Goal: Information Seeking & Learning: Understand process/instructions

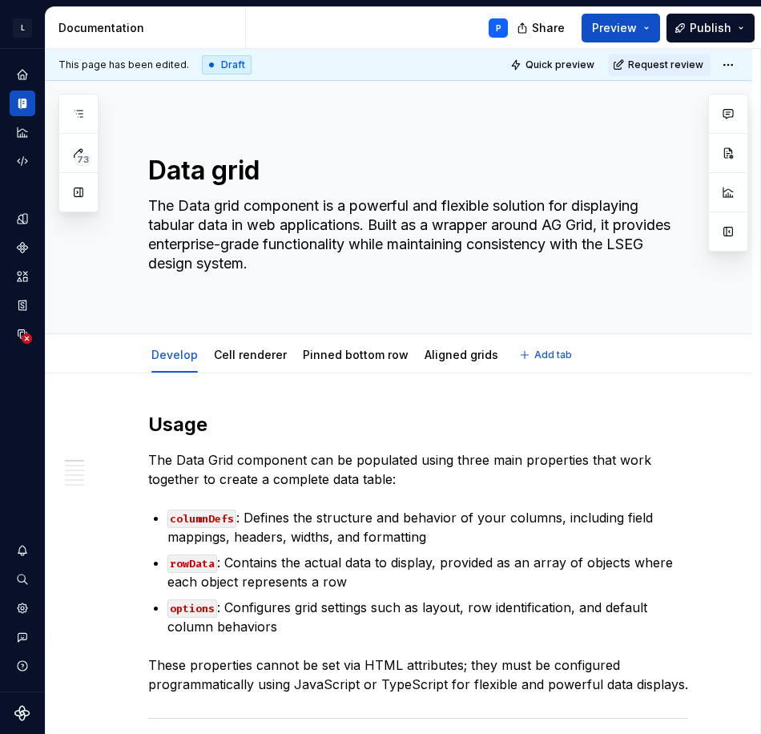
type textarea "*"
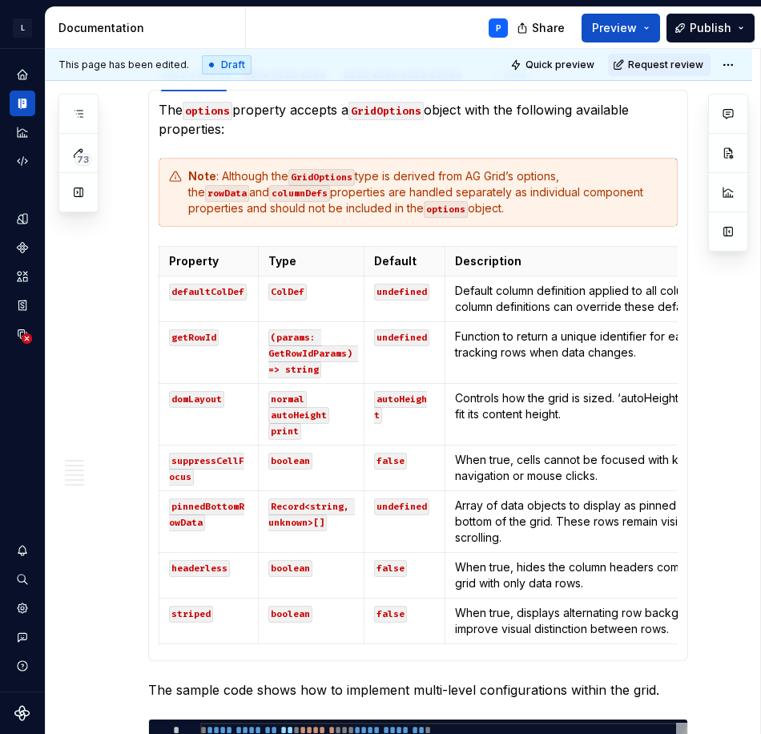
scroll to position [1474, 0]
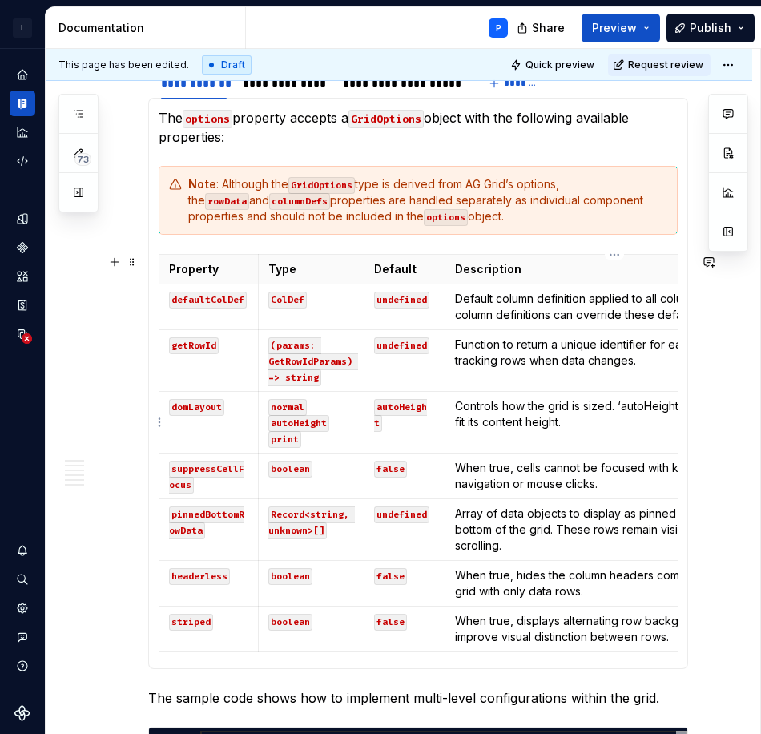
click at [579, 422] on p "Controls how the grid is sized. ‘autoHeight’ makes the grid fit its content hei…" at bounding box center [615, 414] width 320 height 32
click at [571, 430] on td "Controls how the grid is sized. ‘autoHeight’ makes the grid fit its content hei…" at bounding box center [614, 423] width 340 height 62
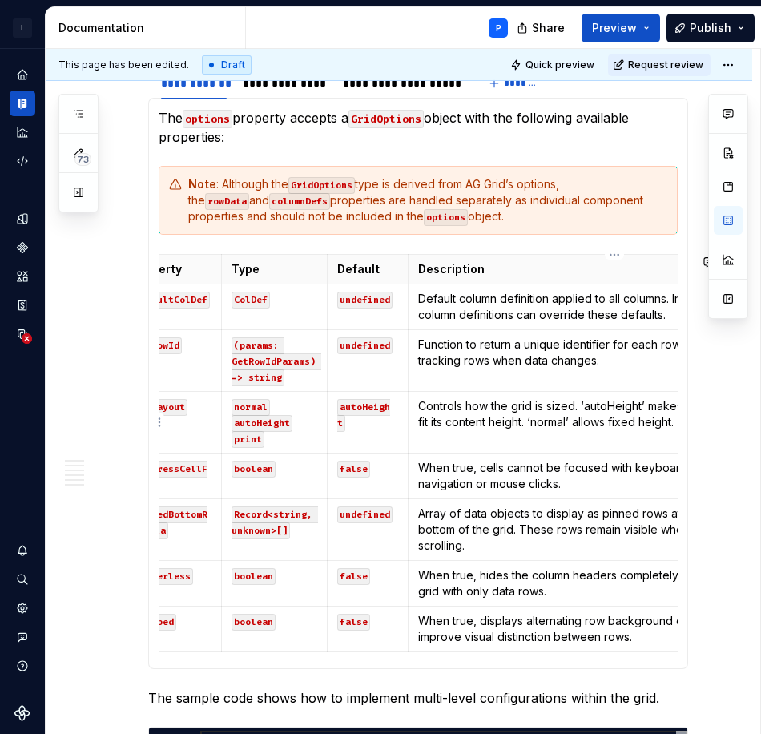
scroll to position [0, 9]
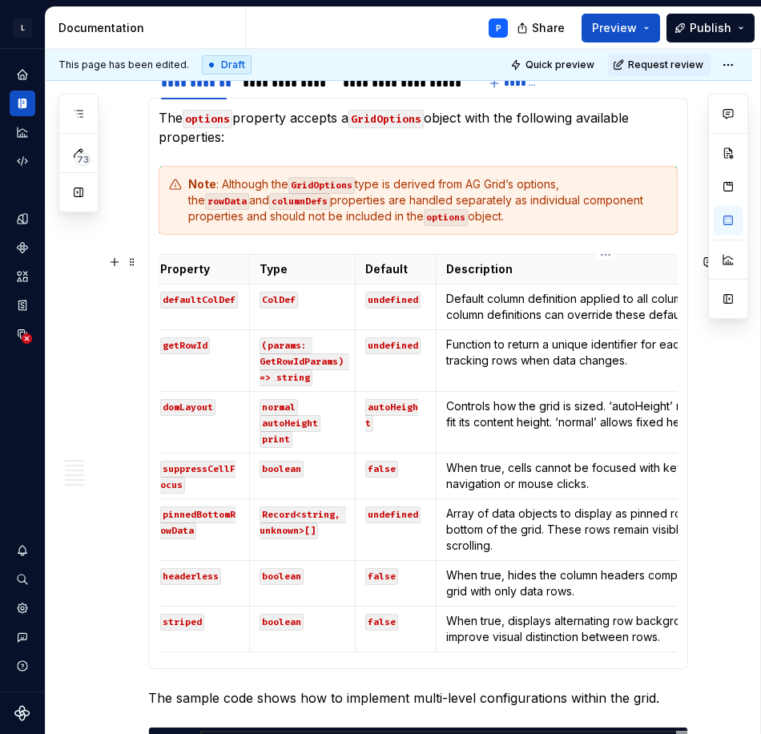
click at [559, 420] on p "Controls how the grid is sized. ‘autoHeight’ makes the grid fit its content hei…" at bounding box center [606, 414] width 320 height 32
click at [613, 402] on p "Controls how the grid is sized. ‘autoHeight’ makes the grid fit its content hei…" at bounding box center [606, 414] width 320 height 32
click at [520, 388] on td "Function to return a unique identifier for each row. Useful for tracking rows w…" at bounding box center [606, 361] width 340 height 62
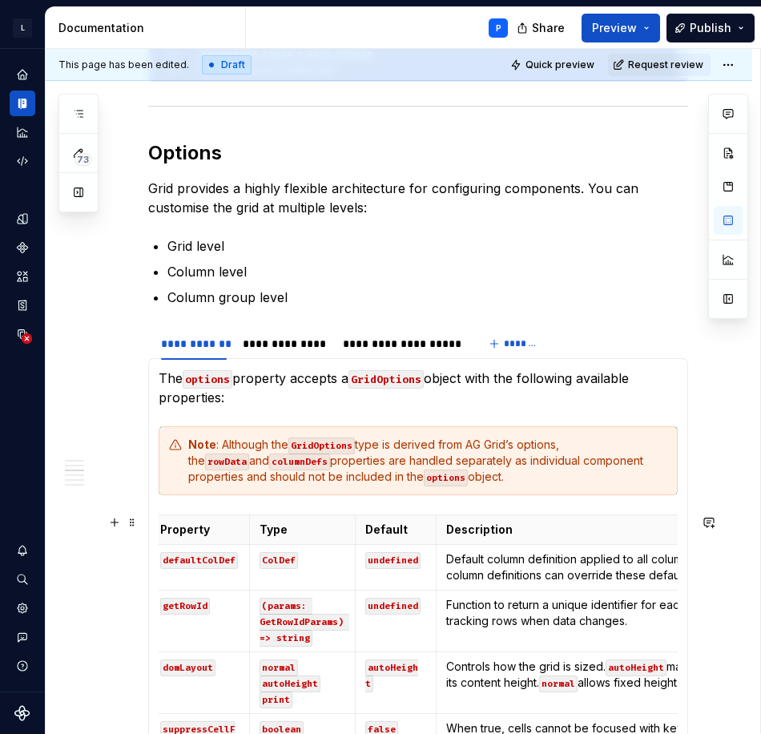
scroll to position [1234, 0]
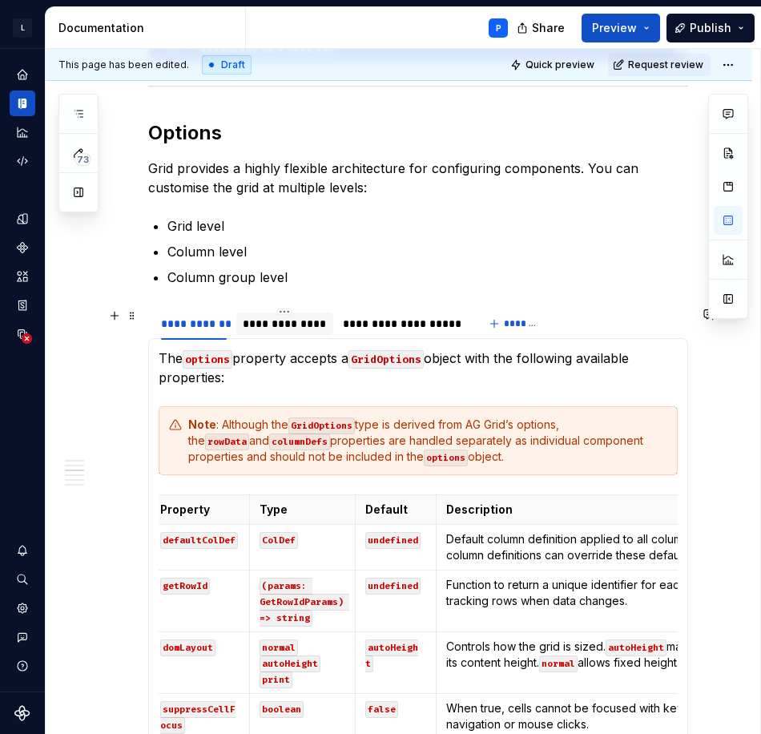
click at [292, 318] on div "**********" at bounding box center [285, 324] width 84 height 16
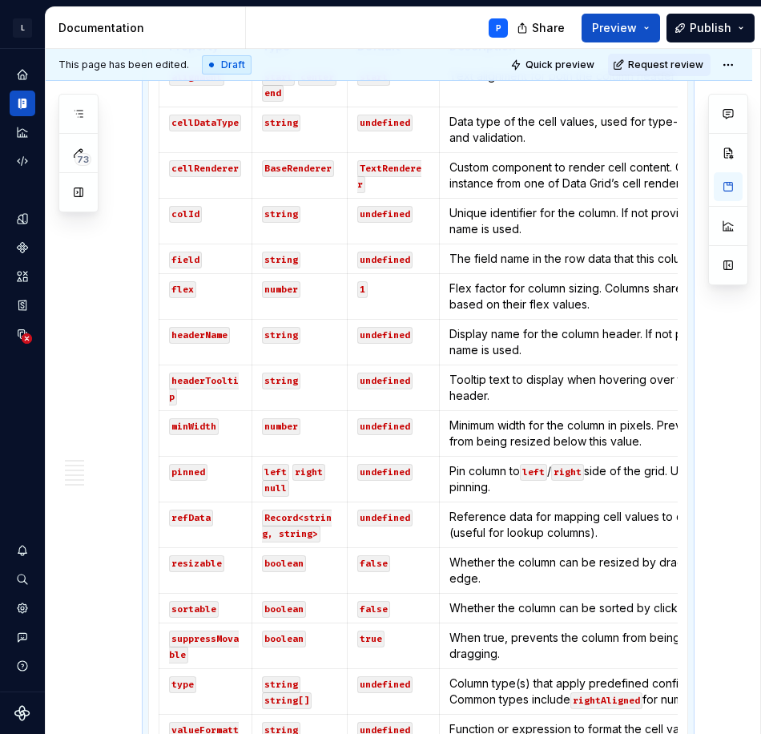
scroll to position [1554, 0]
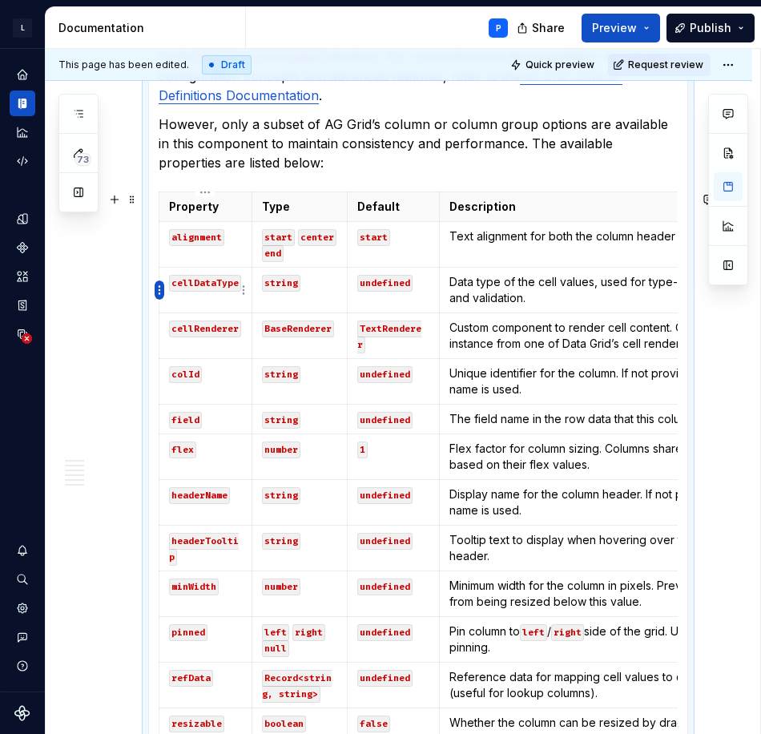
click at [160, 283] on html "L LSEG Workspace Design System P Design system data Documentation P Share Previ…" at bounding box center [380, 367] width 761 height 734
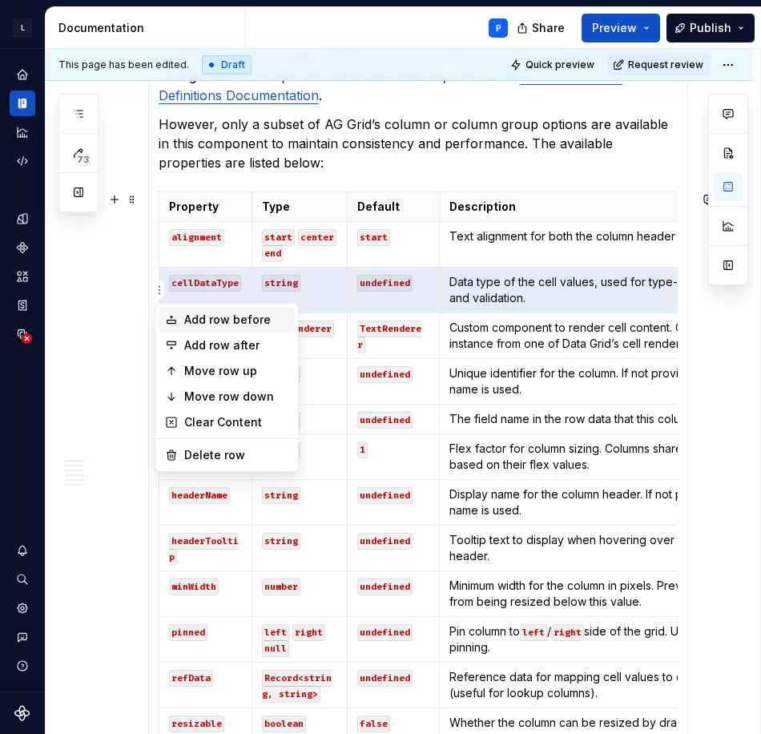
click at [248, 321] on div "Add row before" at bounding box center [236, 319] width 104 height 16
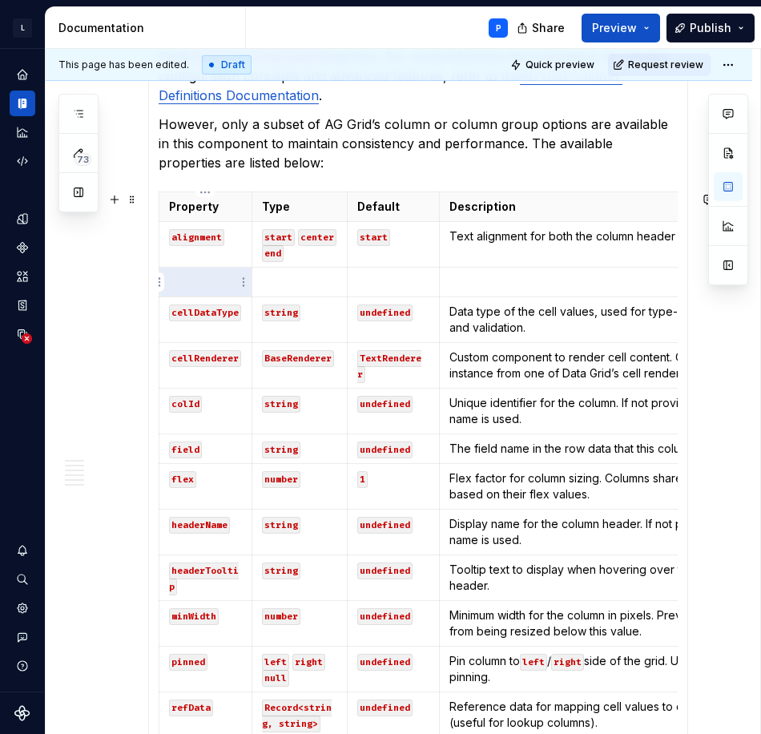
click at [199, 290] on td at bounding box center [205, 282] width 93 height 30
click at [303, 281] on p at bounding box center [299, 282] width 75 height 16
click at [372, 282] on p at bounding box center [393, 282] width 72 height 16
click at [489, 278] on p at bounding box center [612, 282] width 327 height 16
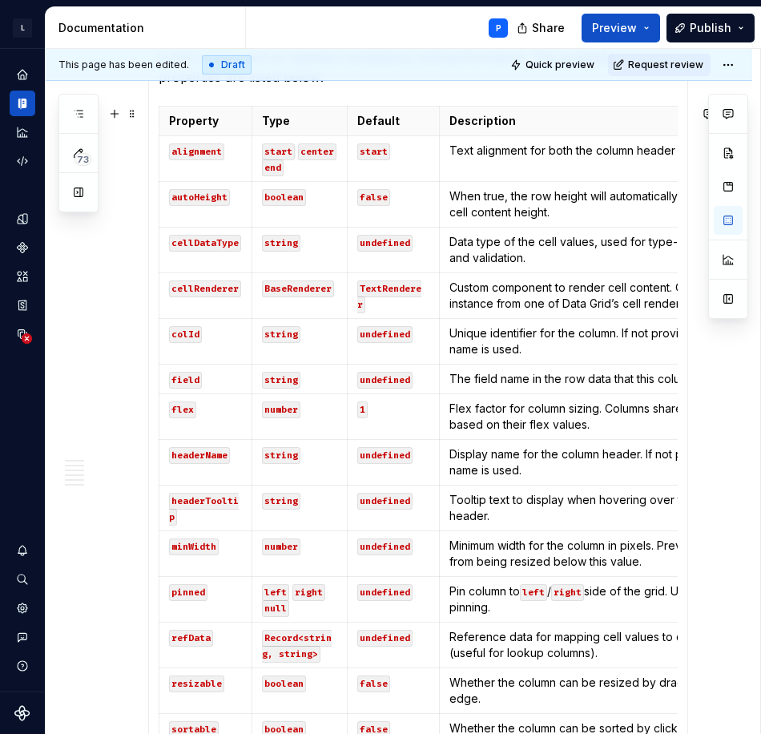
scroll to position [1634, 0]
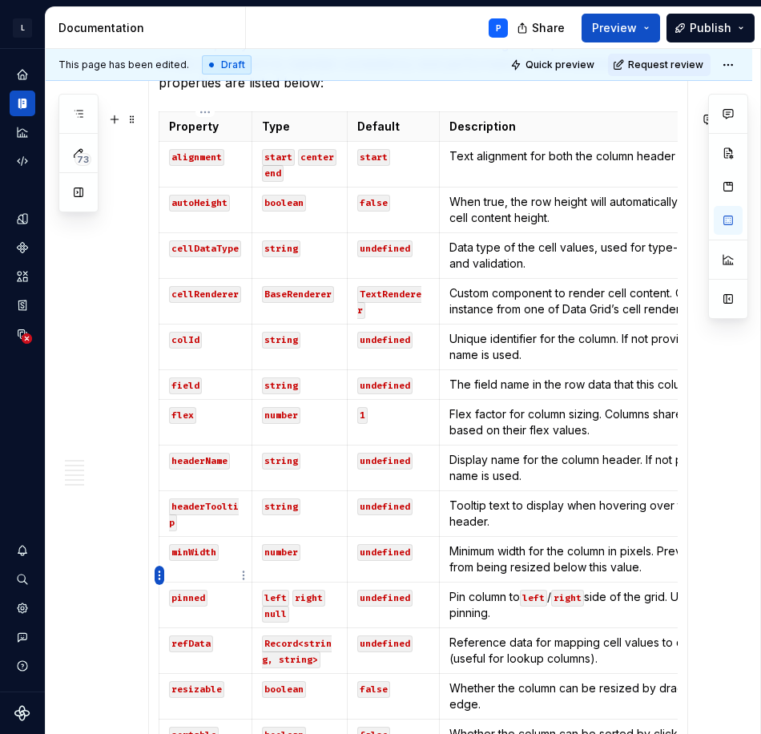
click at [160, 577] on html "L LSEG Workspace Design System P Design system data Documentation P Share Previ…" at bounding box center [380, 367] width 761 height 734
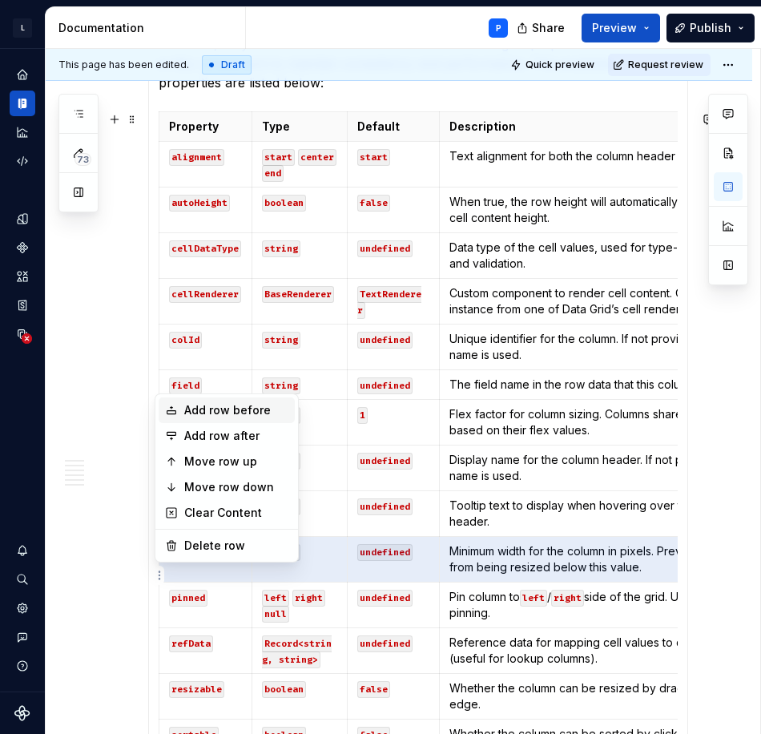
click at [252, 412] on div "Add row before" at bounding box center [236, 410] width 104 height 16
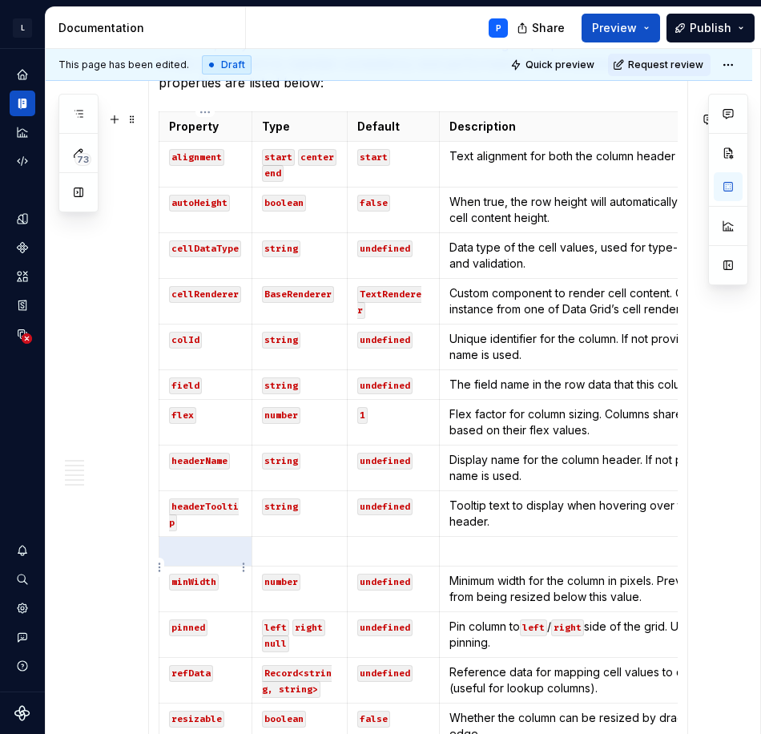
click at [188, 559] on p at bounding box center [205, 551] width 73 height 16
click at [470, 559] on p at bounding box center [612, 551] width 327 height 16
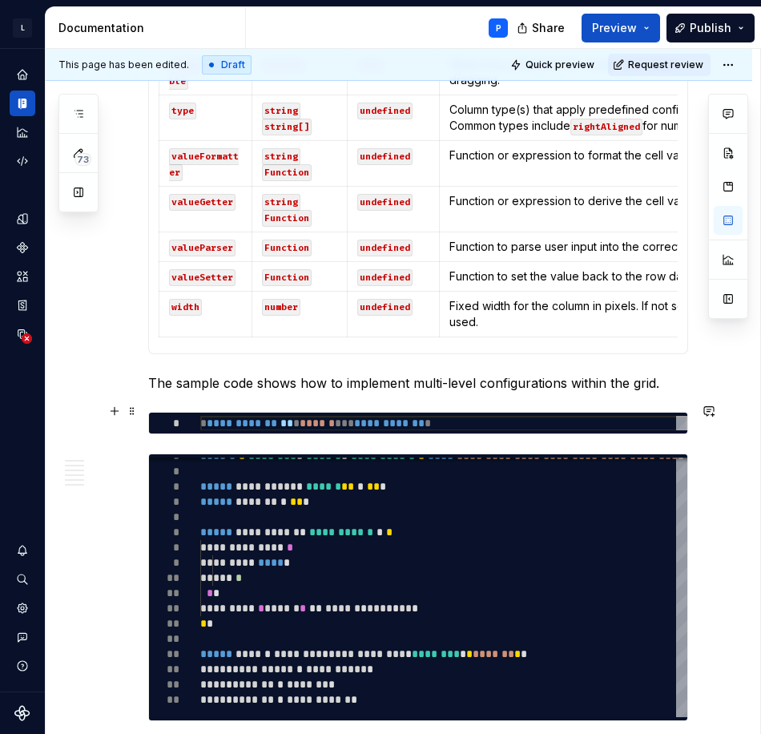
scroll to position [2435, 0]
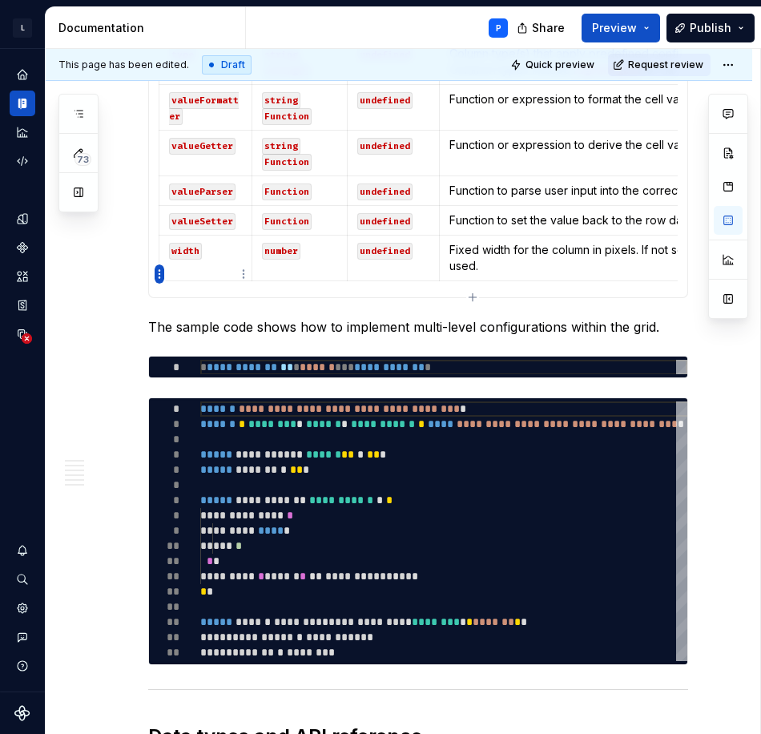
click at [159, 274] on html "L LSEG Workspace Design System P Design system data Documentation P Share Previ…" at bounding box center [380, 367] width 761 height 734
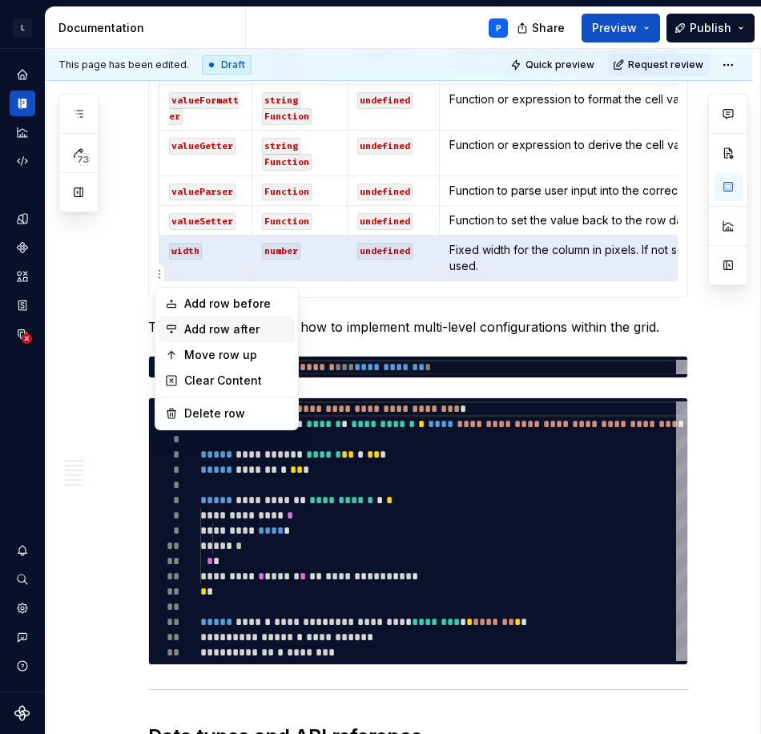
click at [225, 329] on div "Add row after" at bounding box center [236, 329] width 104 height 16
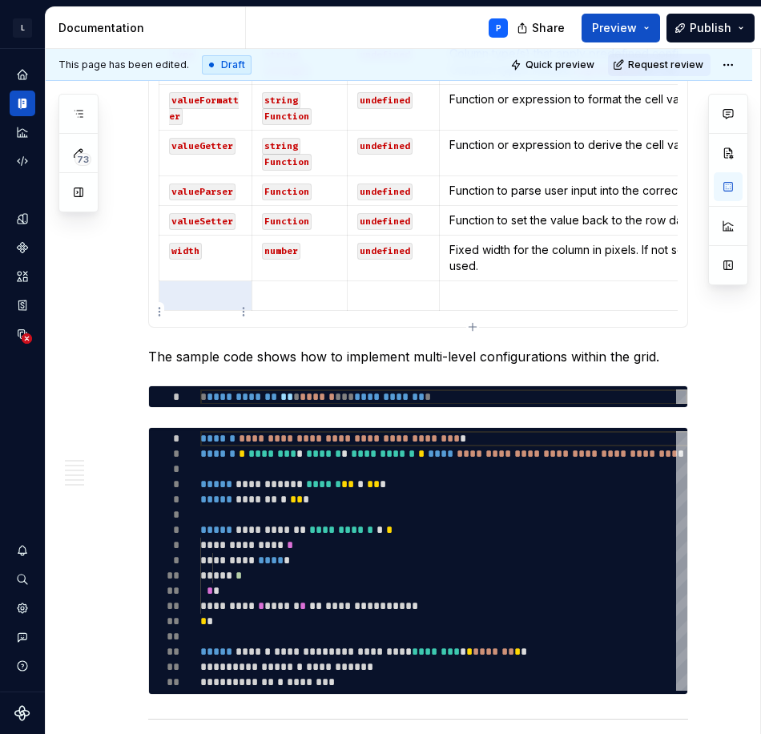
click at [211, 303] on p at bounding box center [205, 295] width 73 height 16
click at [480, 303] on p at bounding box center [612, 295] width 327 height 16
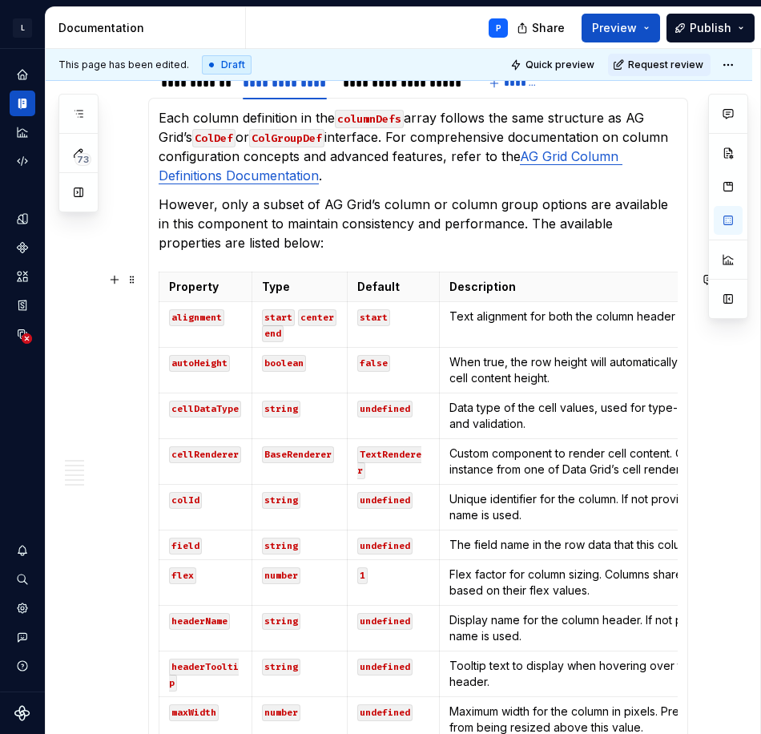
scroll to position [1234, 0]
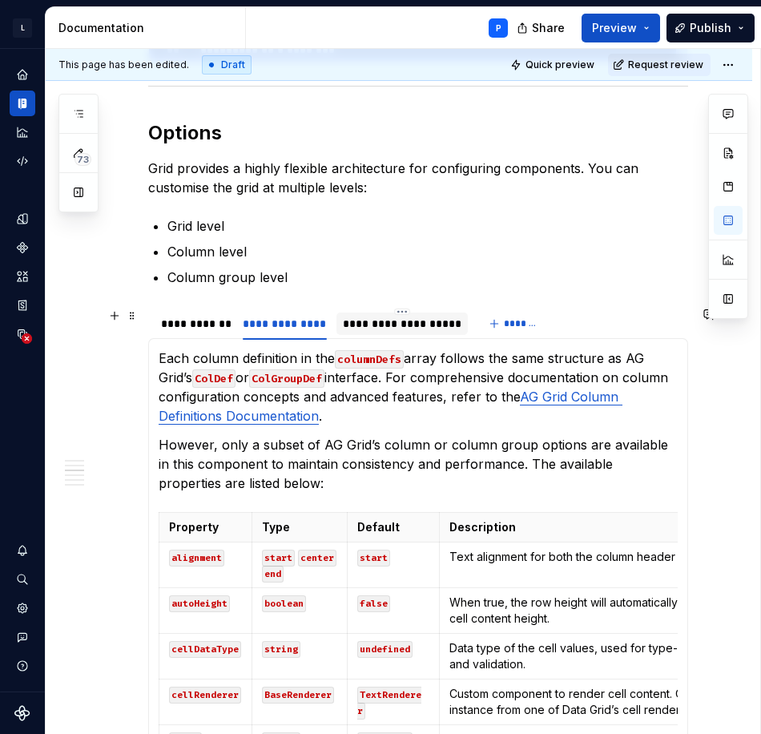
click at [382, 326] on div "**********" at bounding box center [402, 324] width 119 height 16
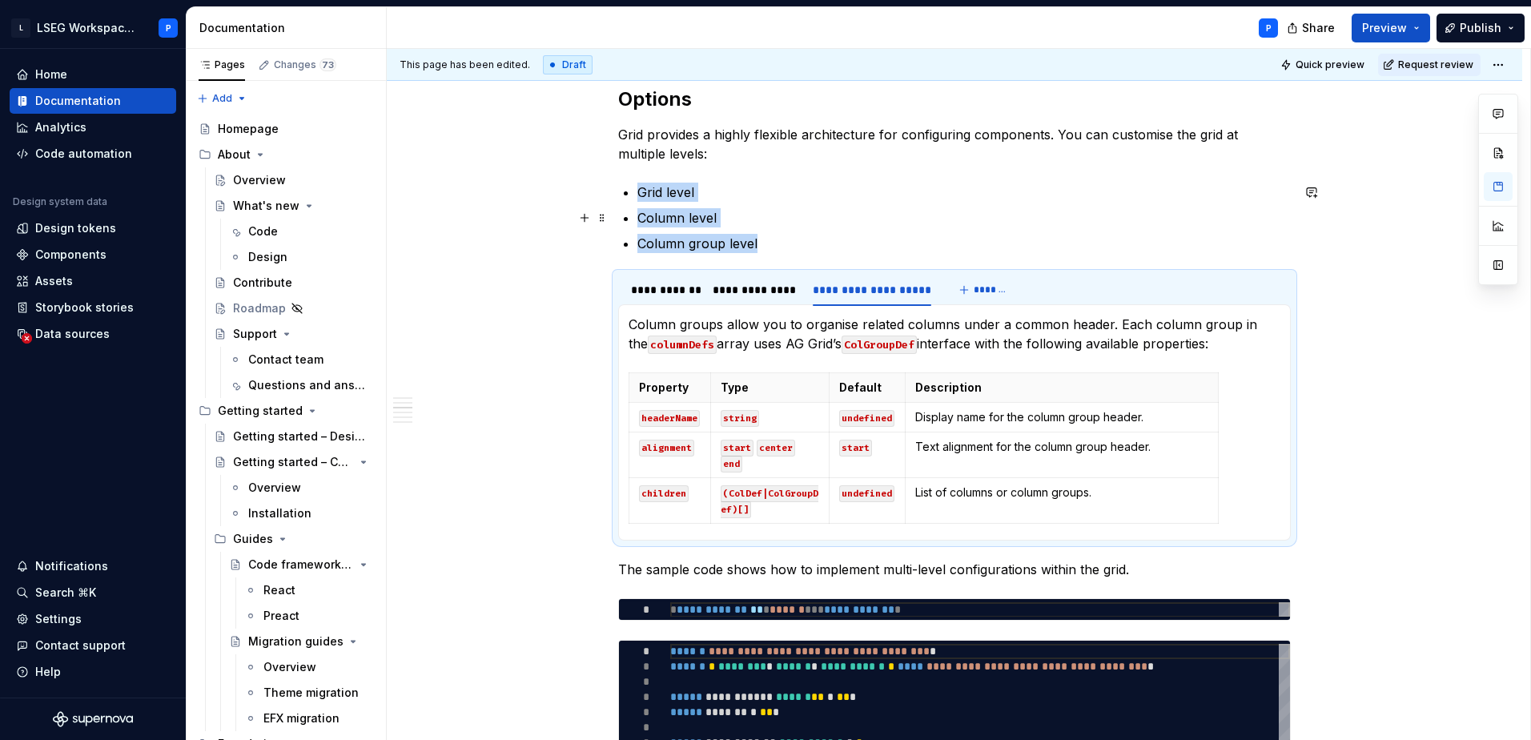
scroll to position [1236, 0]
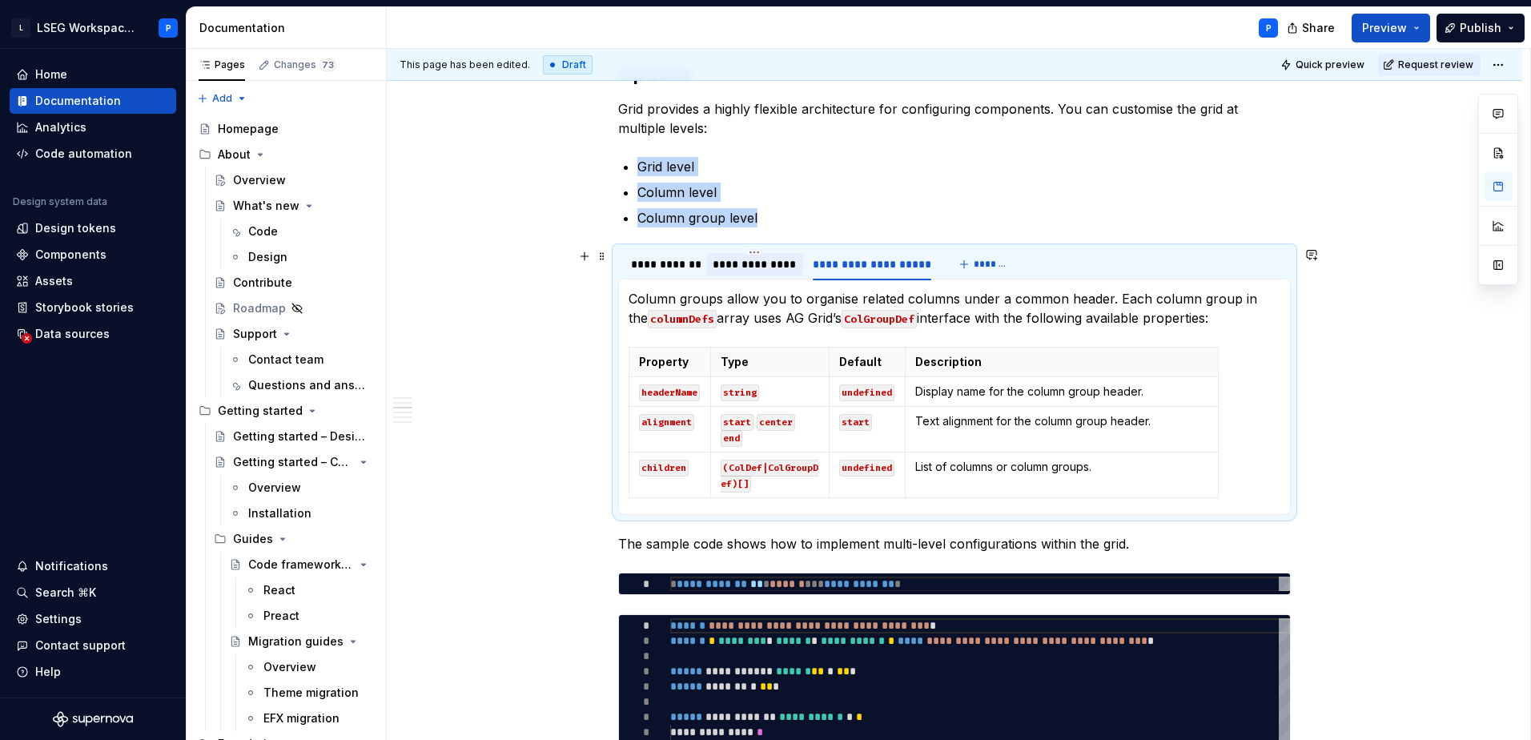
click at [761, 271] on div "**********" at bounding box center [755, 264] width 84 height 16
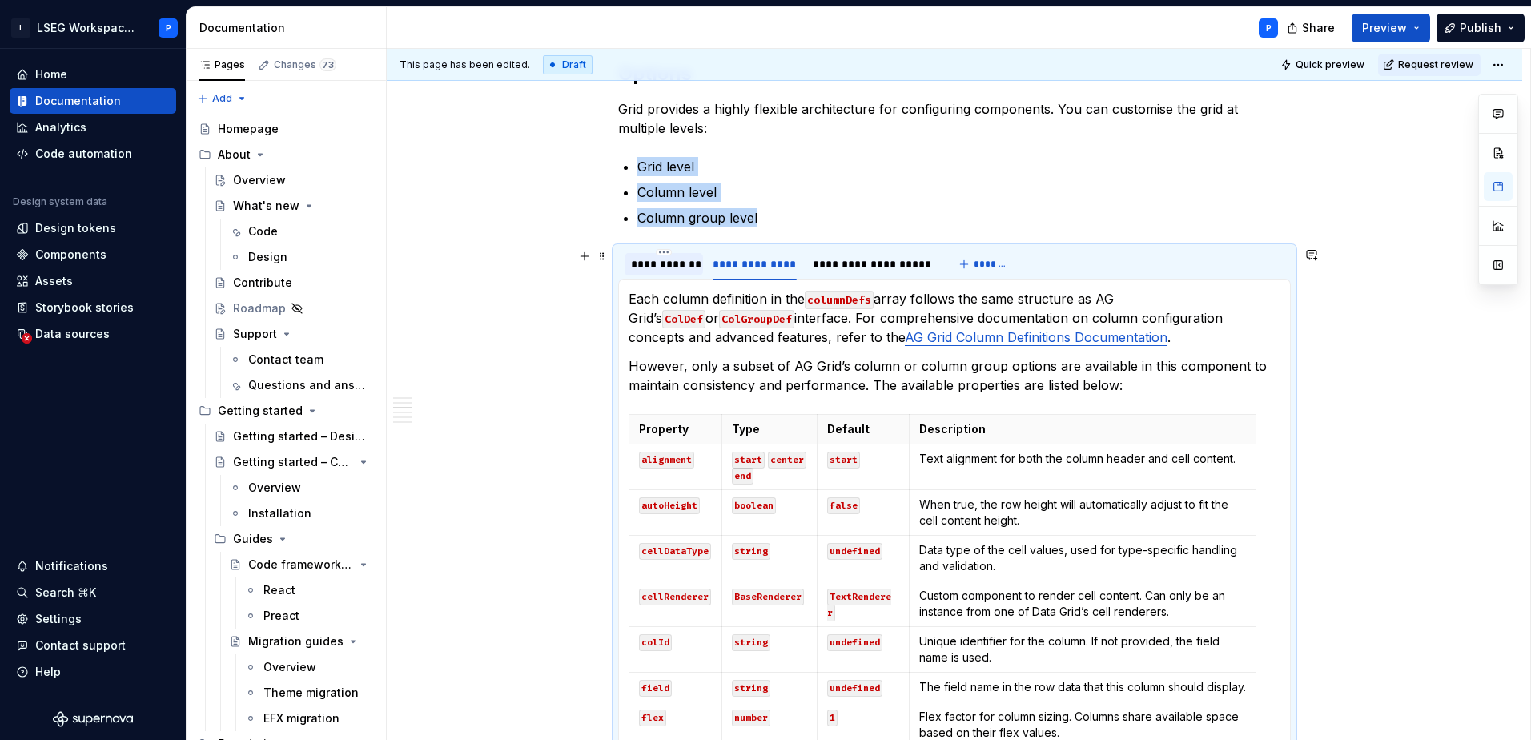
click at [669, 267] on div "**********" at bounding box center [664, 264] width 66 height 16
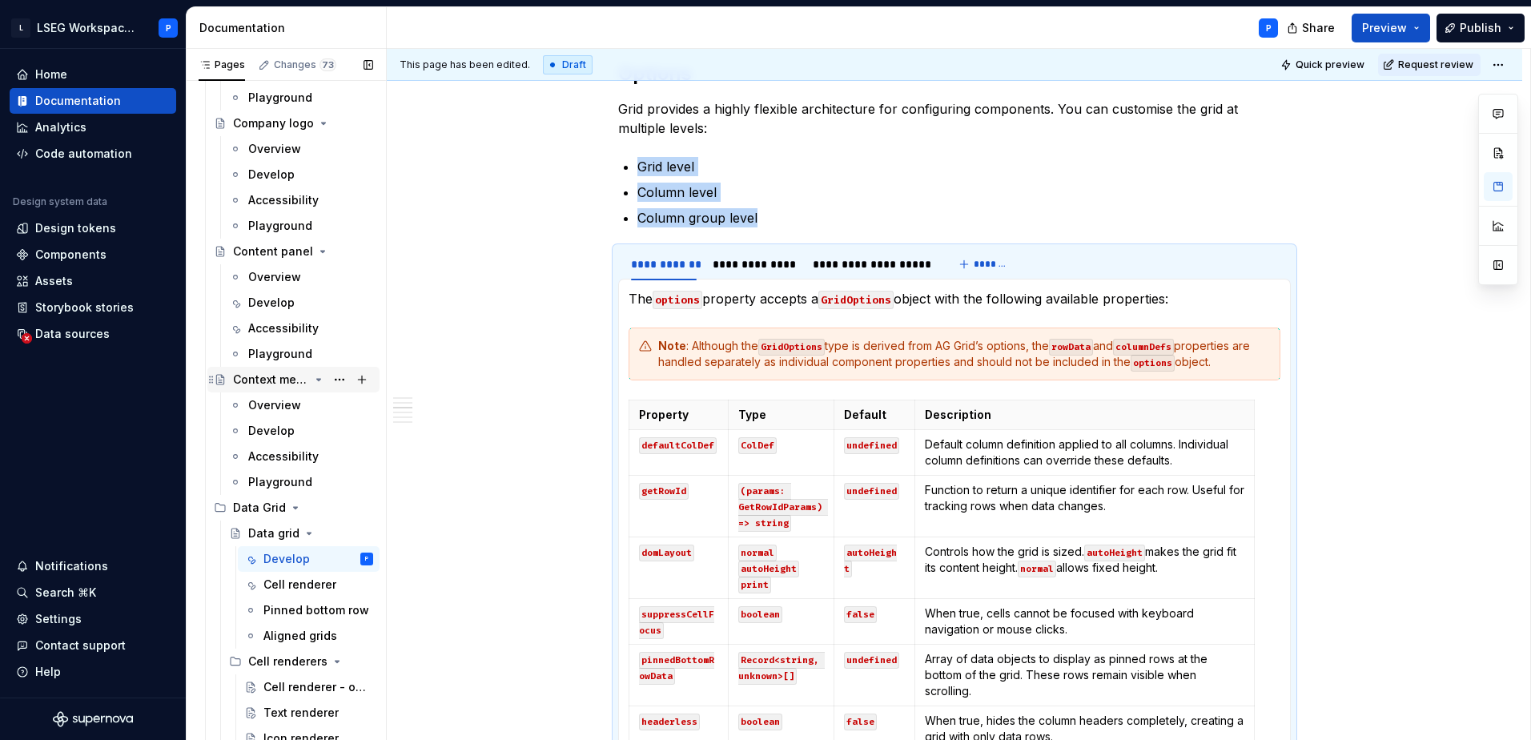
scroll to position [3203, 0]
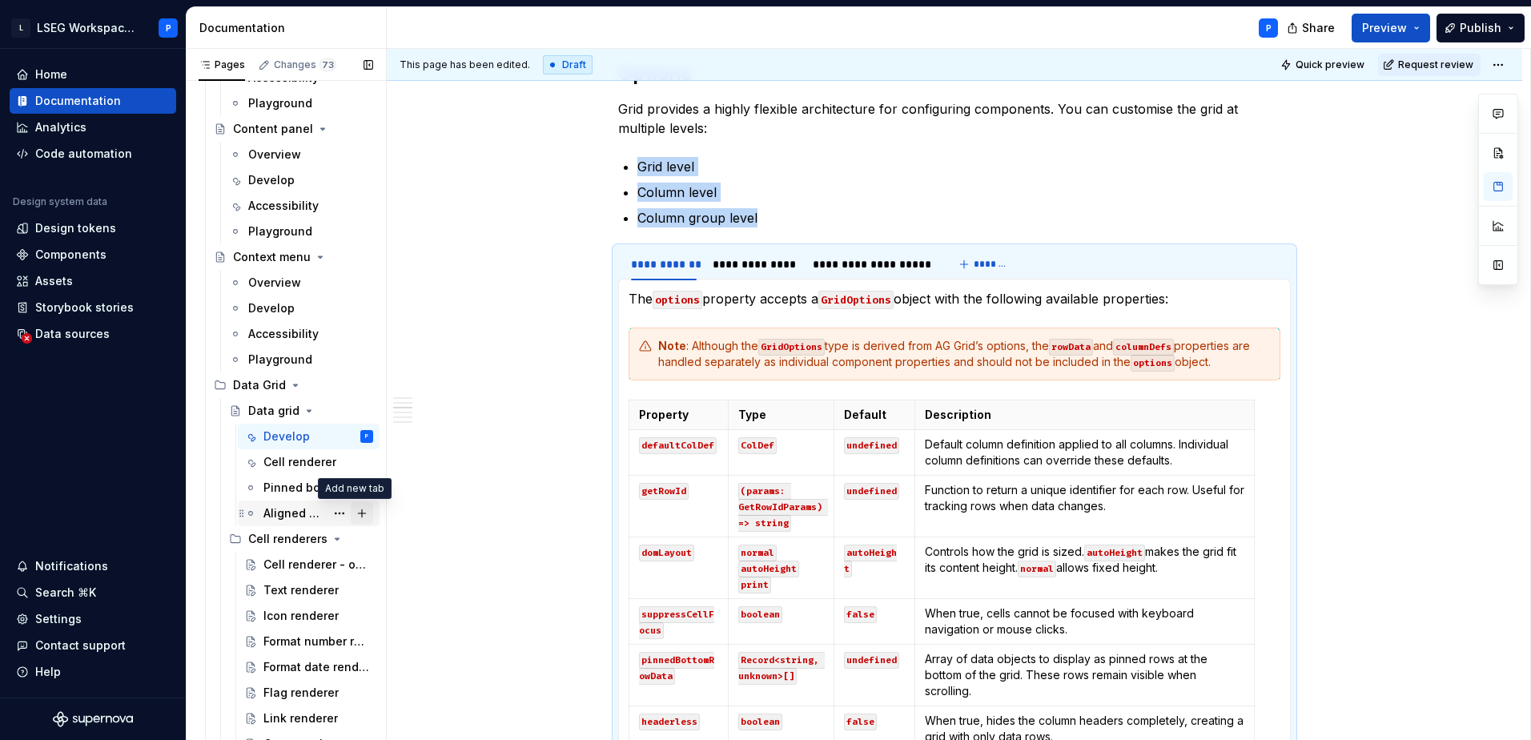
click at [360, 514] on button "Page tree" at bounding box center [362, 513] width 22 height 22
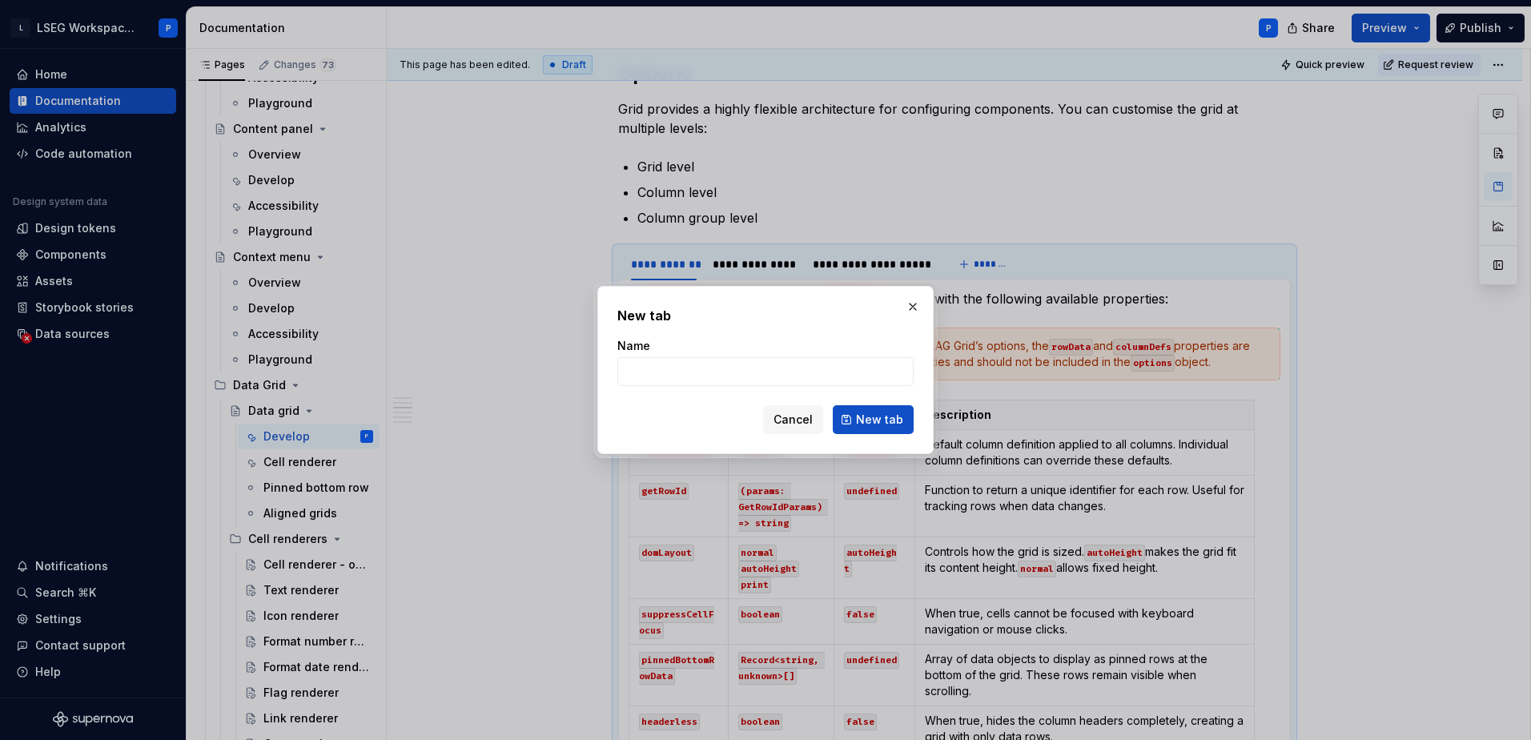
type textarea "*"
type input "Printing guide"
click button "New tab" at bounding box center [873, 419] width 81 height 29
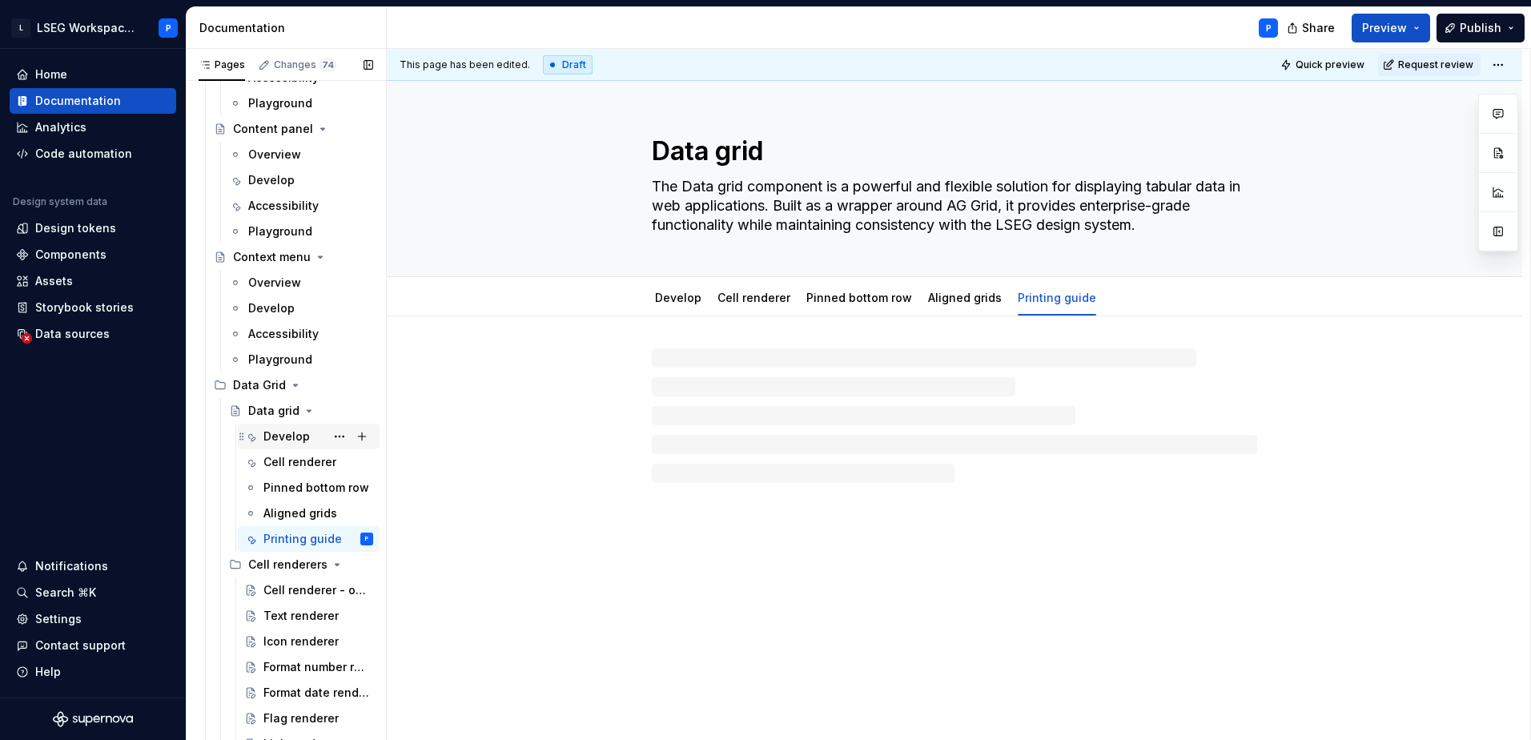
click at [283, 434] on div "Develop" at bounding box center [286, 436] width 46 height 16
click at [298, 462] on div "Cell renderer" at bounding box center [294, 462] width 62 height 16
click at [303, 491] on div "Pinned bottom row" at bounding box center [294, 488] width 62 height 16
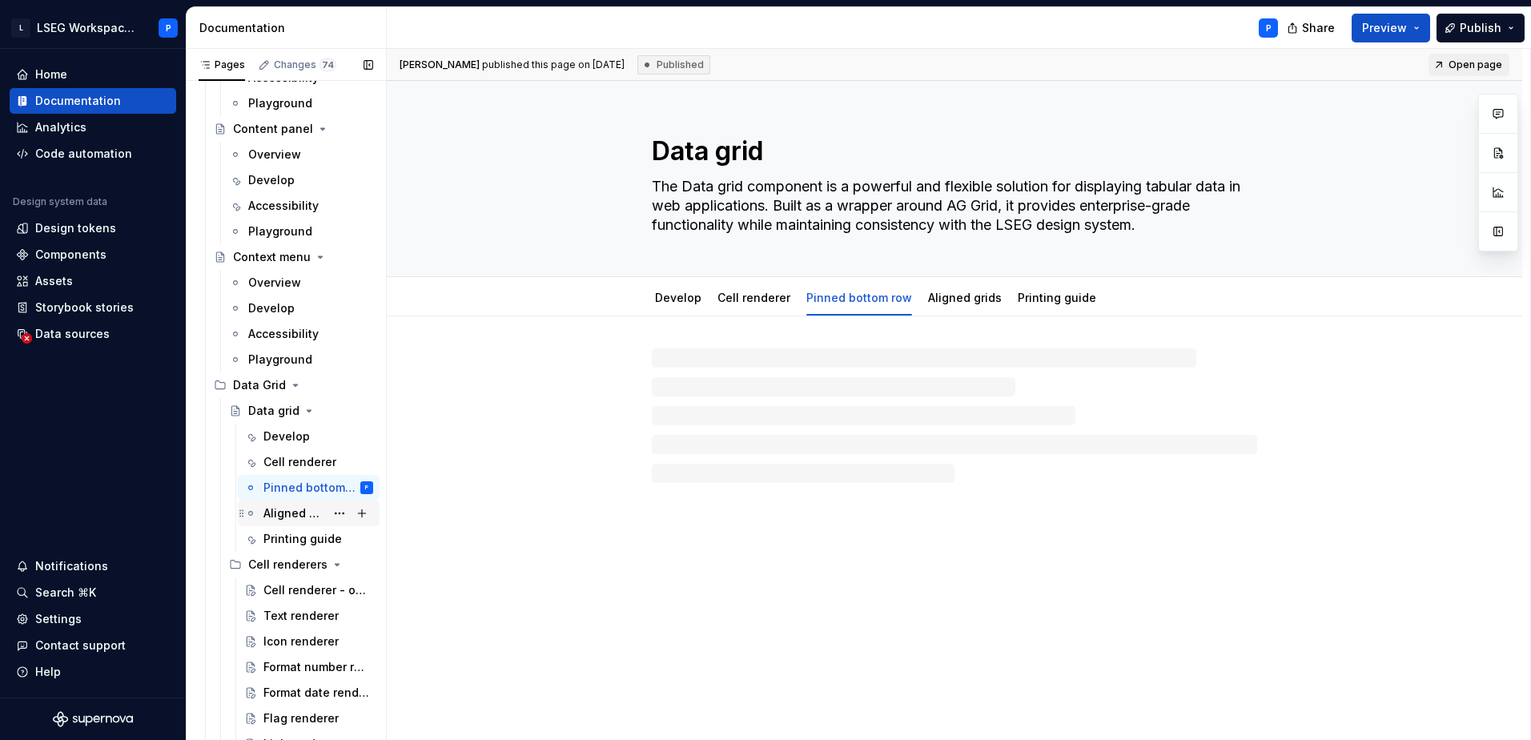
click at [284, 515] on div "Aligned grids" at bounding box center [294, 513] width 62 height 16
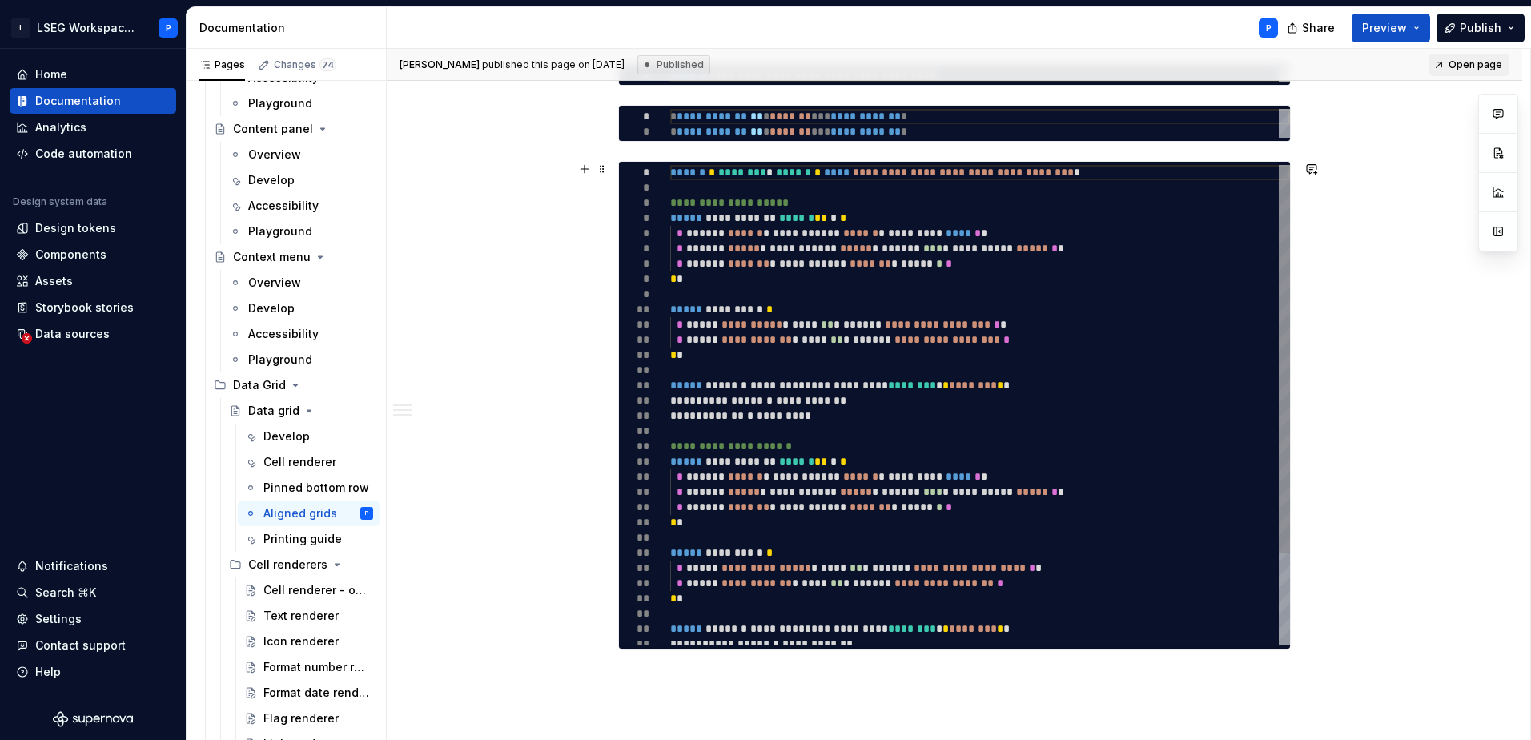
scroll to position [881, 0]
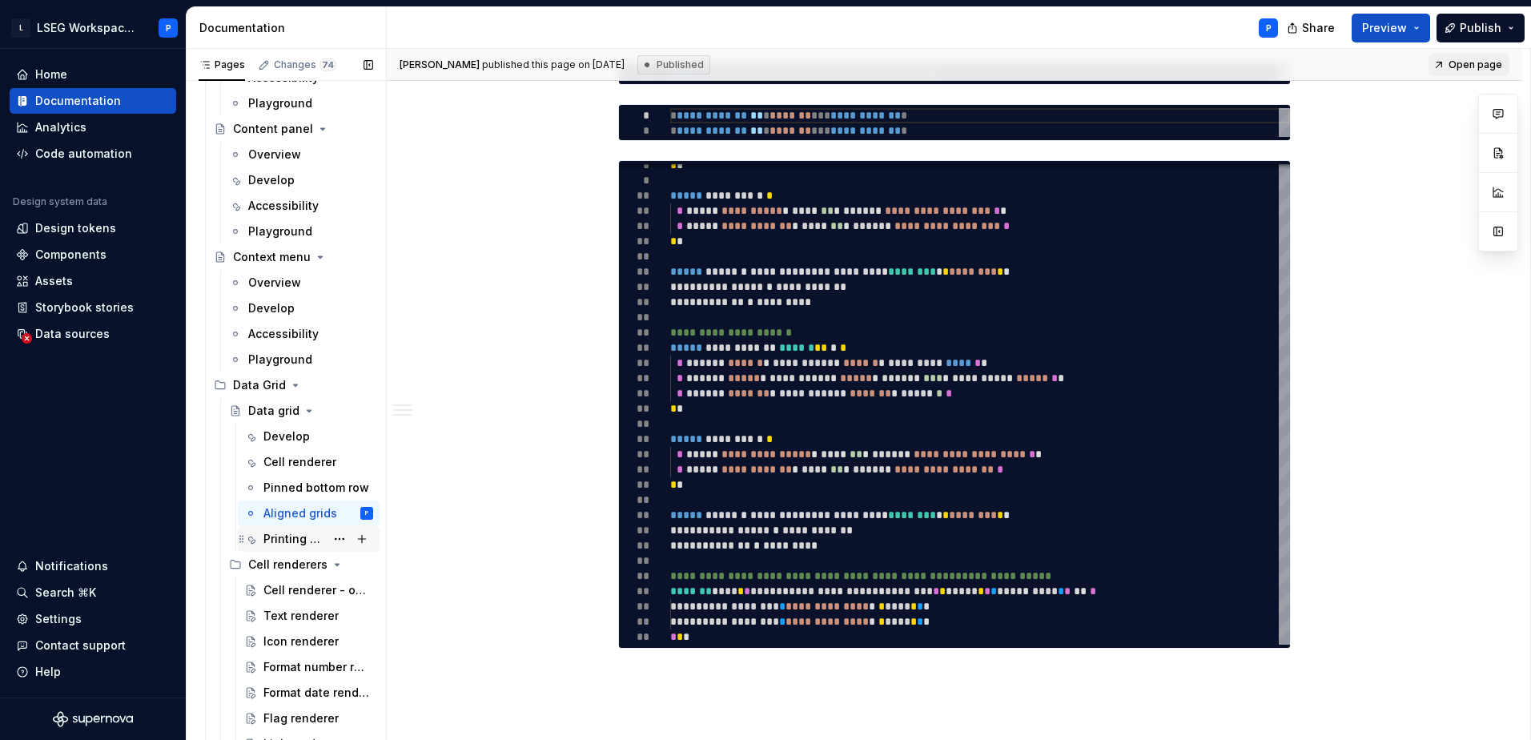
click at [278, 537] on div "Printing guide" at bounding box center [294, 539] width 62 height 16
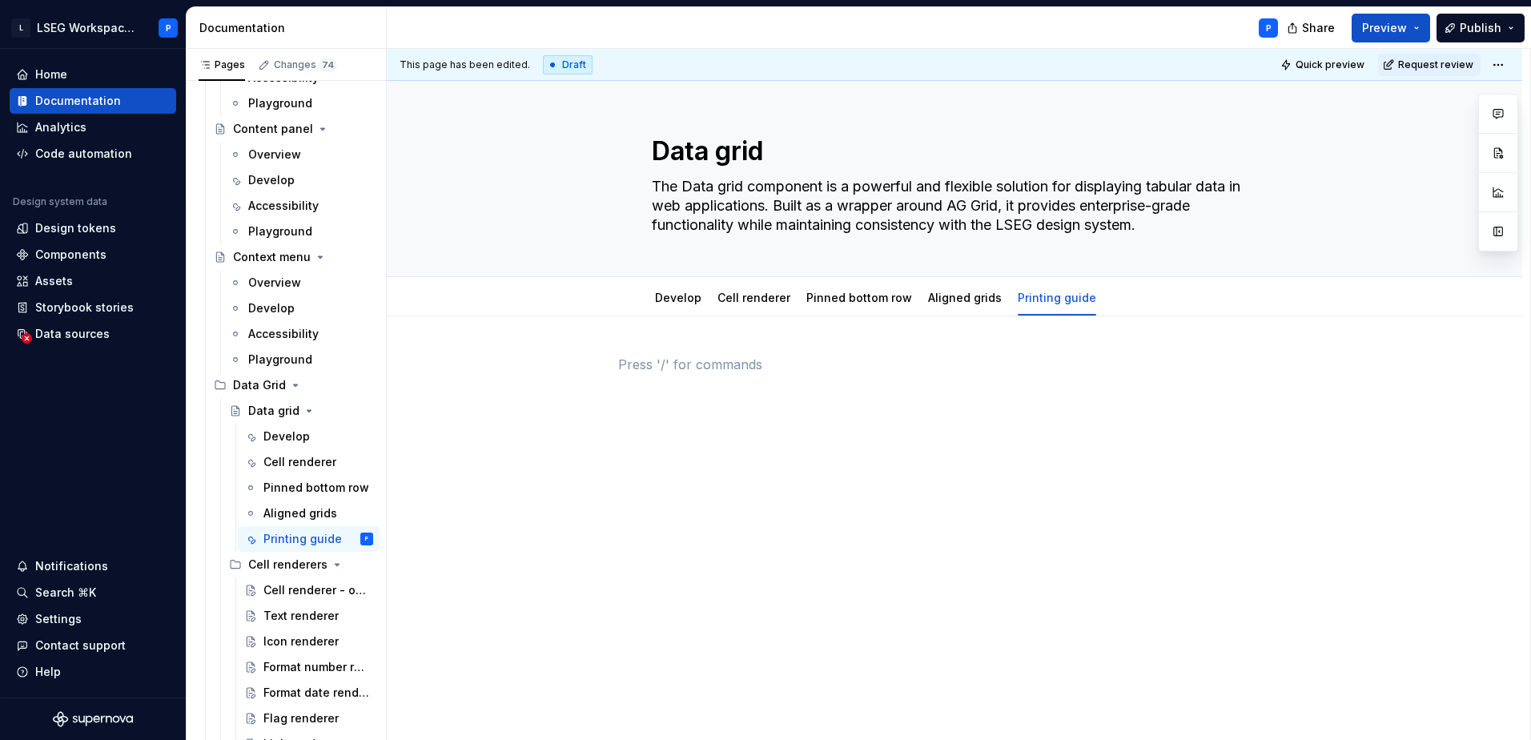
click at [714, 357] on p at bounding box center [954, 364] width 673 height 19
click at [569, 365] on div at bounding box center [954, 486] width 1135 height 340
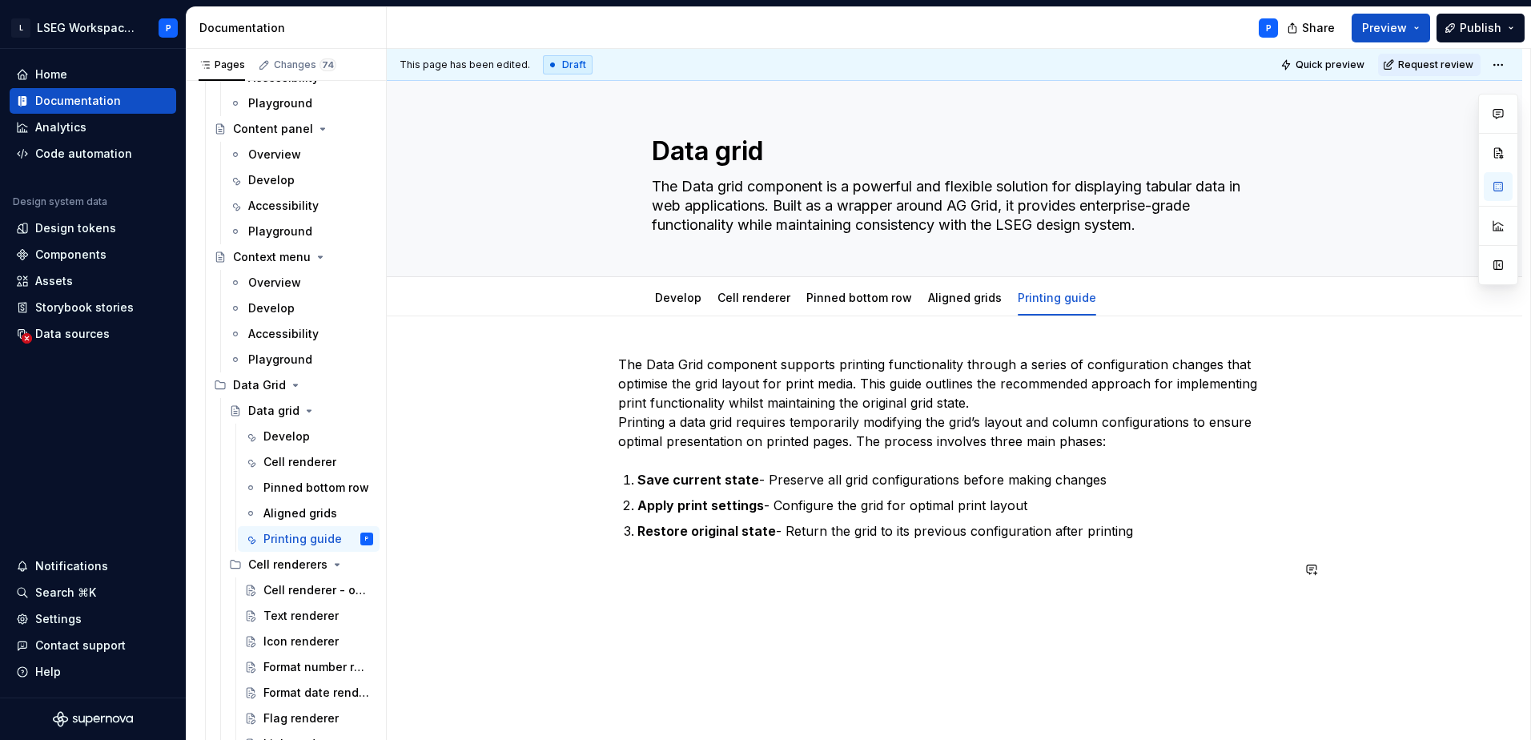
type textarea "*"
click at [652, 569] on p at bounding box center [954, 569] width 673 height 19
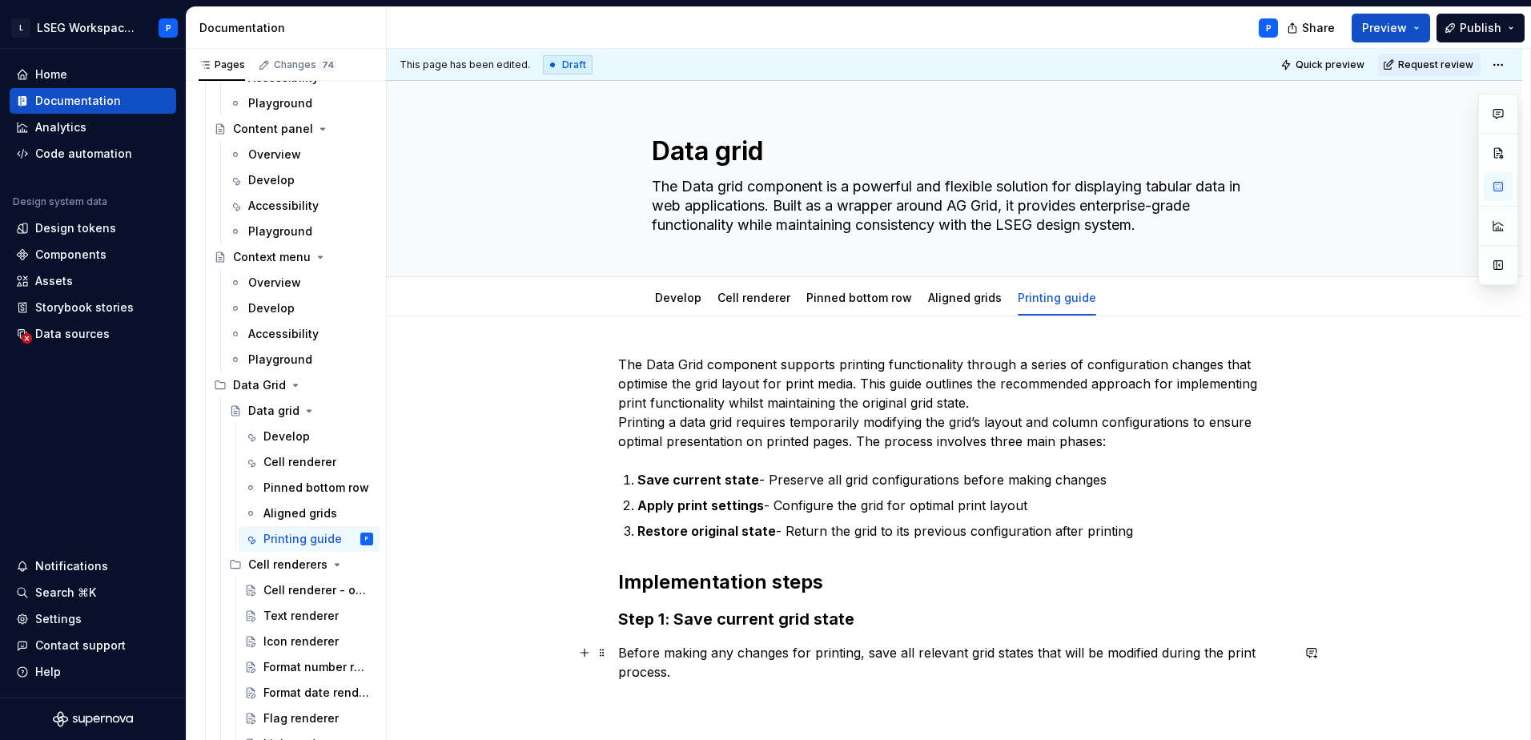
click at [681, 668] on p "Before making any changes for printing, save all relevant grid states that will…" at bounding box center [954, 662] width 673 height 38
drag, startPoint x: 690, startPoint y: 701, endPoint x: 939, endPoint y: 688, distance: 249.4
click at [939, 688] on div "The Data Grid component supports printing functionality through a series of con…" at bounding box center [954, 533] width 673 height 356
click at [581, 703] on button "button" at bounding box center [584, 700] width 22 height 22
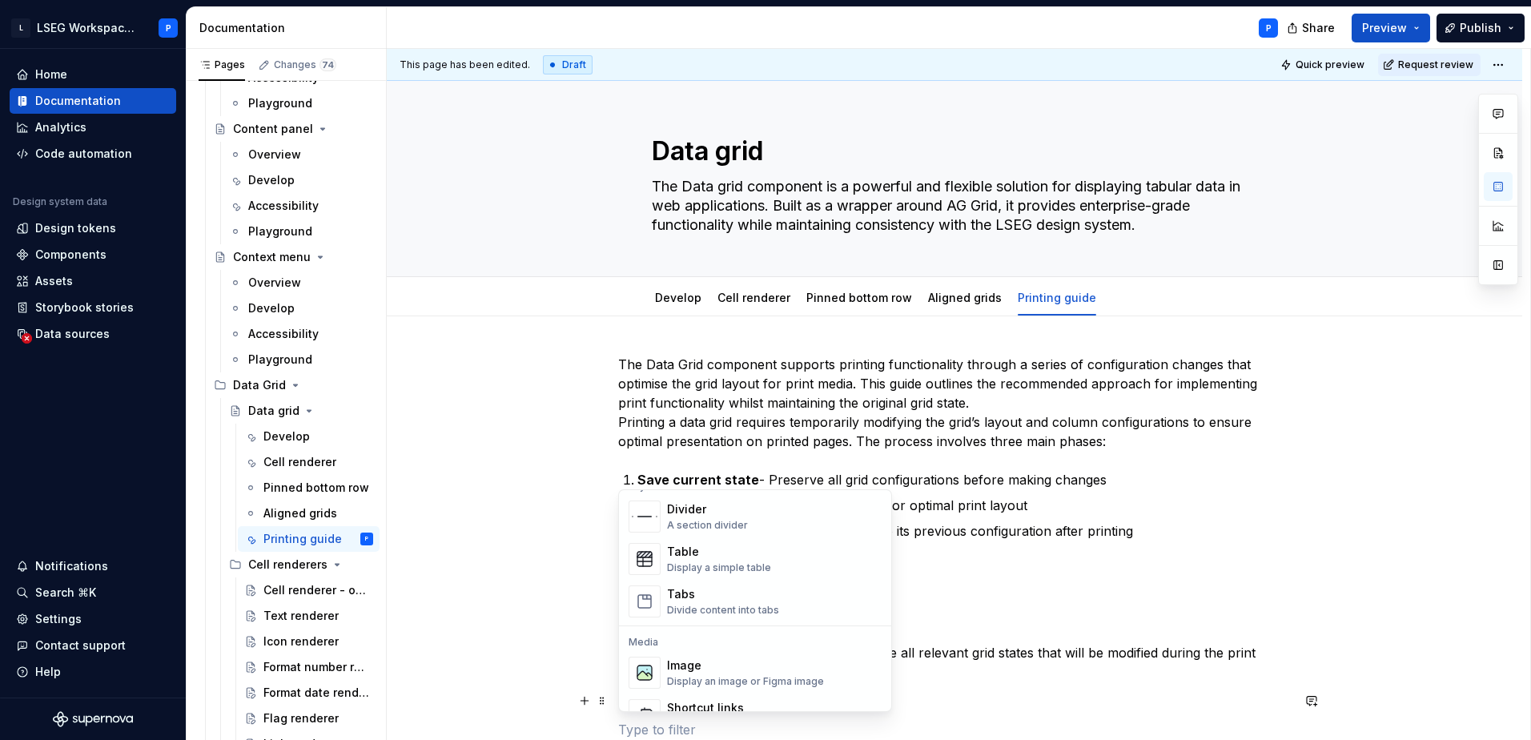
scroll to position [561, 0]
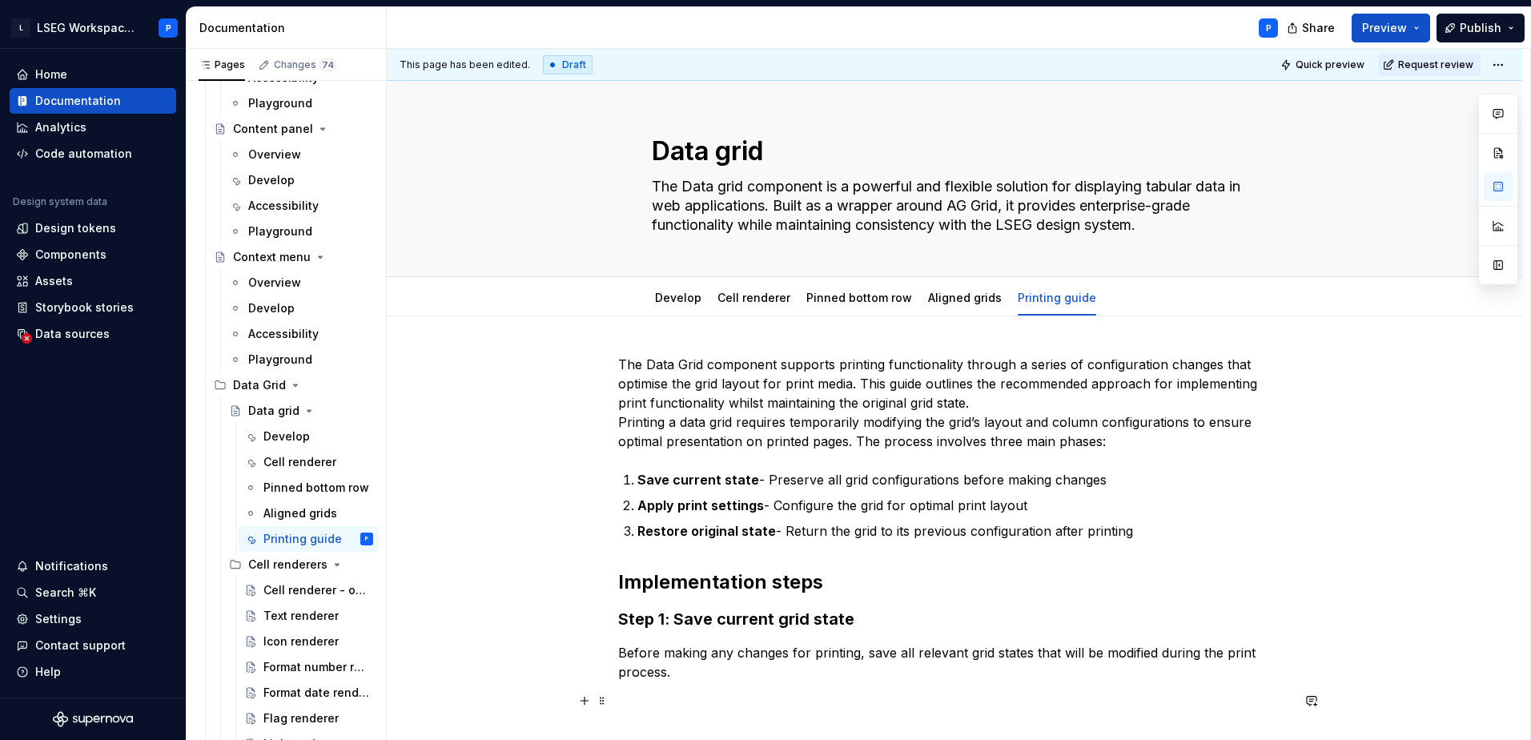
click at [1064, 552] on div "The Data Grid component supports printing functionality through a series of con…" at bounding box center [954, 547] width 673 height 384
click at [678, 696] on p at bounding box center [954, 700] width 673 height 19
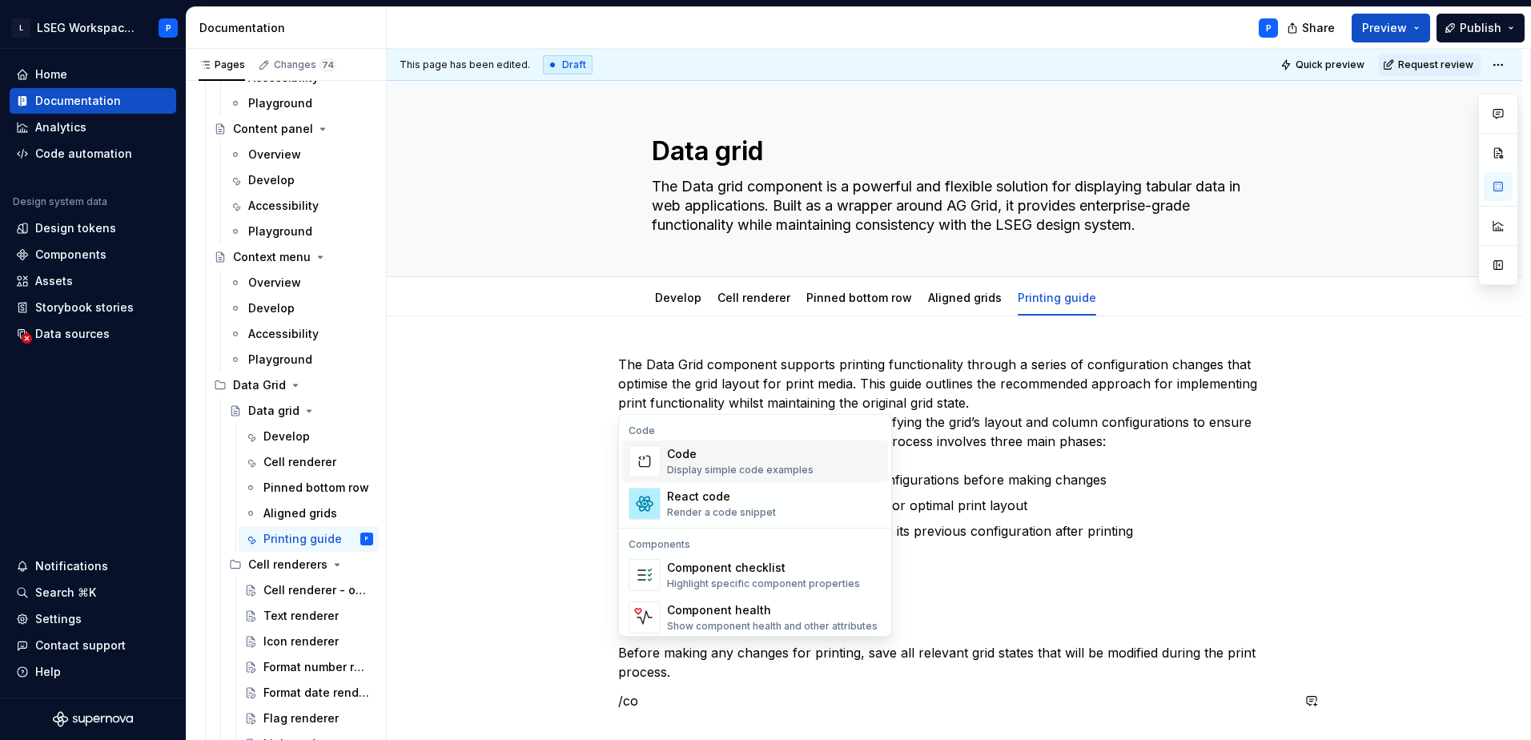
scroll to position [48, 0]
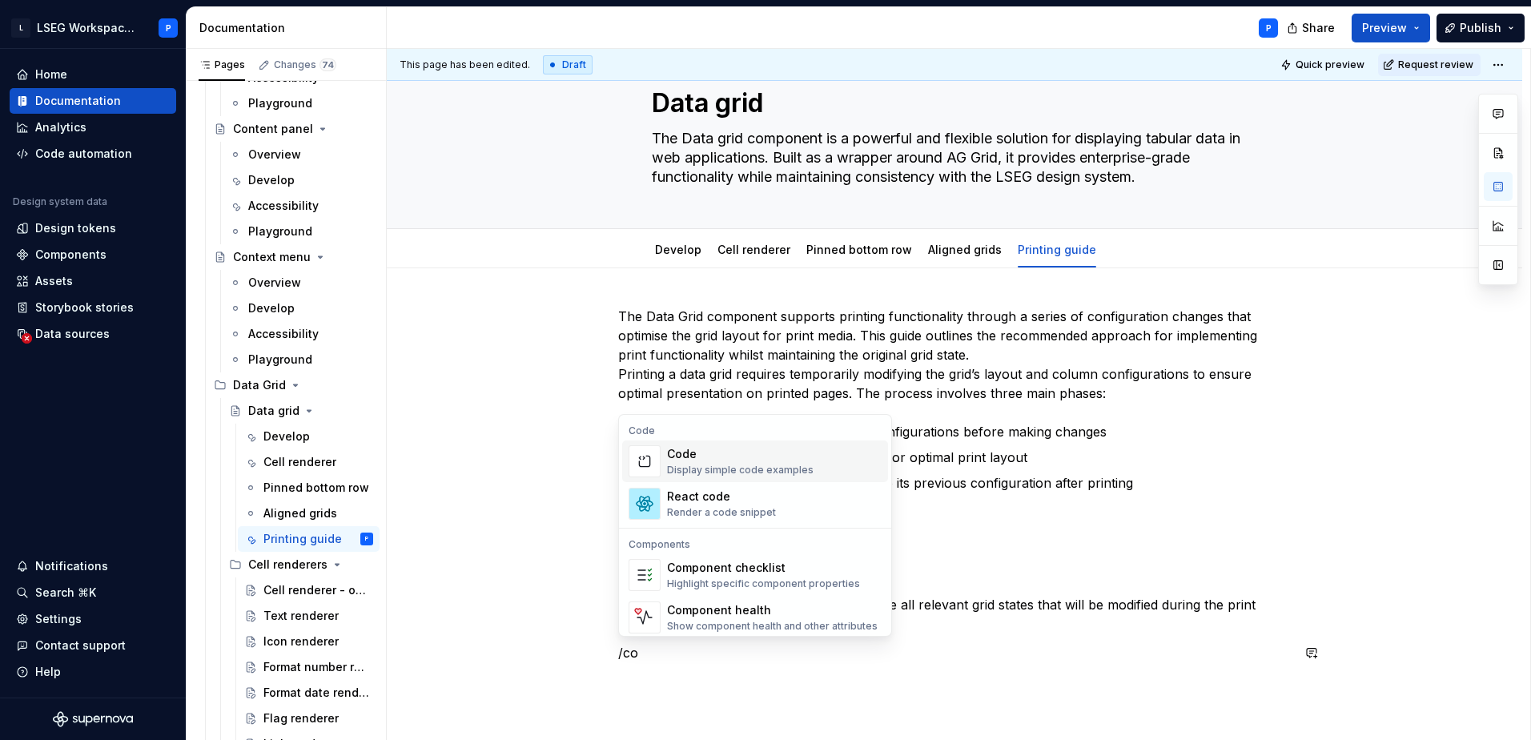
click at [738, 465] on div "Display simple code examples" at bounding box center [740, 470] width 147 height 13
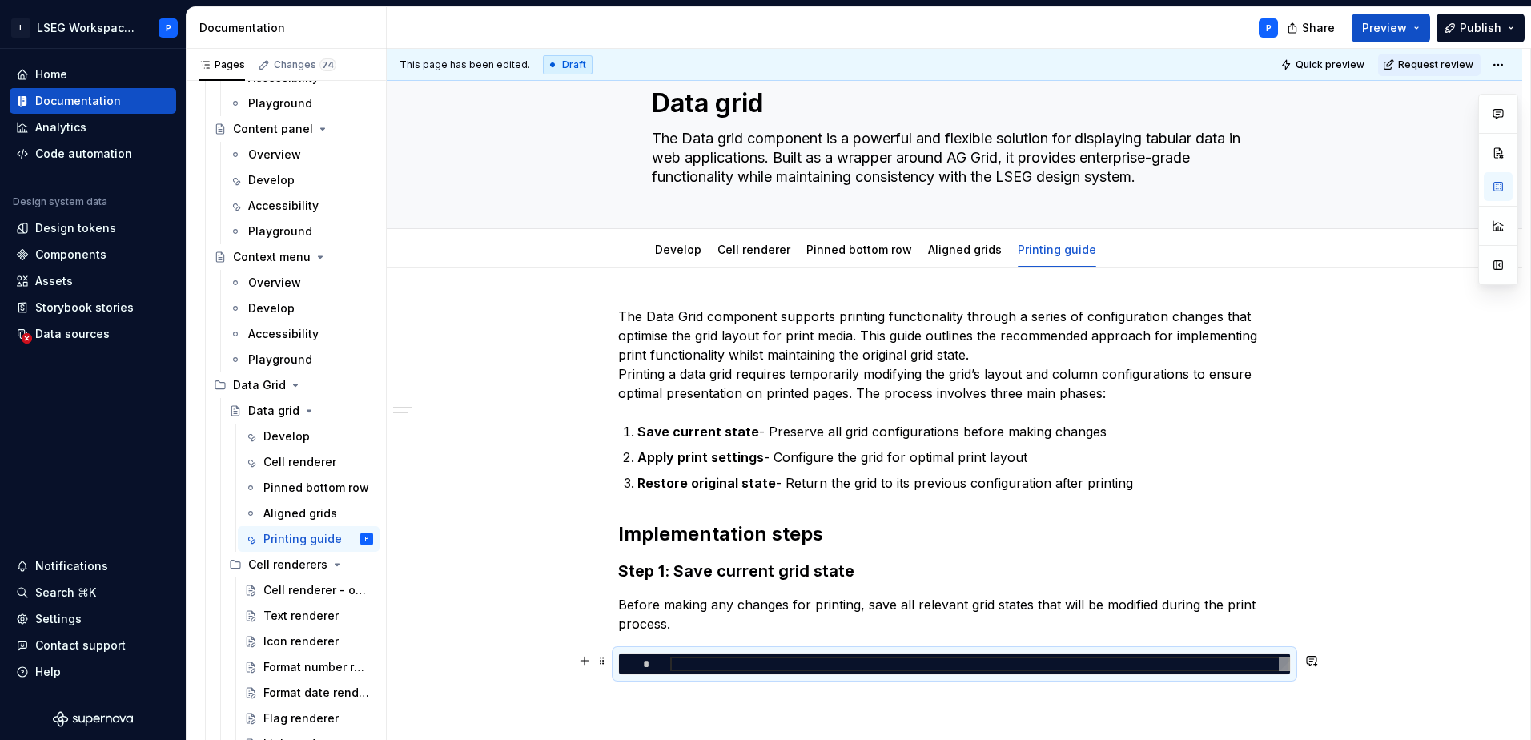
click at [791, 663] on div at bounding box center [980, 664] width 620 height 15
type textarea "*"
type textarea "**********"
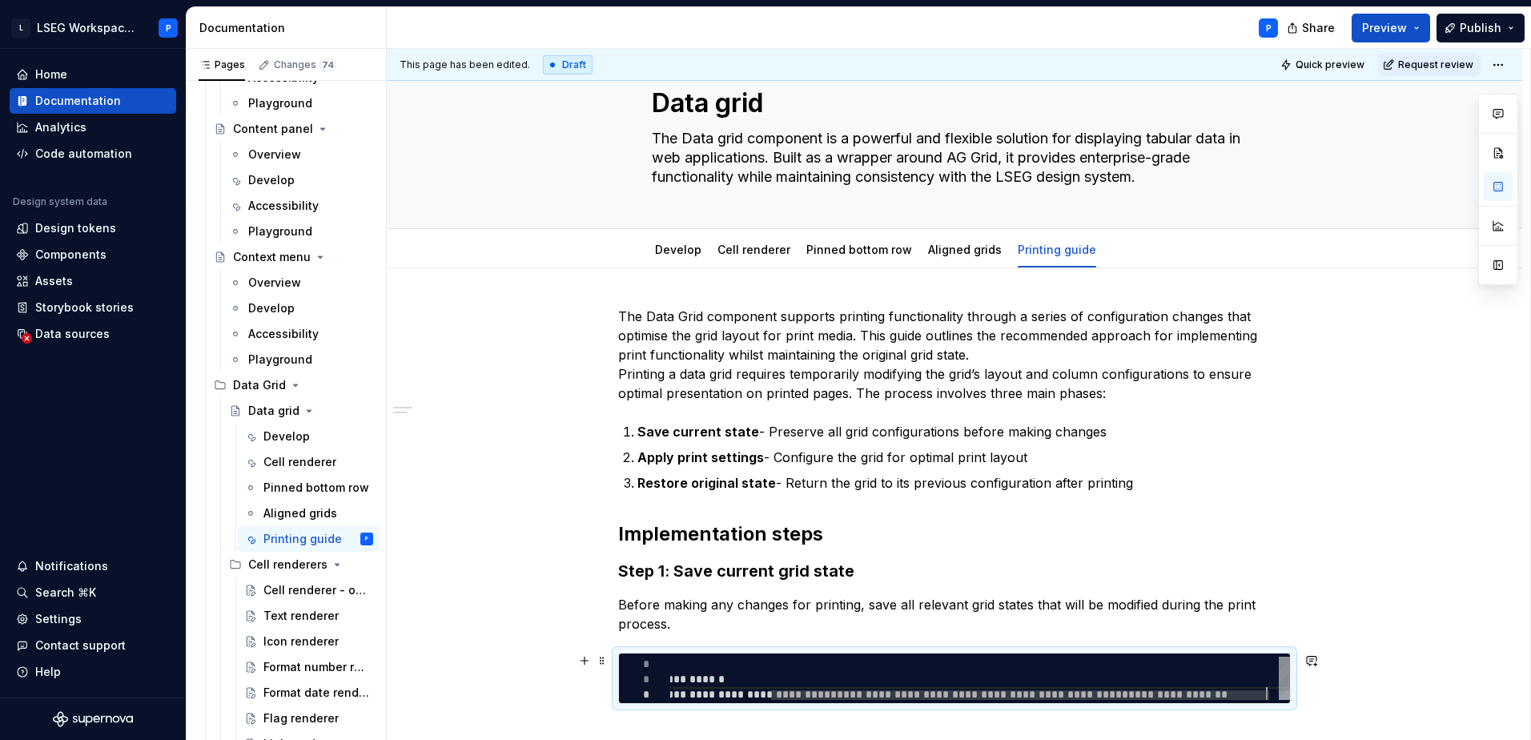
type textarea "*"
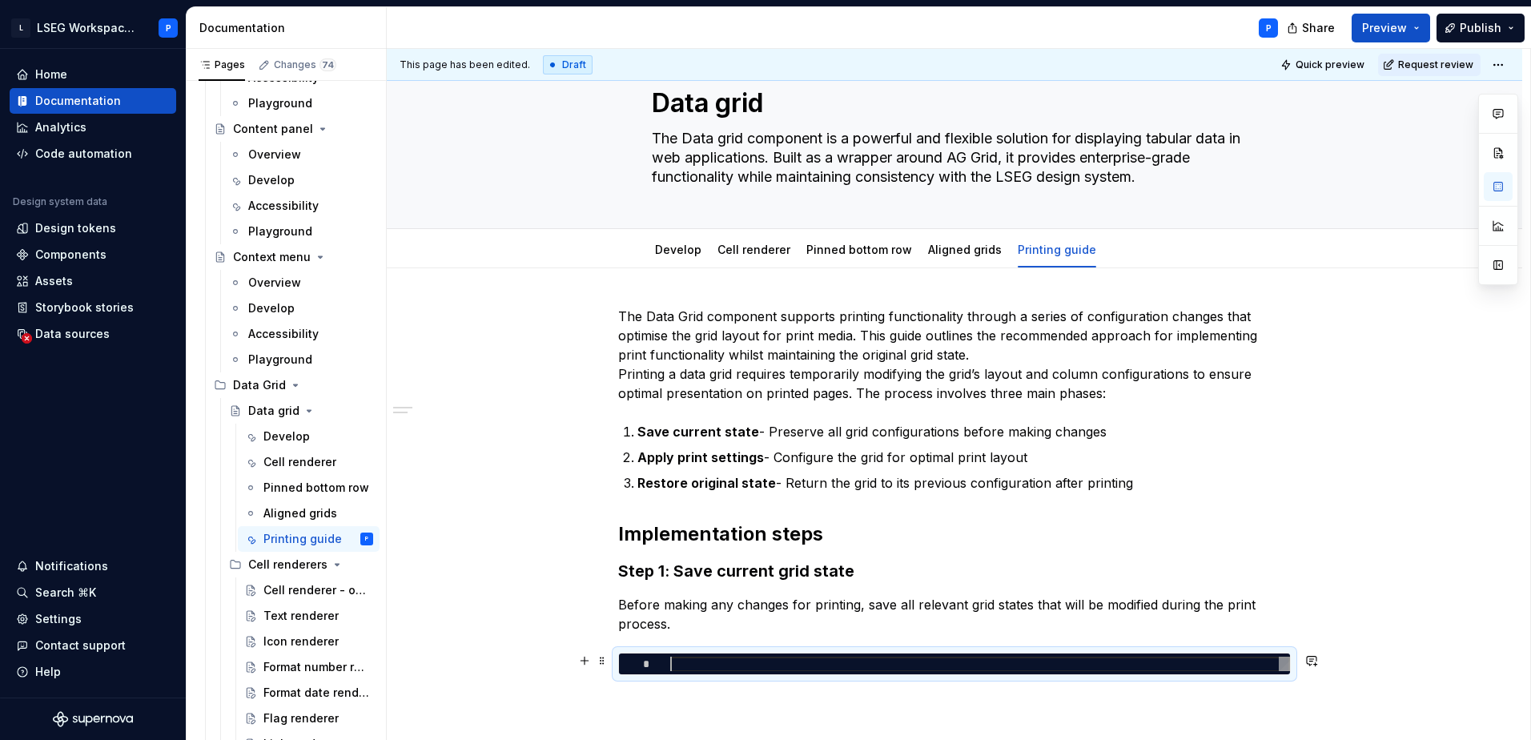
click at [703, 669] on div at bounding box center [980, 664] width 620 height 15
click at [605, 662] on span at bounding box center [602, 660] width 13 height 22
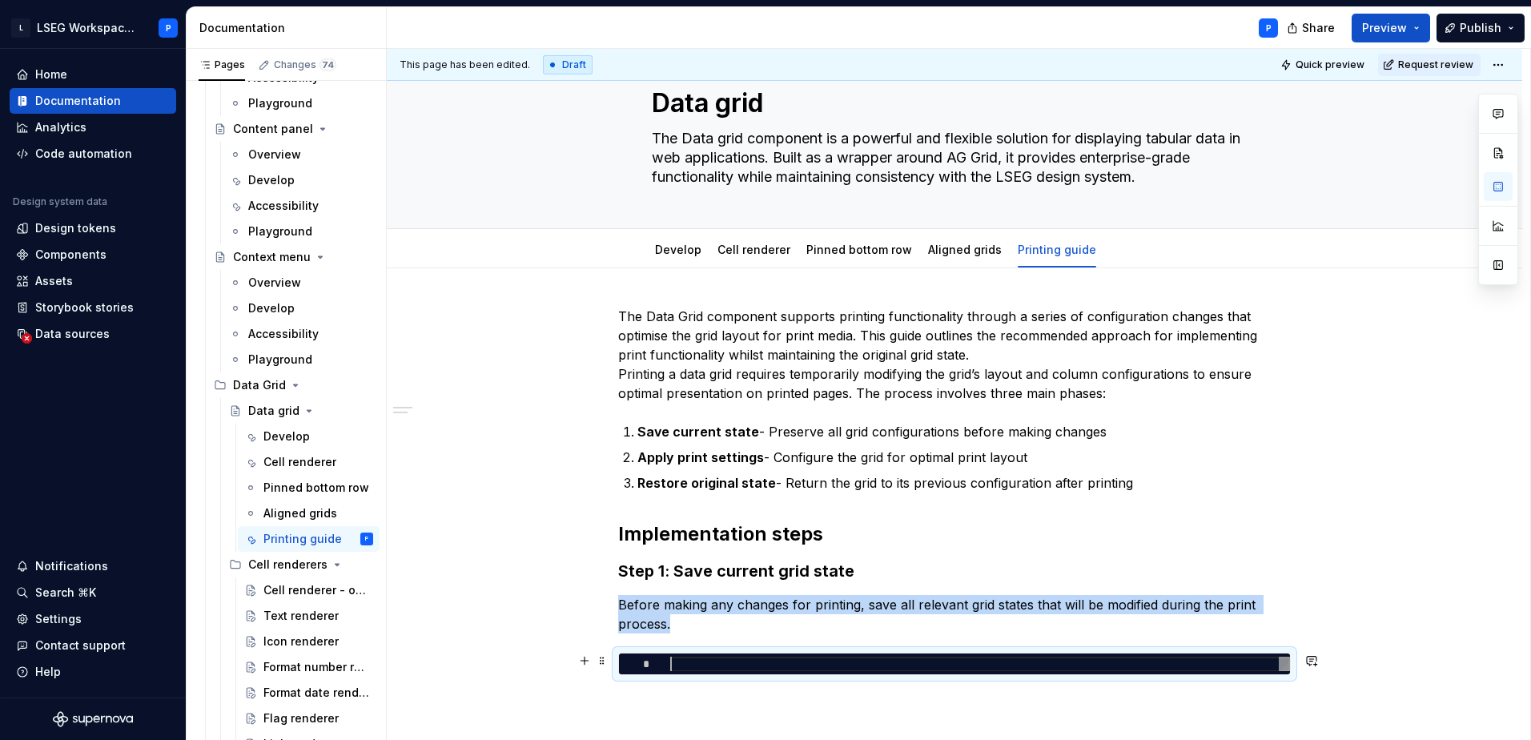
click at [783, 662] on div at bounding box center [980, 664] width 620 height 15
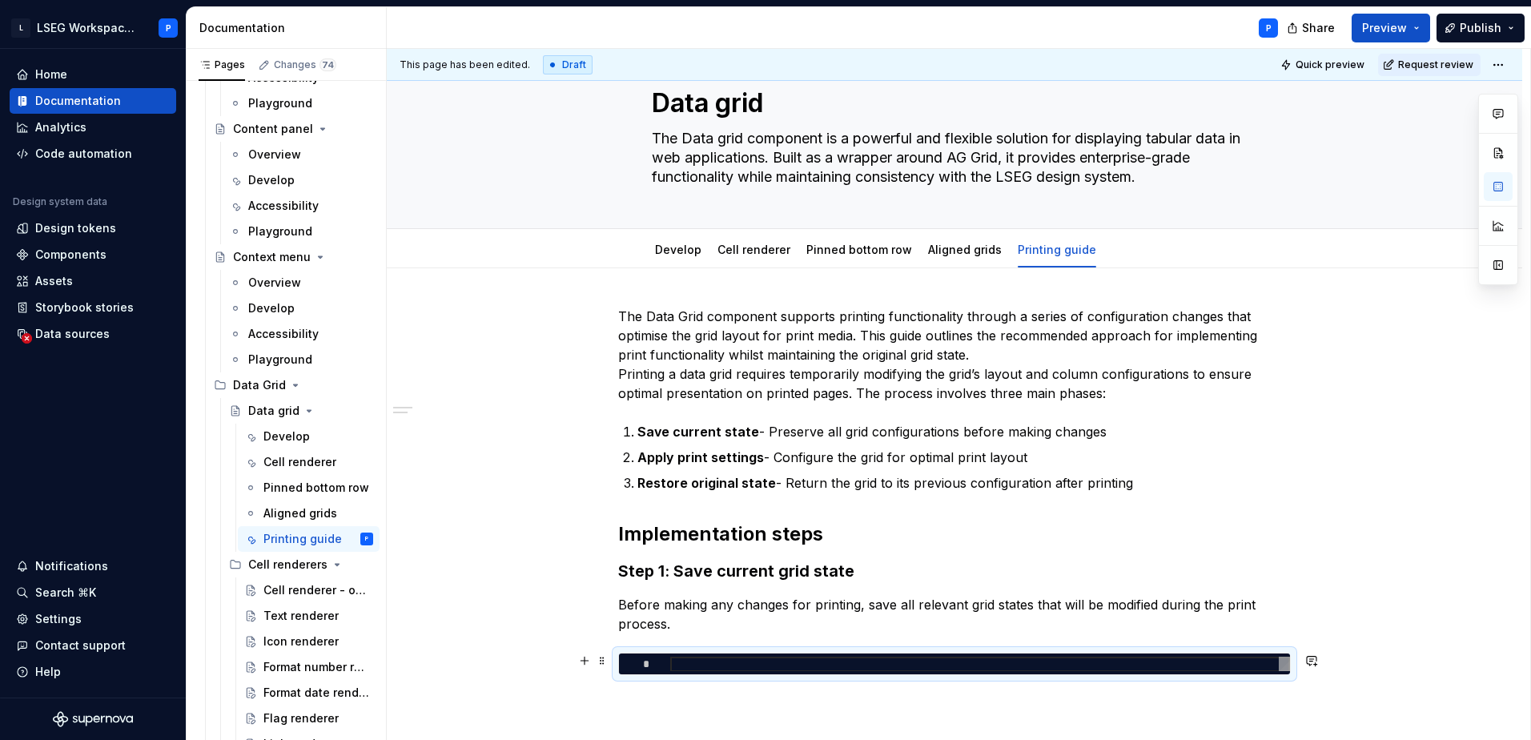
click at [720, 665] on div at bounding box center [980, 664] width 620 height 15
type textarea "*"
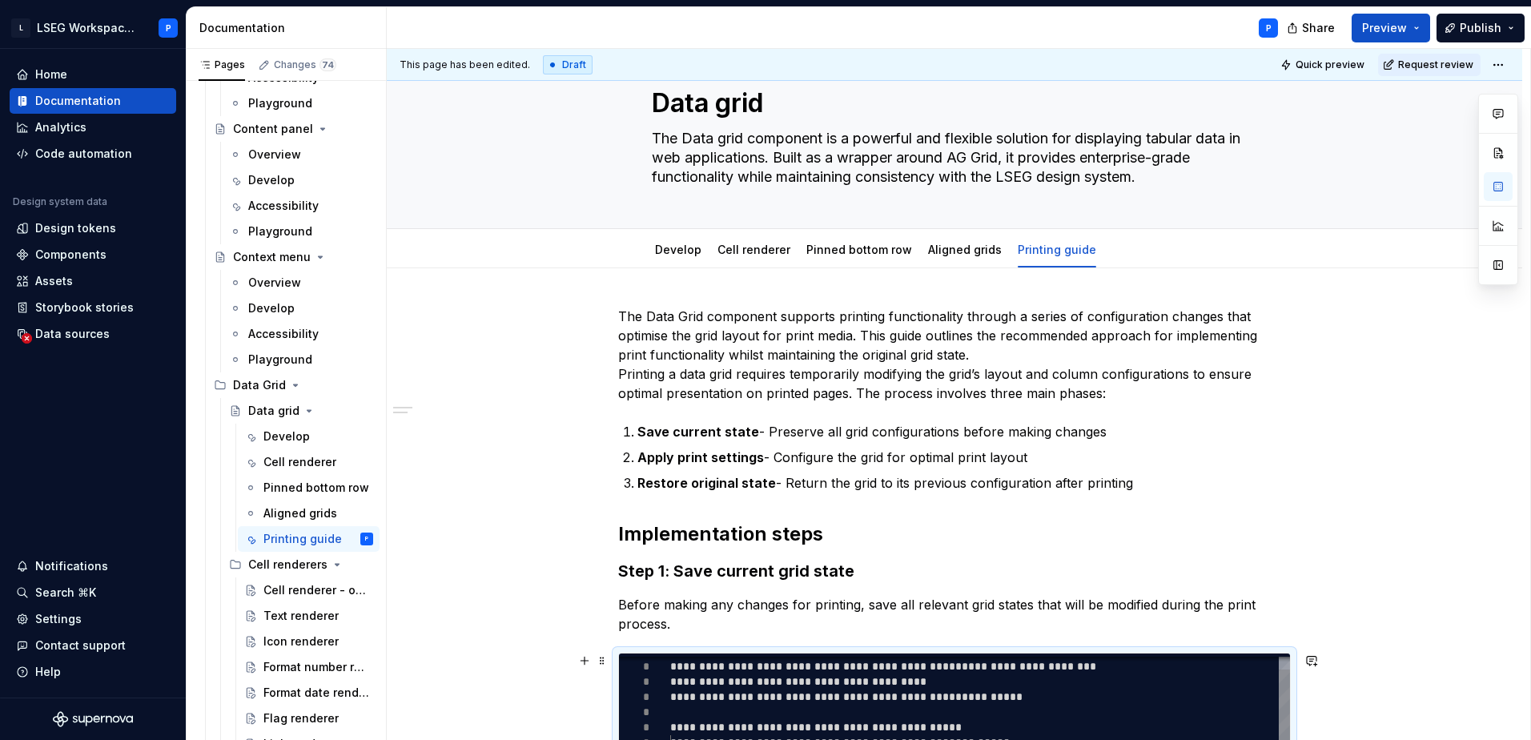
type textarea "**********"
click at [1135, 589] on div "**********" at bounding box center [954, 618] width 673 height 623
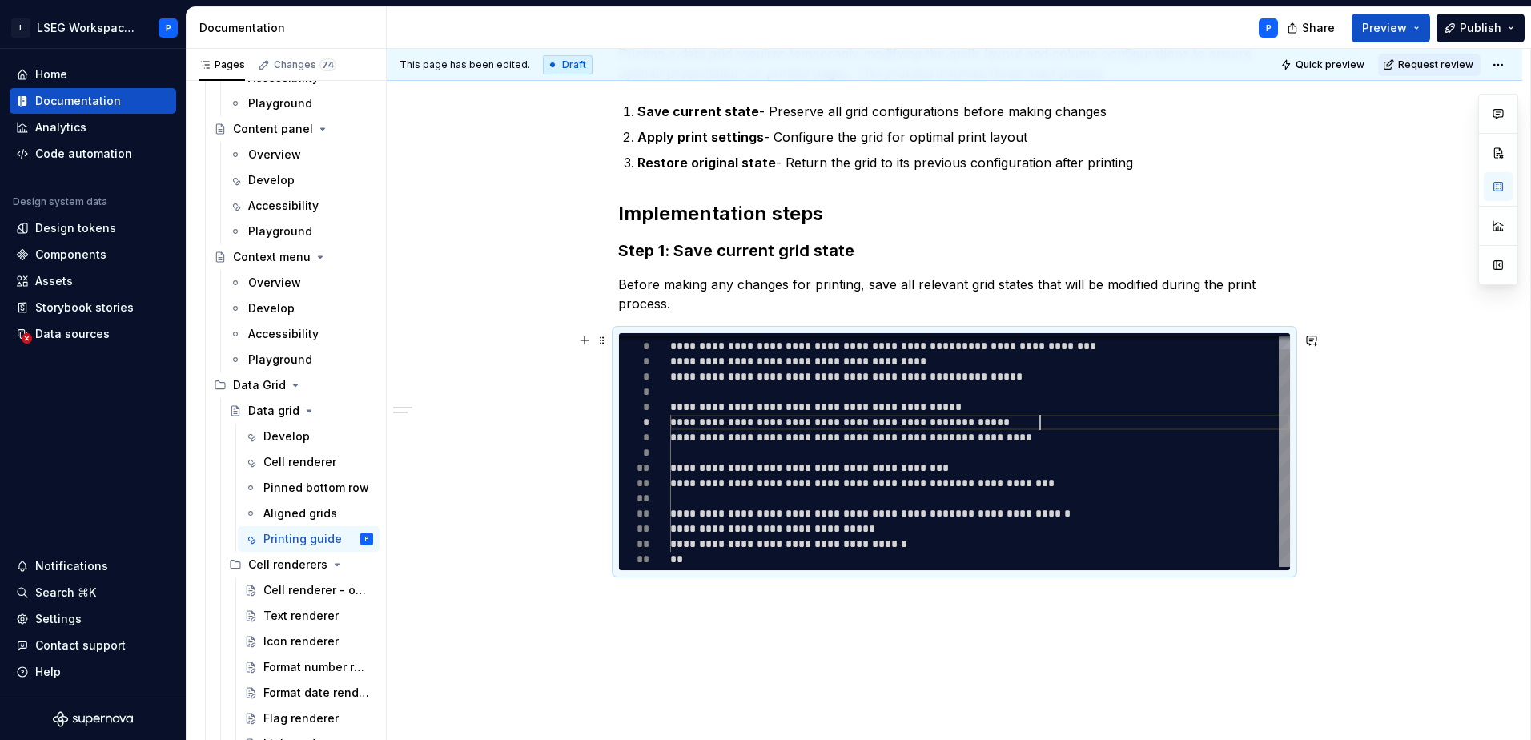
scroll to position [0, 368]
click at [1232, 421] on div "**********" at bounding box center [980, 445] width 620 height 243
click at [694, 611] on div "**********" at bounding box center [954, 307] width 673 height 642
click at [737, 372] on div "**********" at bounding box center [980, 445] width 620 height 243
click at [280, 512] on div "Aligned grids" at bounding box center [294, 513] width 62 height 16
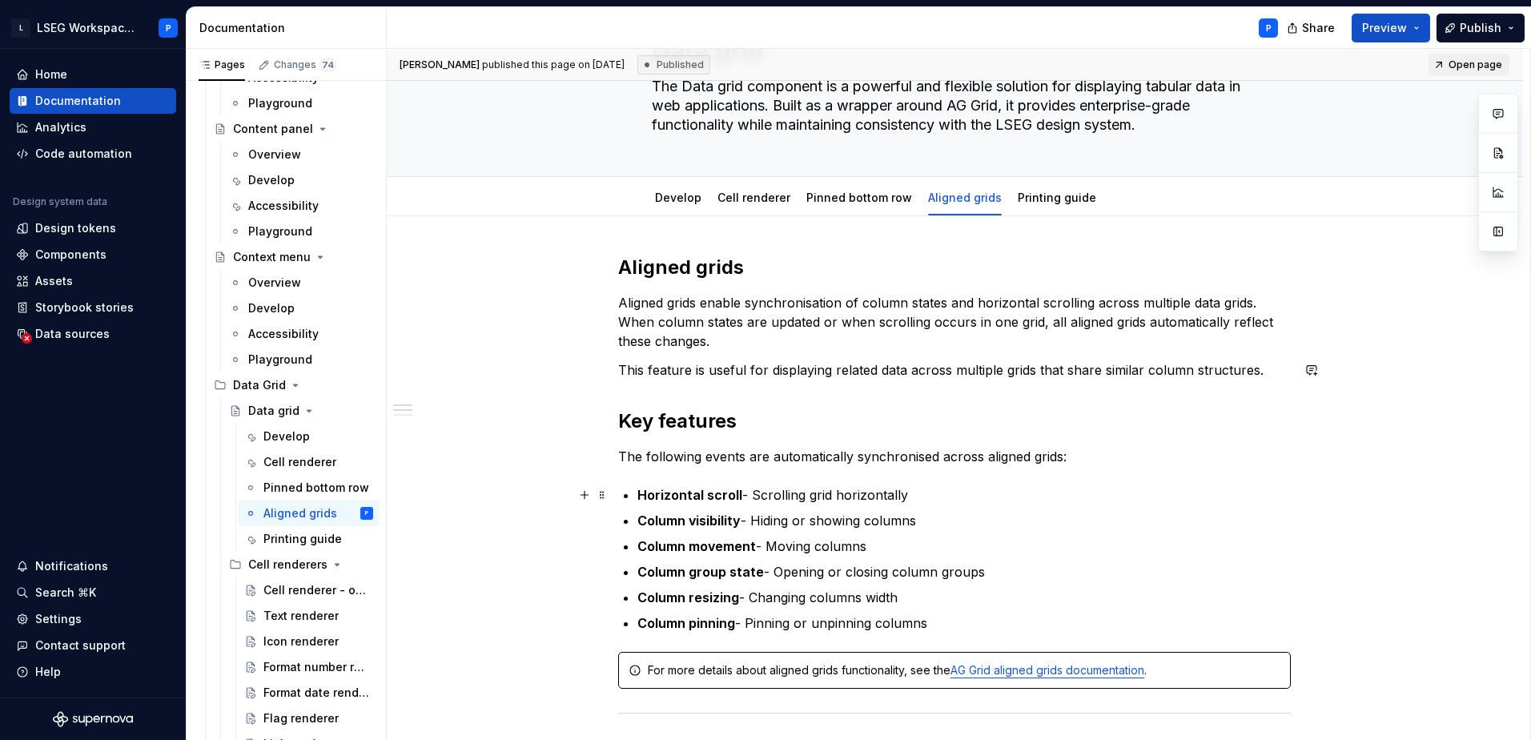
scroll to position [480, 0]
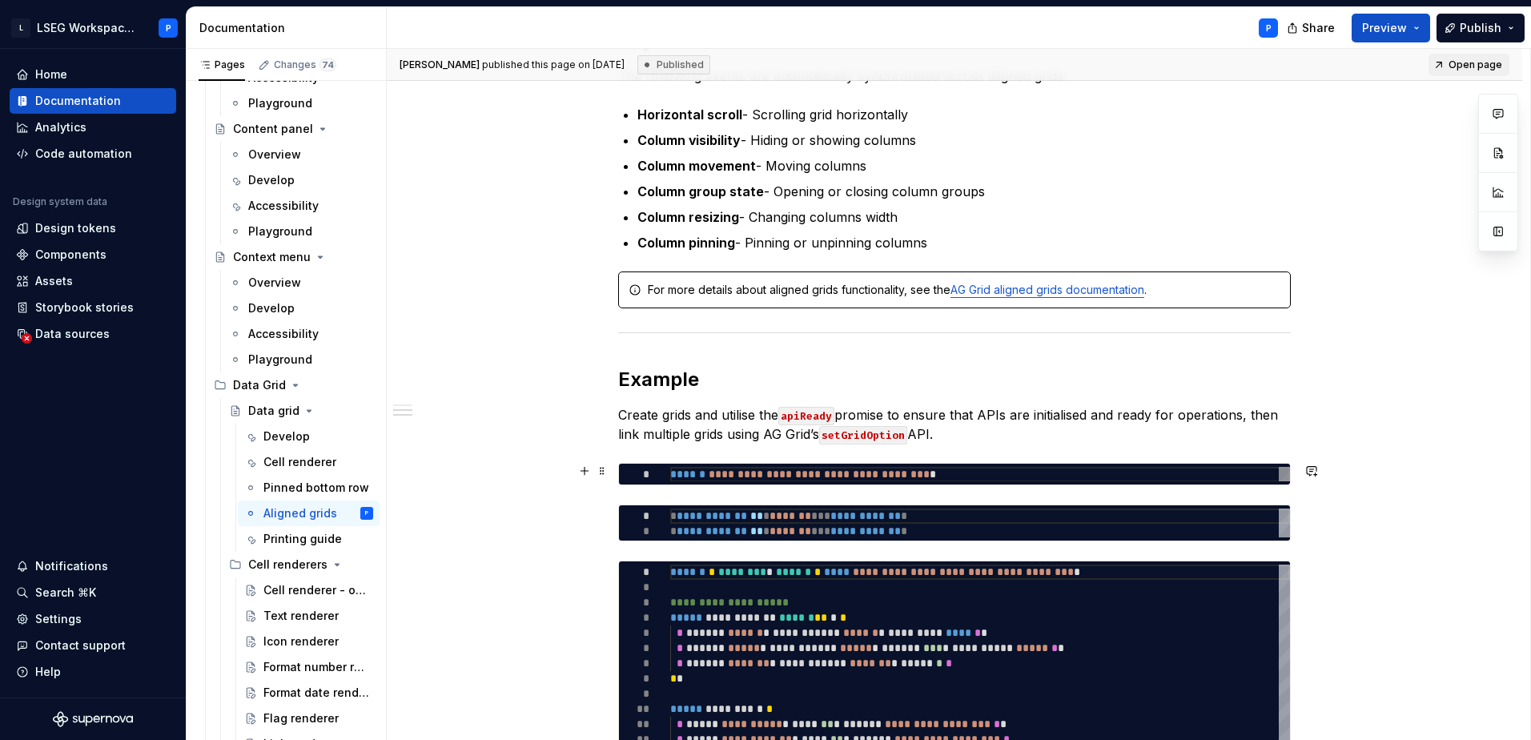
click at [664, 479] on div at bounding box center [644, 474] width 51 height 15
click at [268, 540] on div "Printing guide" at bounding box center [294, 539] width 62 height 16
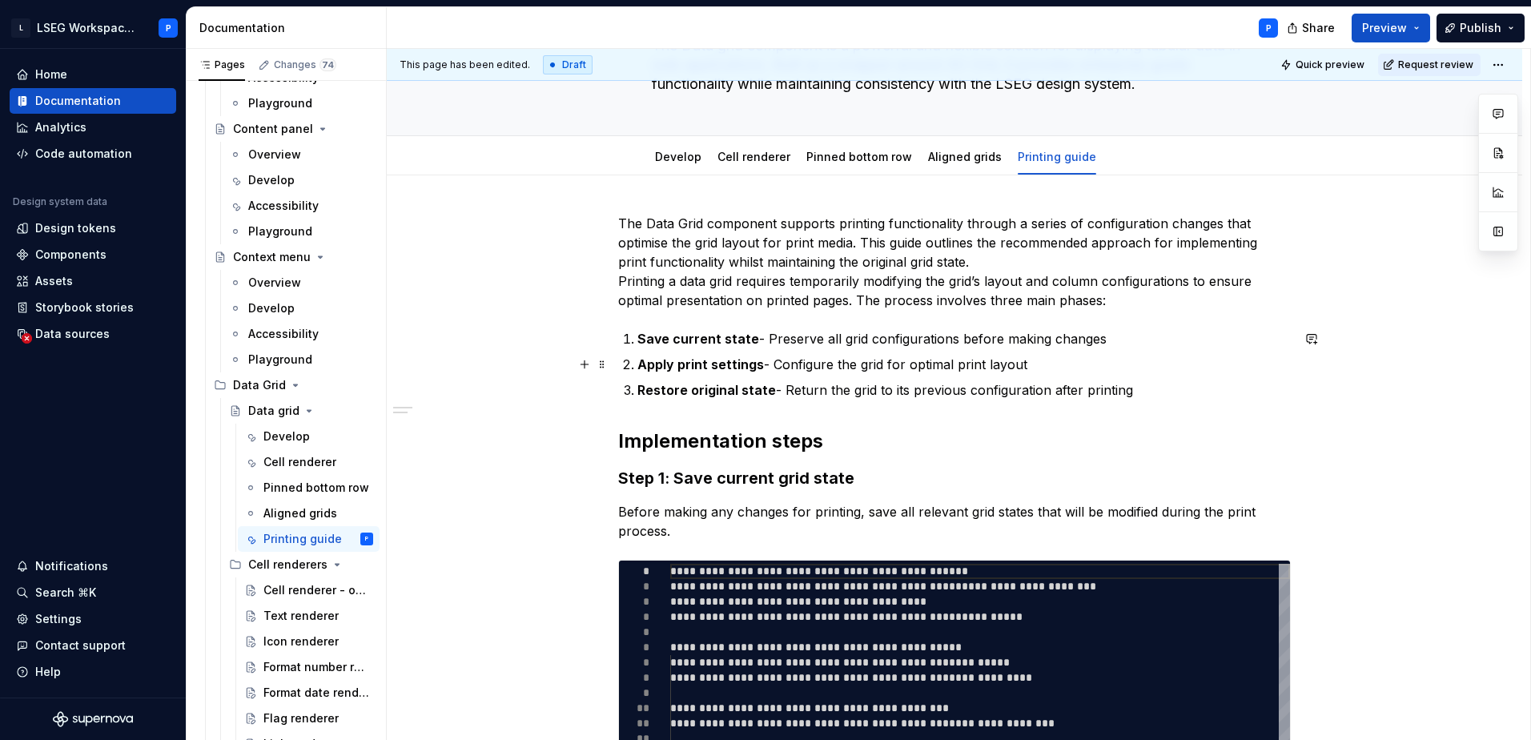
scroll to position [320, 0]
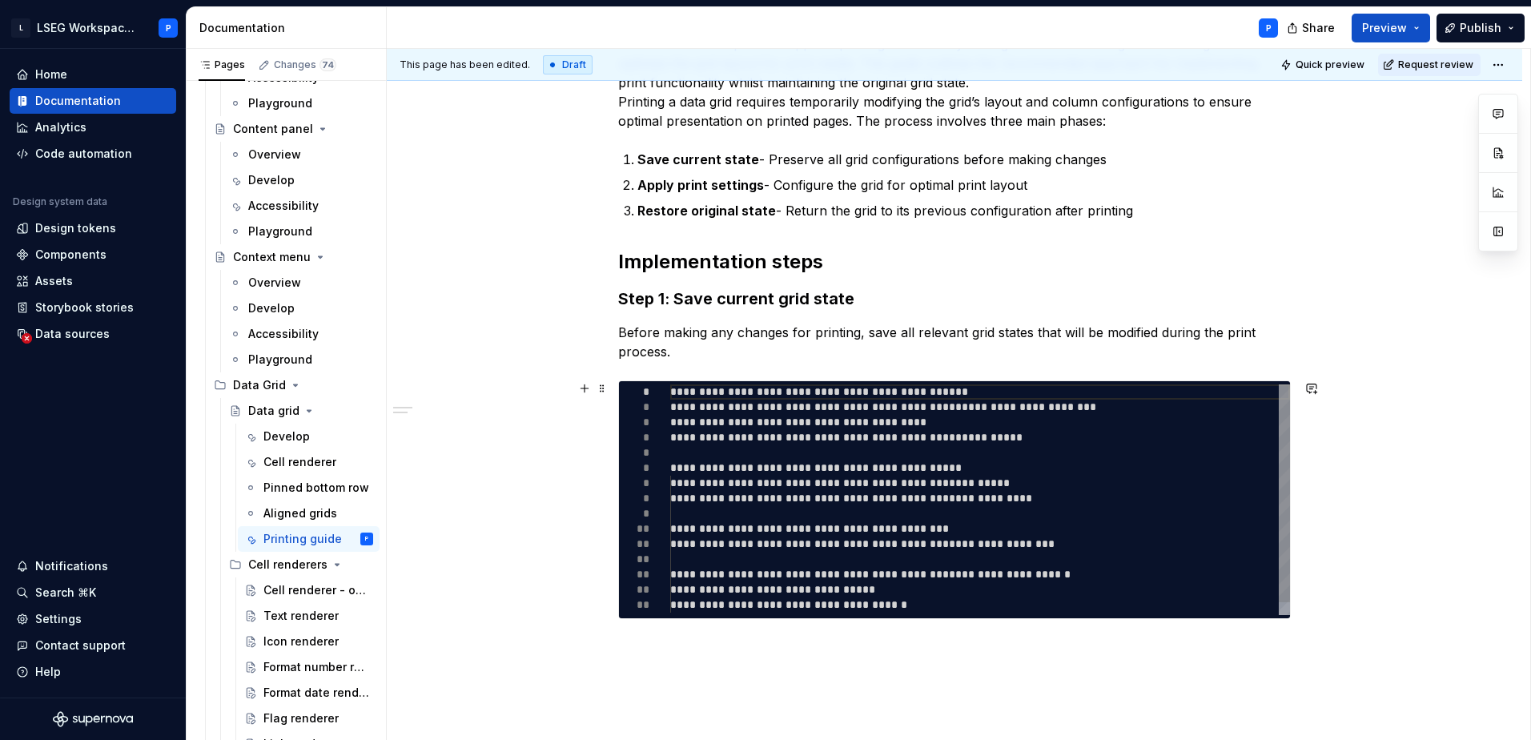
click at [1176, 447] on div "**********" at bounding box center [980, 505] width 620 height 243
type textarea "*"
type textarea "**********"
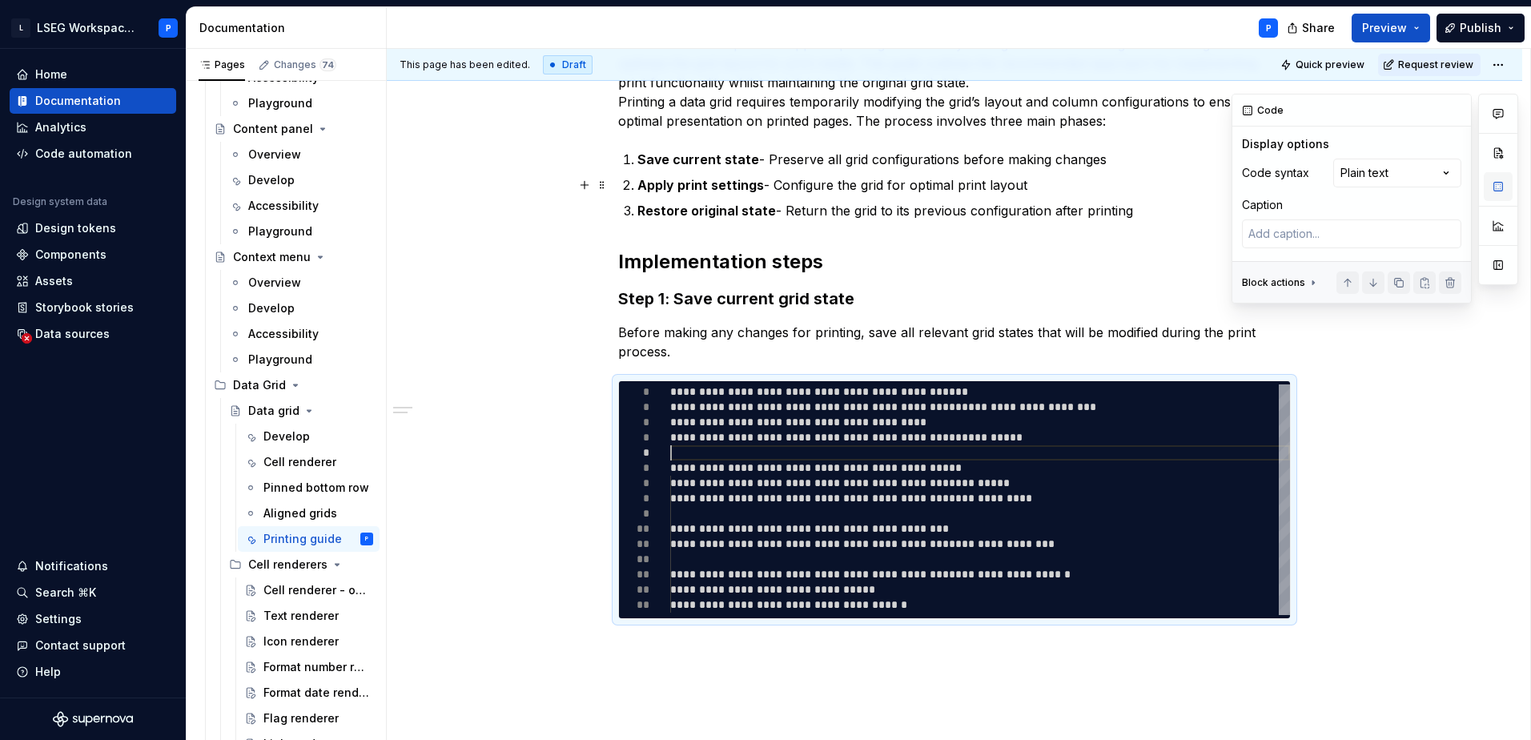
click at [1495, 188] on button "button" at bounding box center [1498, 186] width 29 height 29
click at [1445, 171] on div "Comments Open comments No comments yet Select ‘Comment’ from the block context …" at bounding box center [1375, 199] width 287 height 210
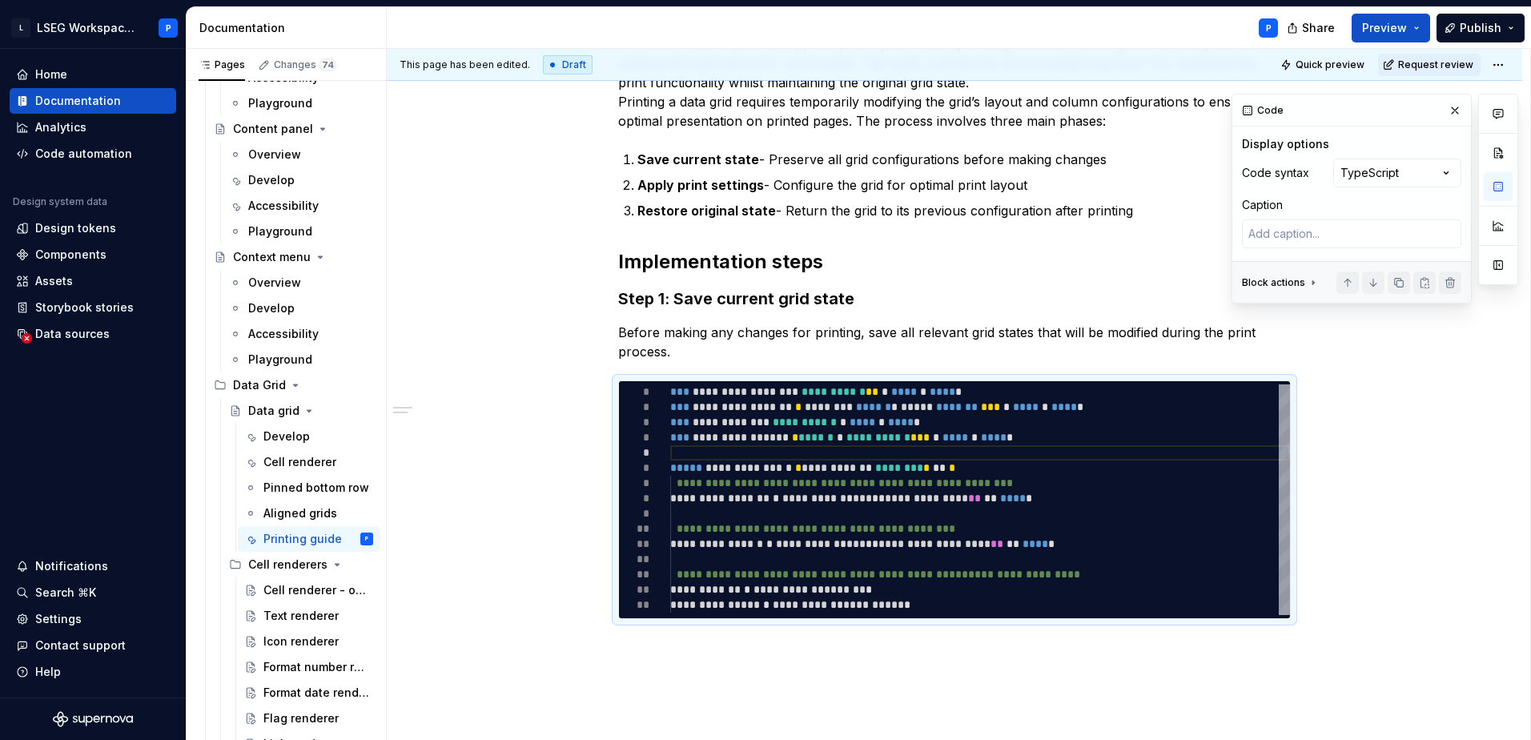
click at [1304, 144] on div "Display options" at bounding box center [1285, 144] width 87 height 16
click at [1391, 460] on div "**********" at bounding box center [954, 447] width 1135 height 902
click at [822, 517] on div "**********" at bounding box center [980, 505] width 620 height 243
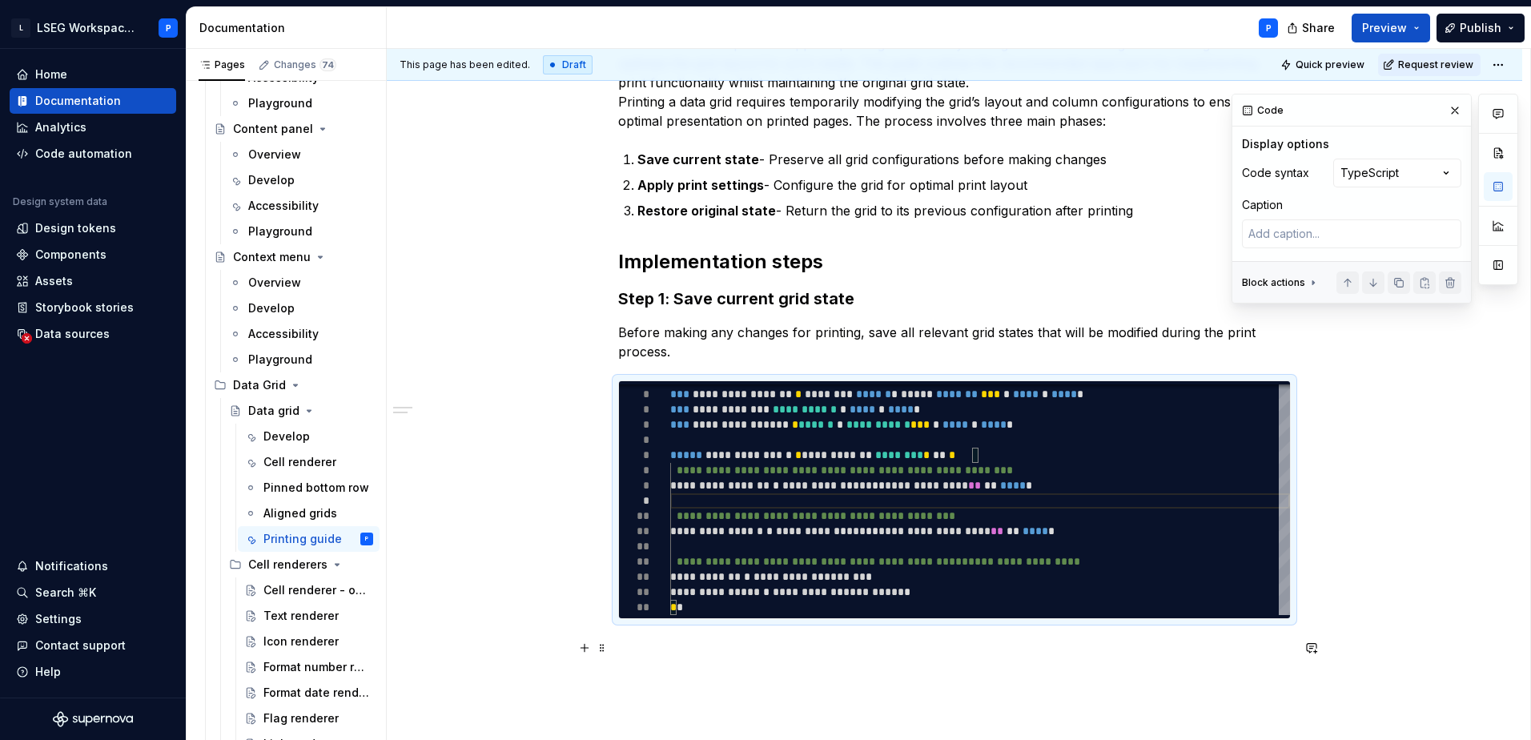
click at [658, 653] on p at bounding box center [954, 647] width 673 height 19
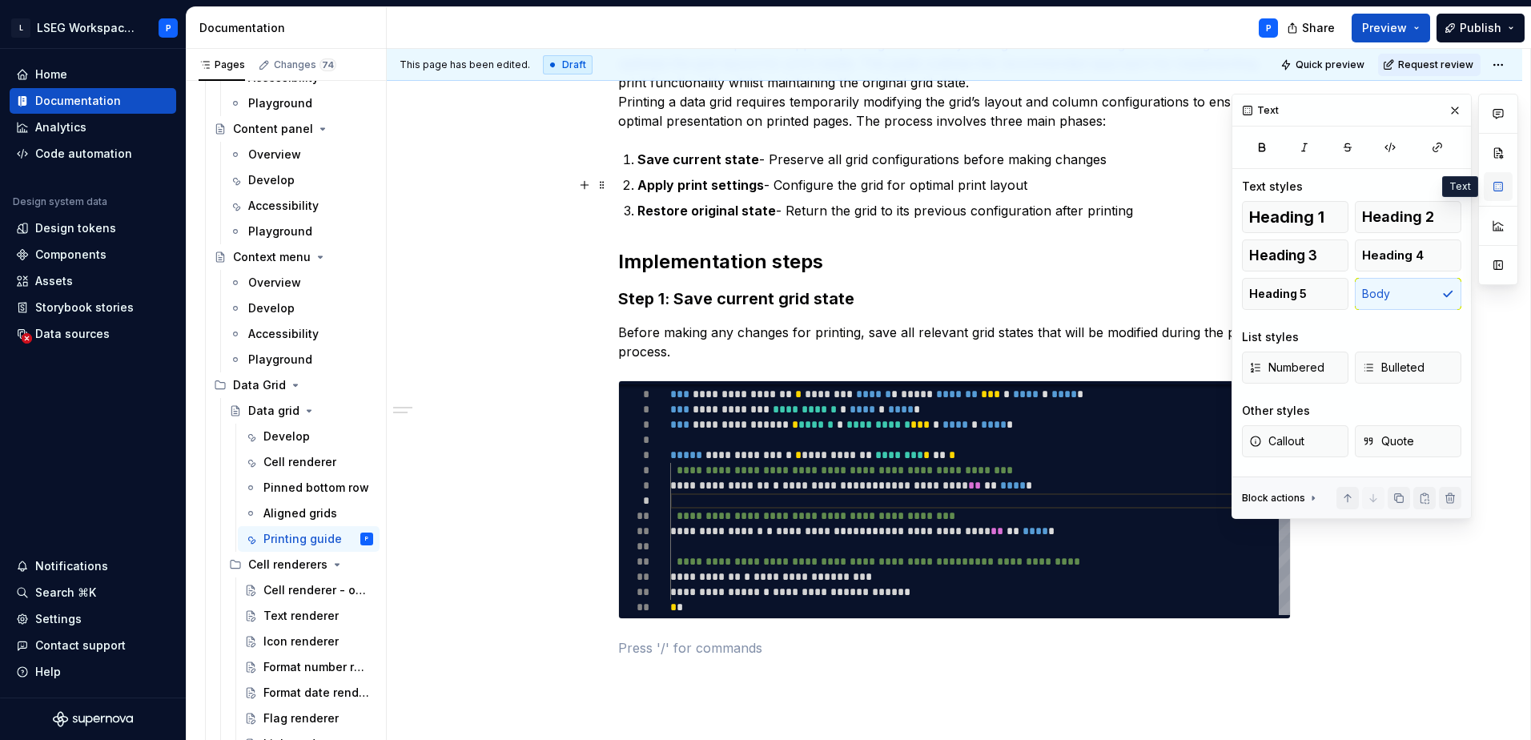
click at [1505, 187] on button "button" at bounding box center [1498, 186] width 29 height 29
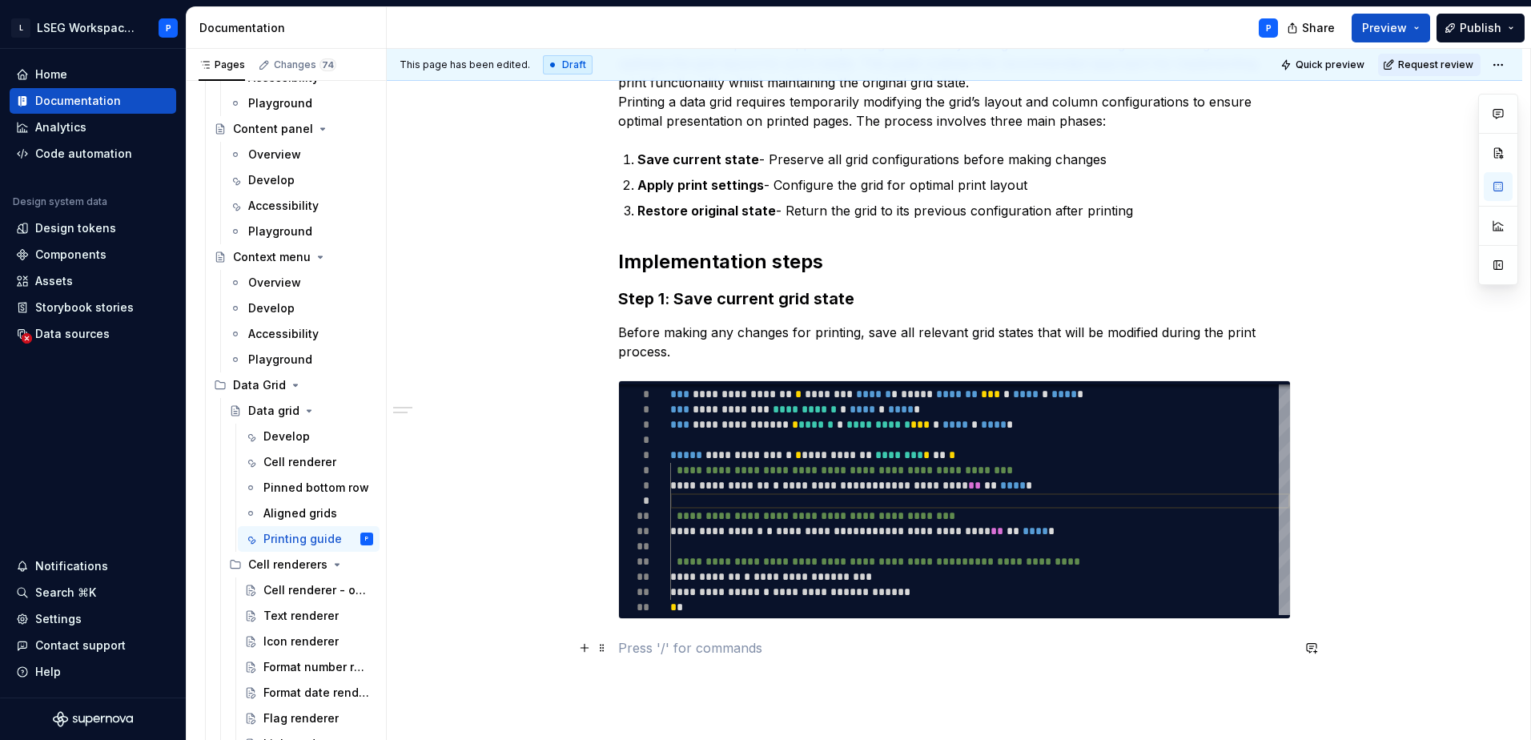
click at [660, 641] on p at bounding box center [954, 647] width 673 height 19
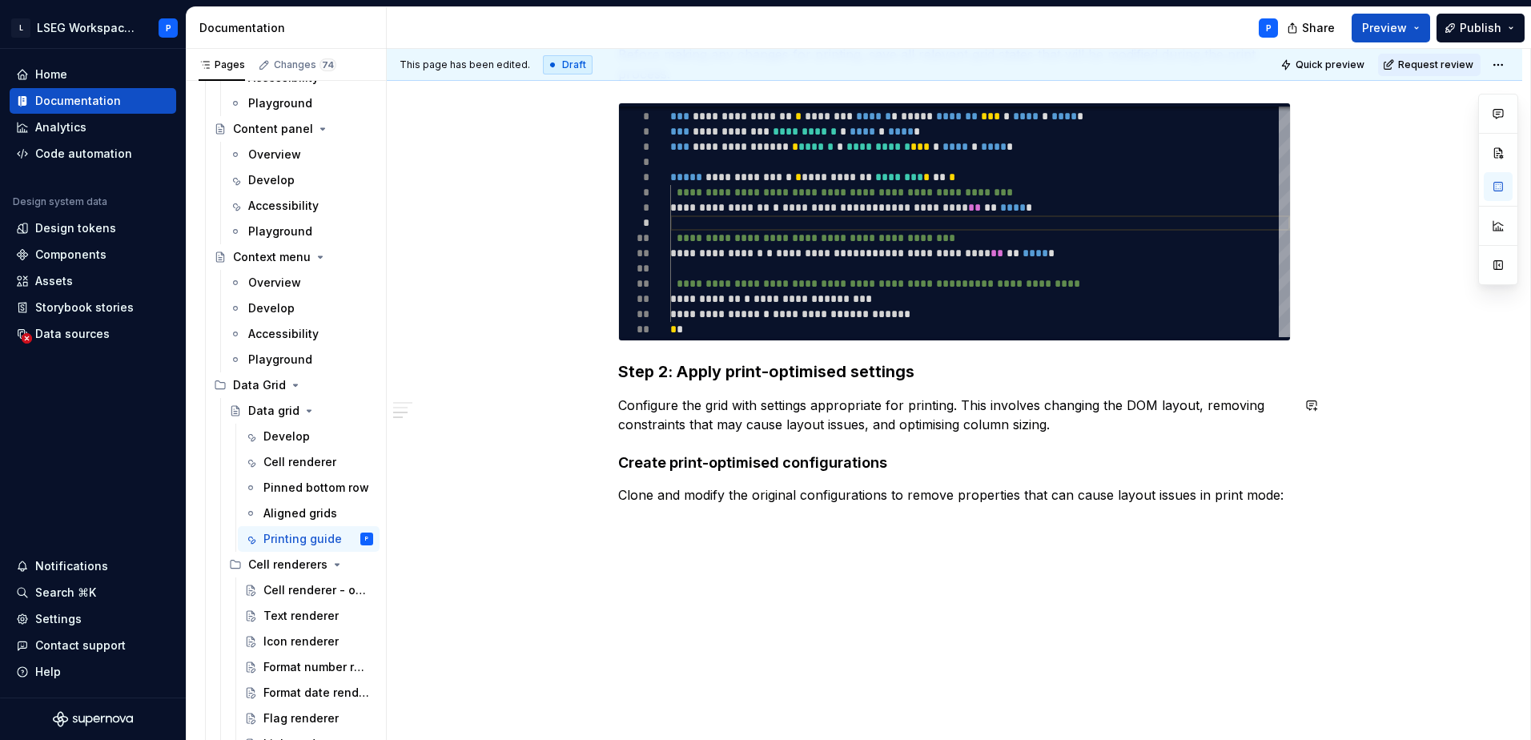
scroll to position [603, 0]
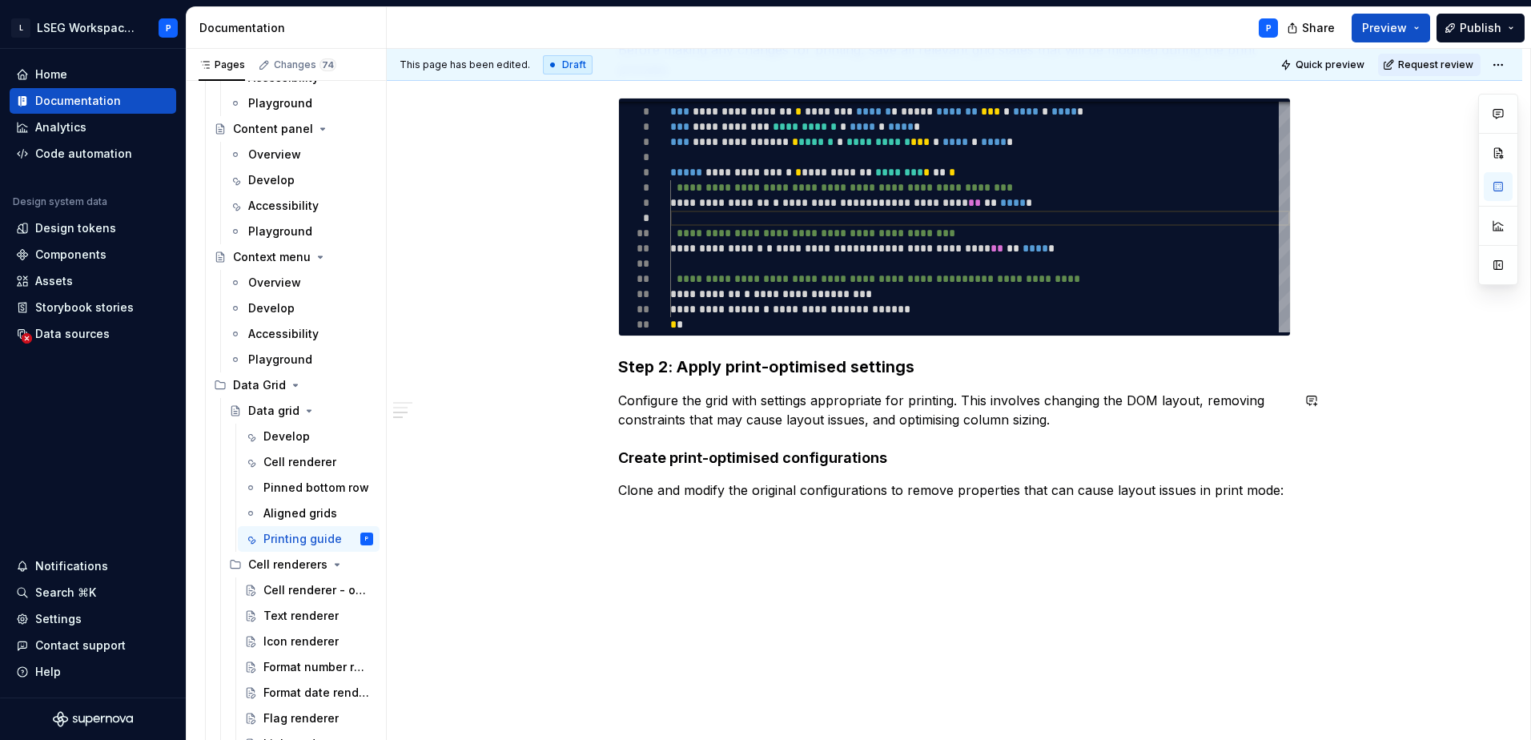
click at [681, 518] on div "**********" at bounding box center [954, 135] width 673 height 767
type textarea "*"
click at [665, 533] on div "**********" at bounding box center [954, 226] width 1135 height 1027
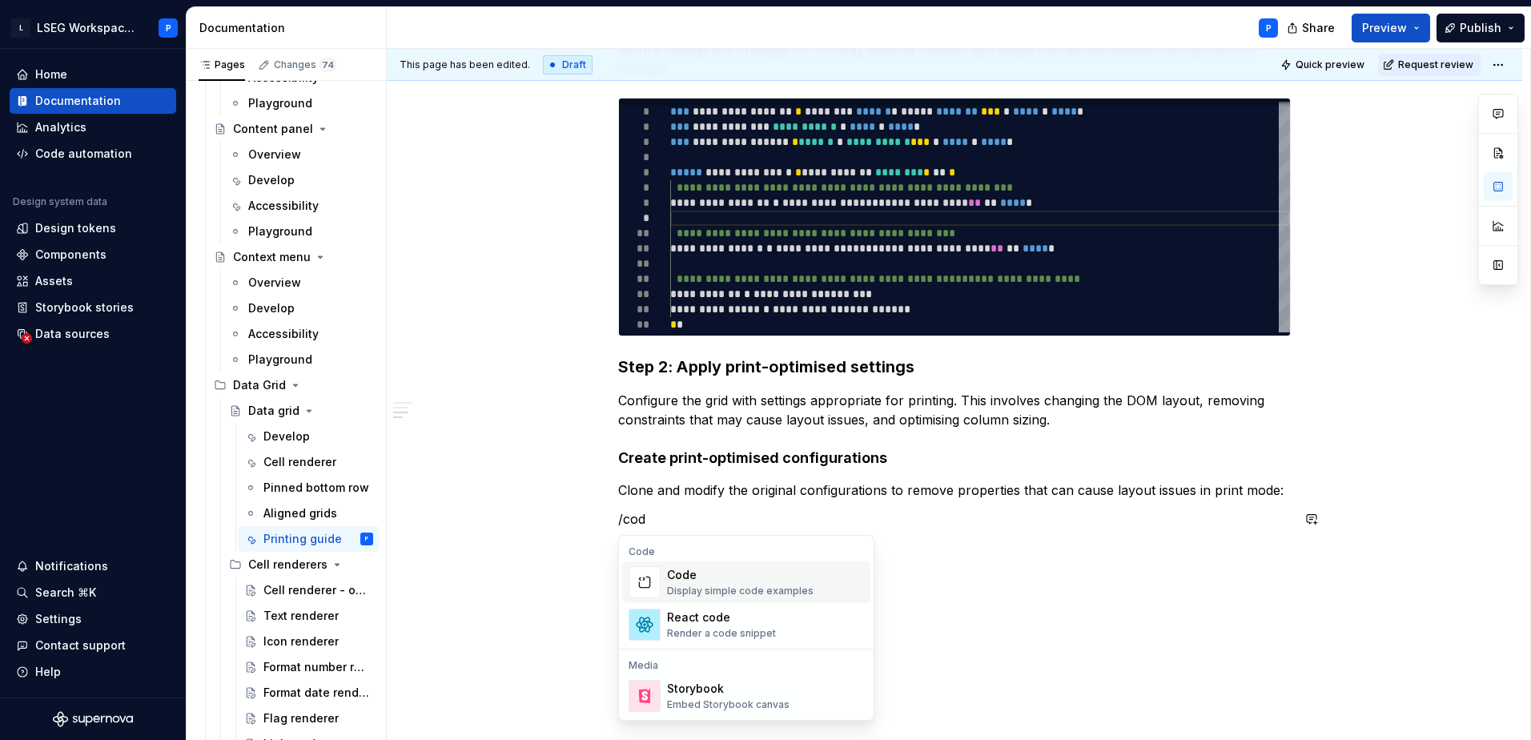
click at [750, 585] on div "Display simple code examples" at bounding box center [740, 591] width 147 height 13
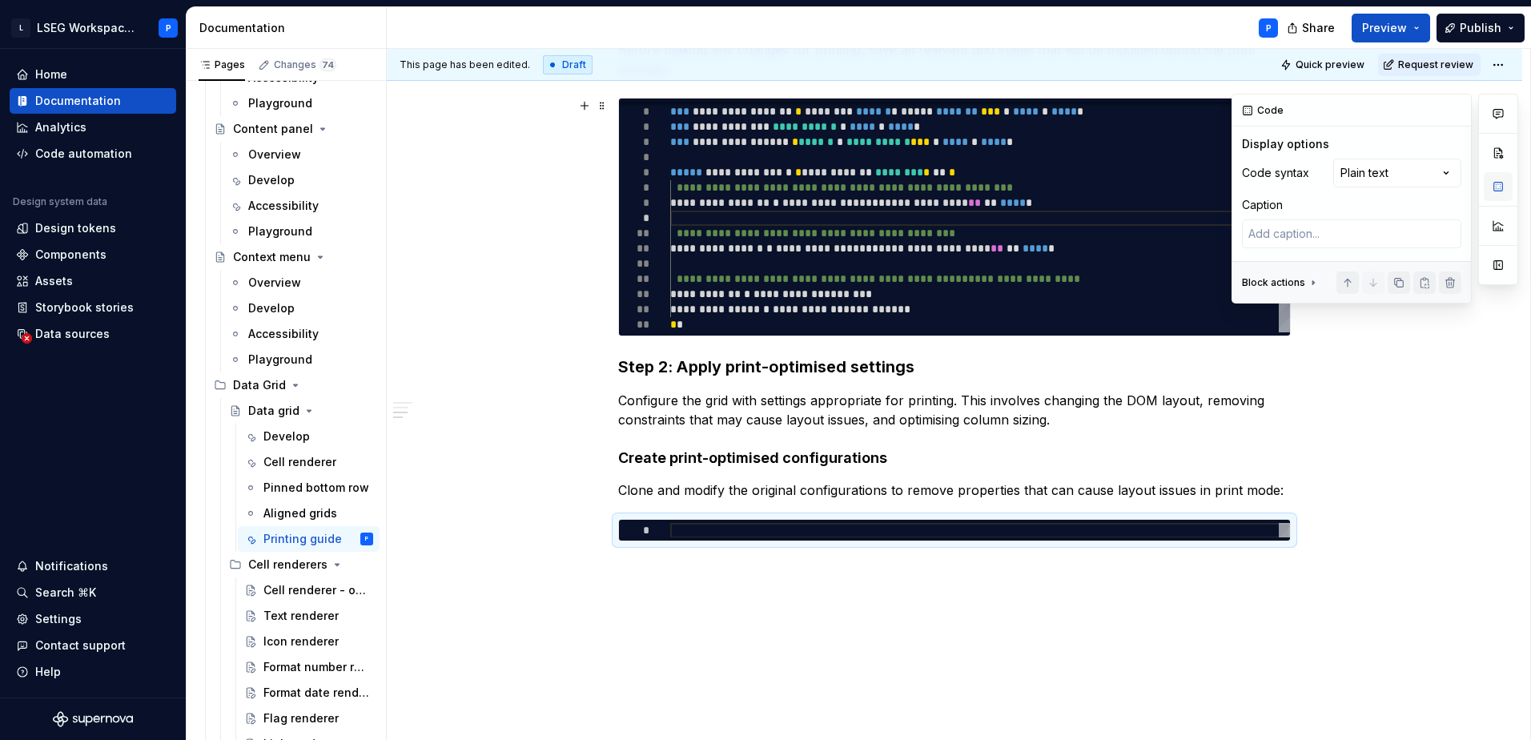
click at [1505, 181] on button "button" at bounding box center [1498, 186] width 29 height 29
click at [1419, 172] on div "Comments Open comments No comments yet Select ‘Comment’ from the block context …" at bounding box center [1375, 199] width 287 height 210
click at [677, 524] on div at bounding box center [980, 530] width 620 height 15
click at [597, 528] on span at bounding box center [602, 527] width 13 height 22
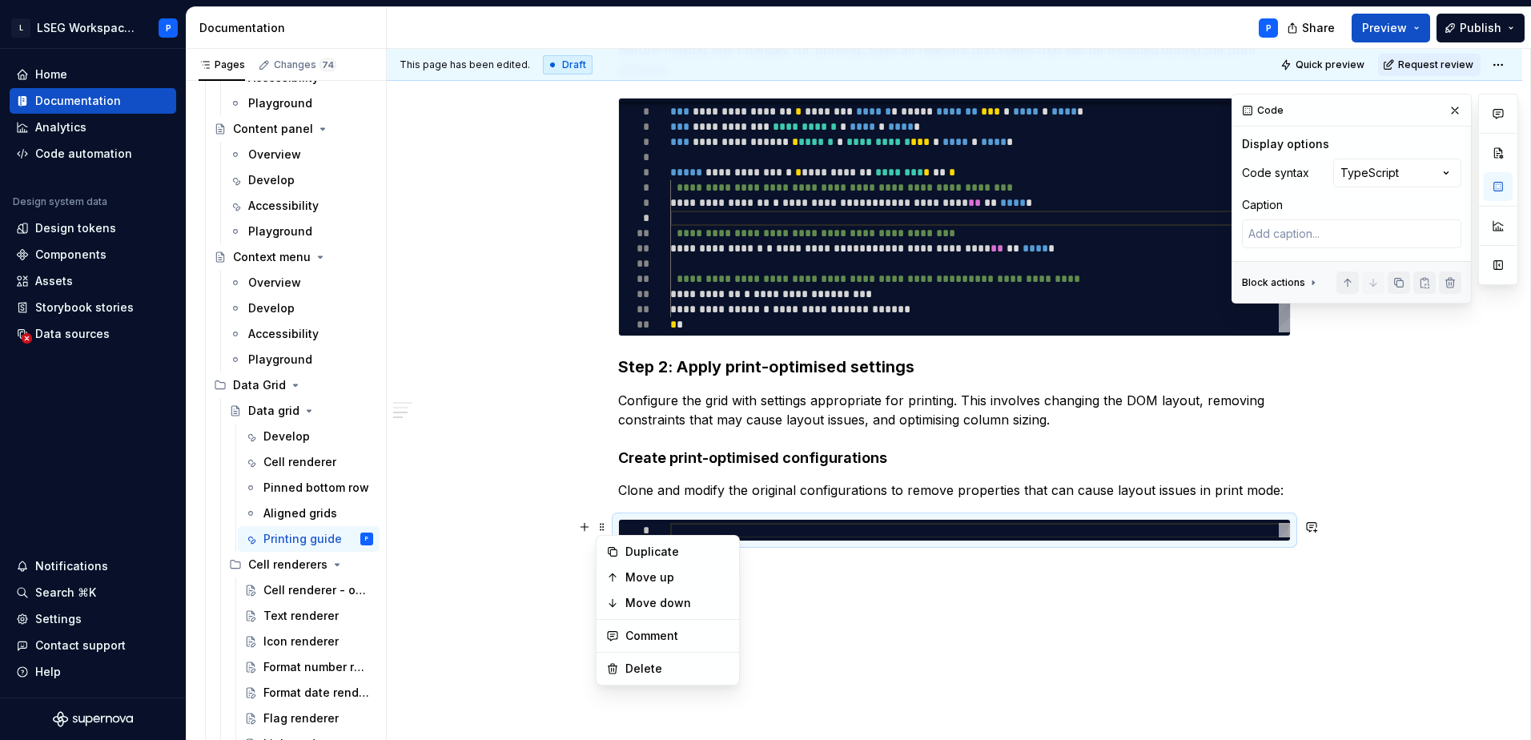
click at [1019, 601] on div "**********" at bounding box center [954, 247] width 1135 height 1069
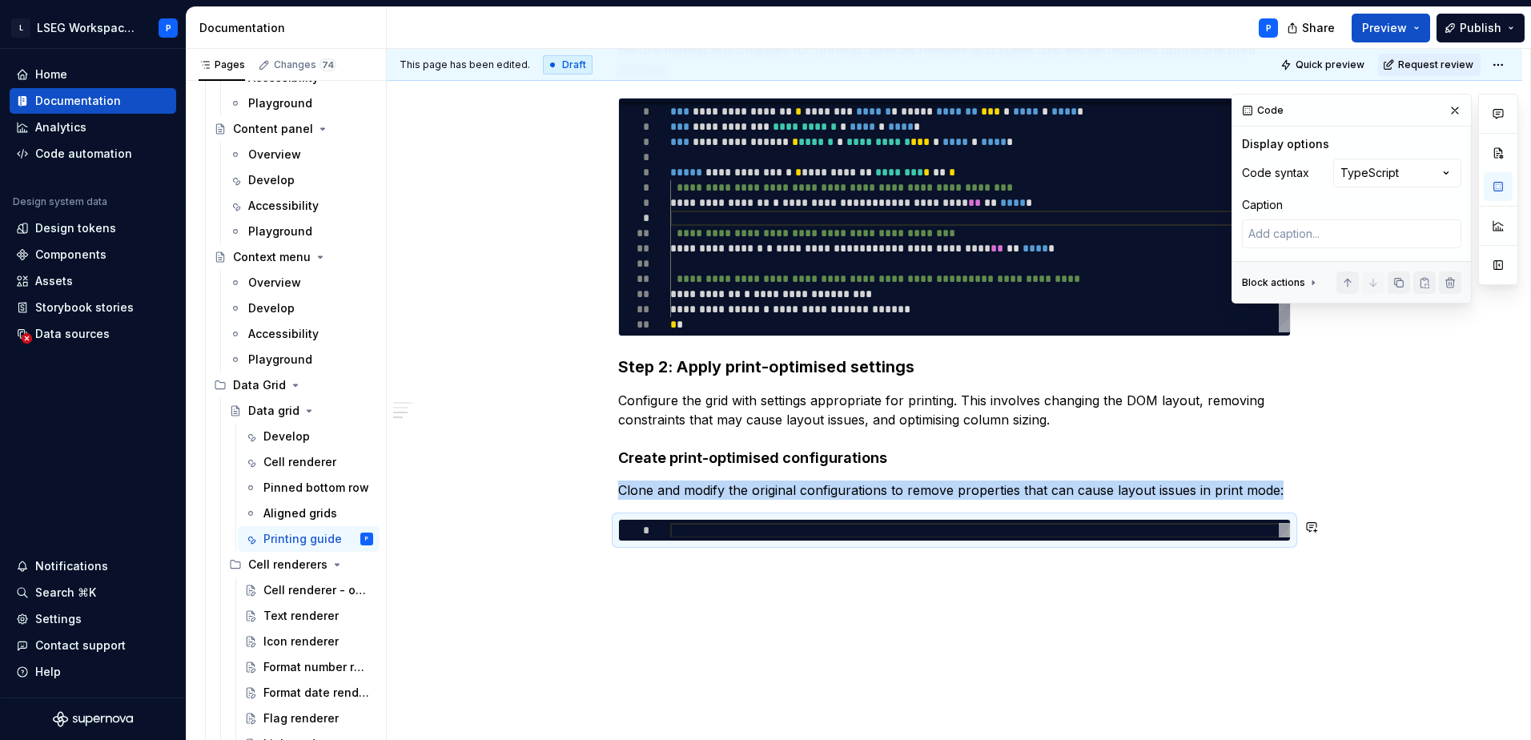
click at [703, 561] on div "**********" at bounding box center [954, 247] width 1135 height 1069
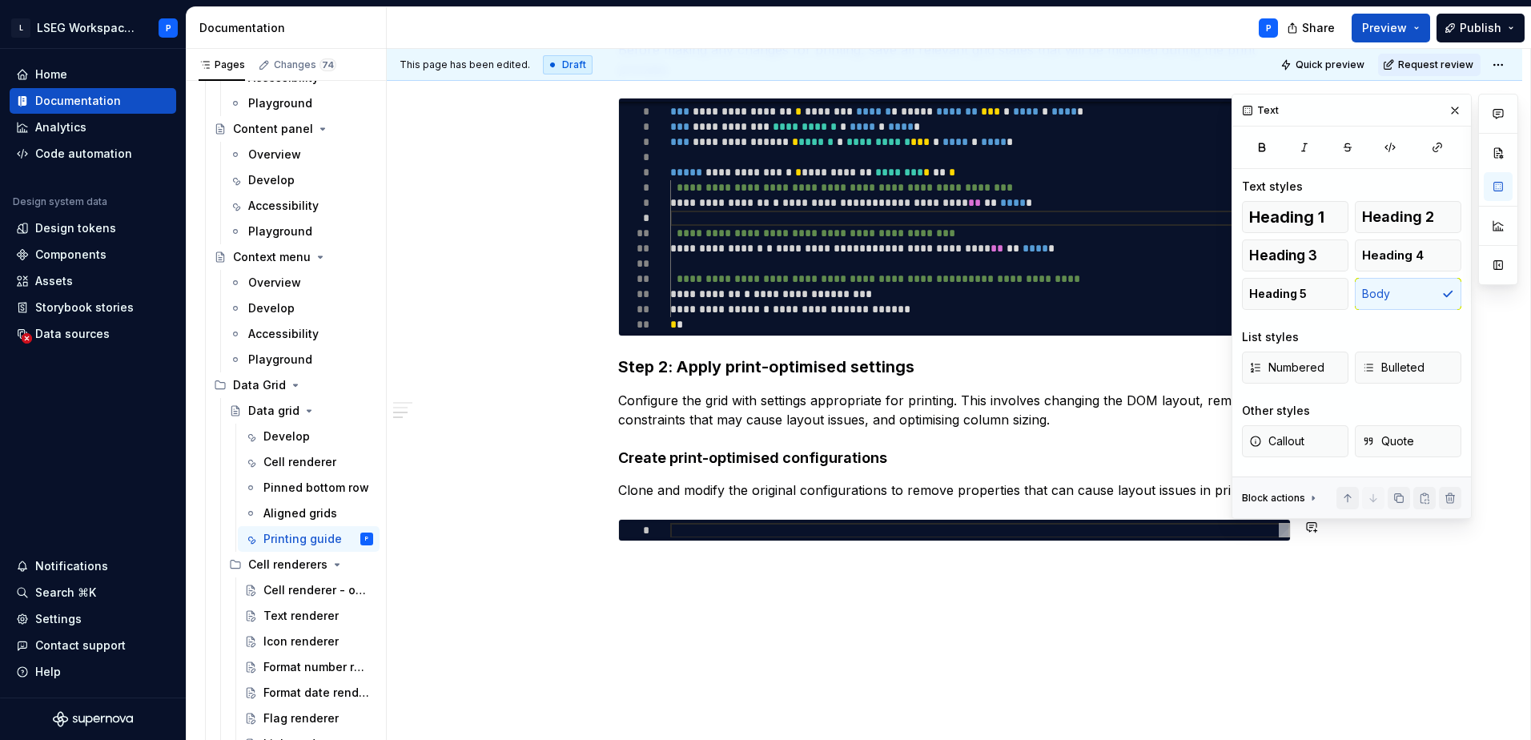
click at [654, 558] on div "**********" at bounding box center [954, 166] width 673 height 828
click at [598, 530] on span at bounding box center [602, 527] width 13 height 22
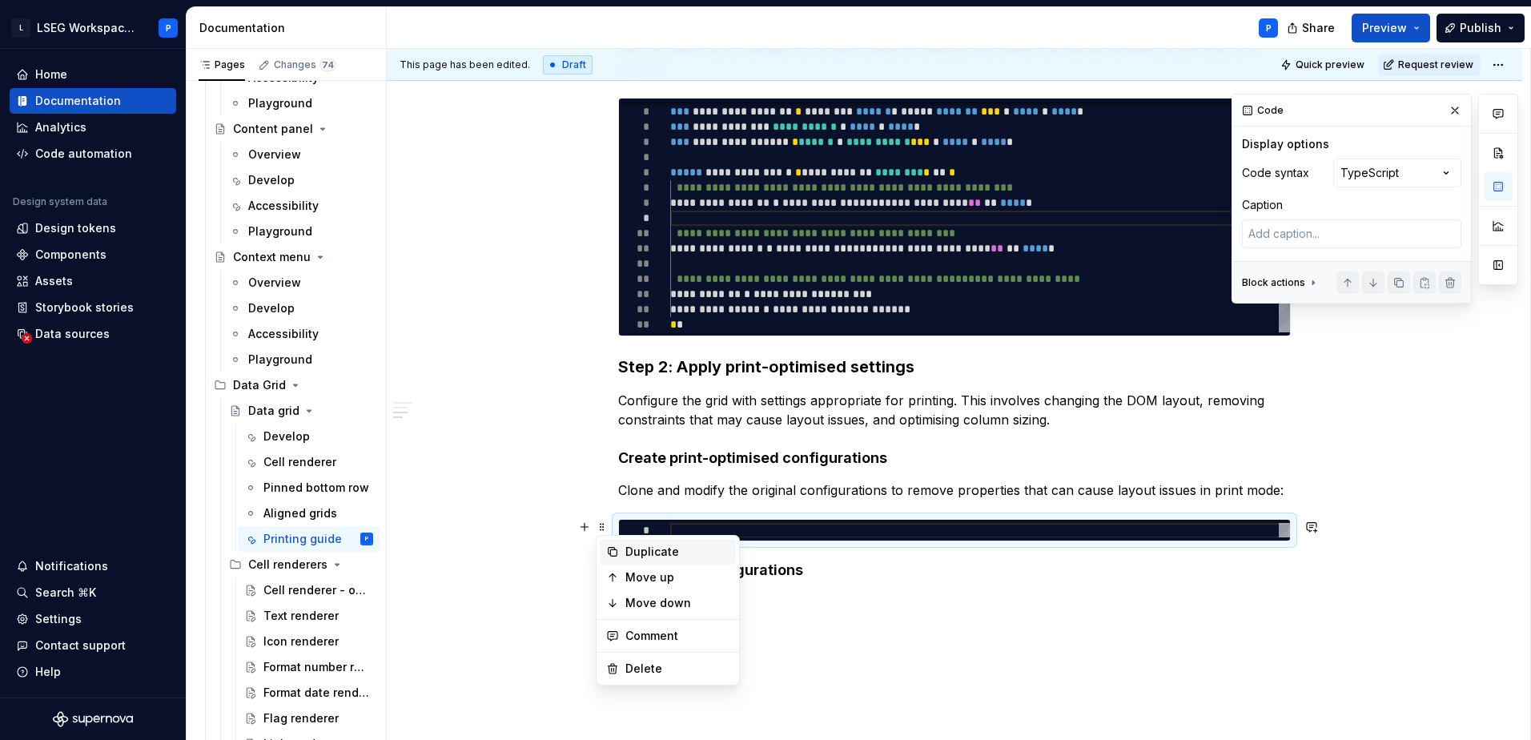
click at [676, 546] on div "Duplicate" at bounding box center [677, 552] width 104 height 16
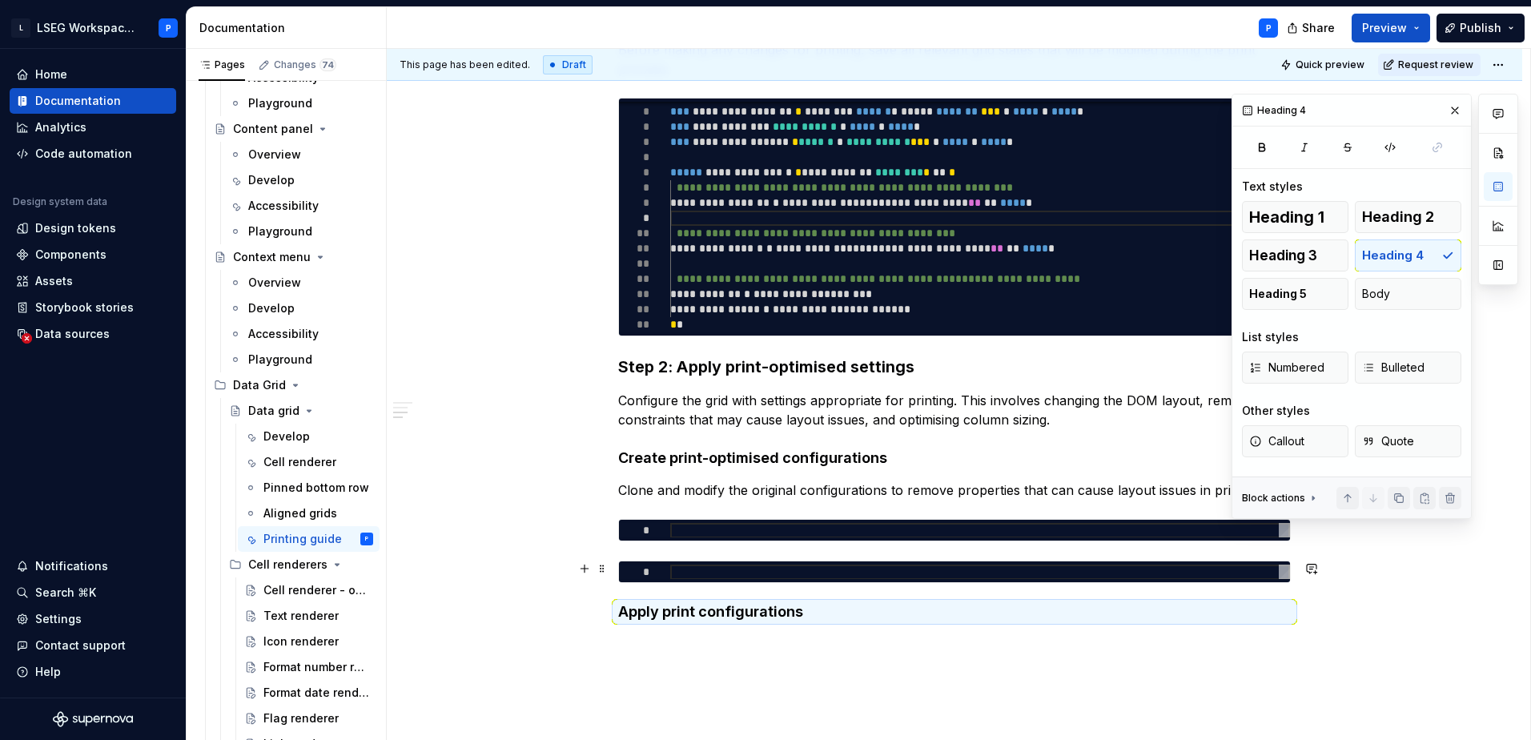
click at [681, 561] on div "*" at bounding box center [954, 572] width 673 height 22
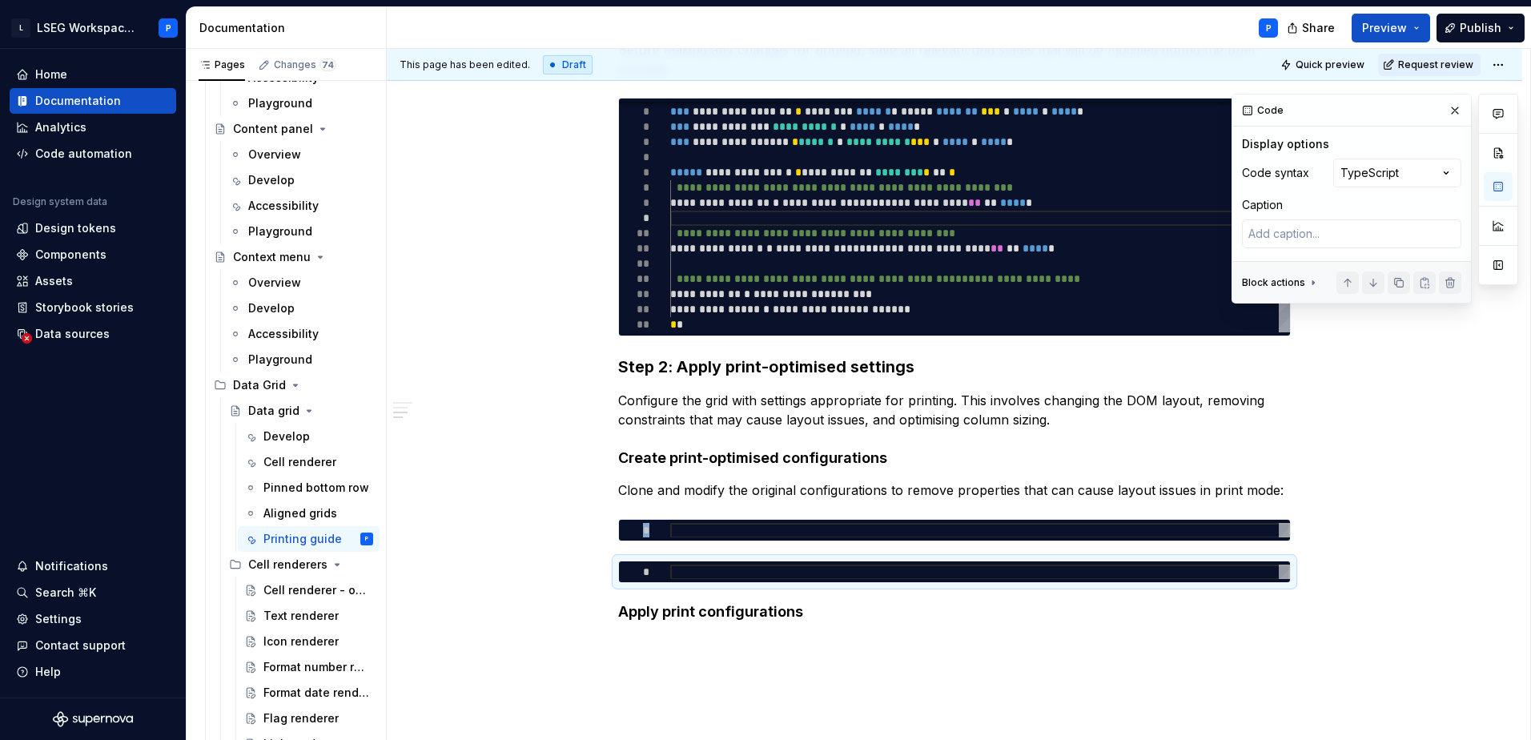
scroll to position [610, 0]
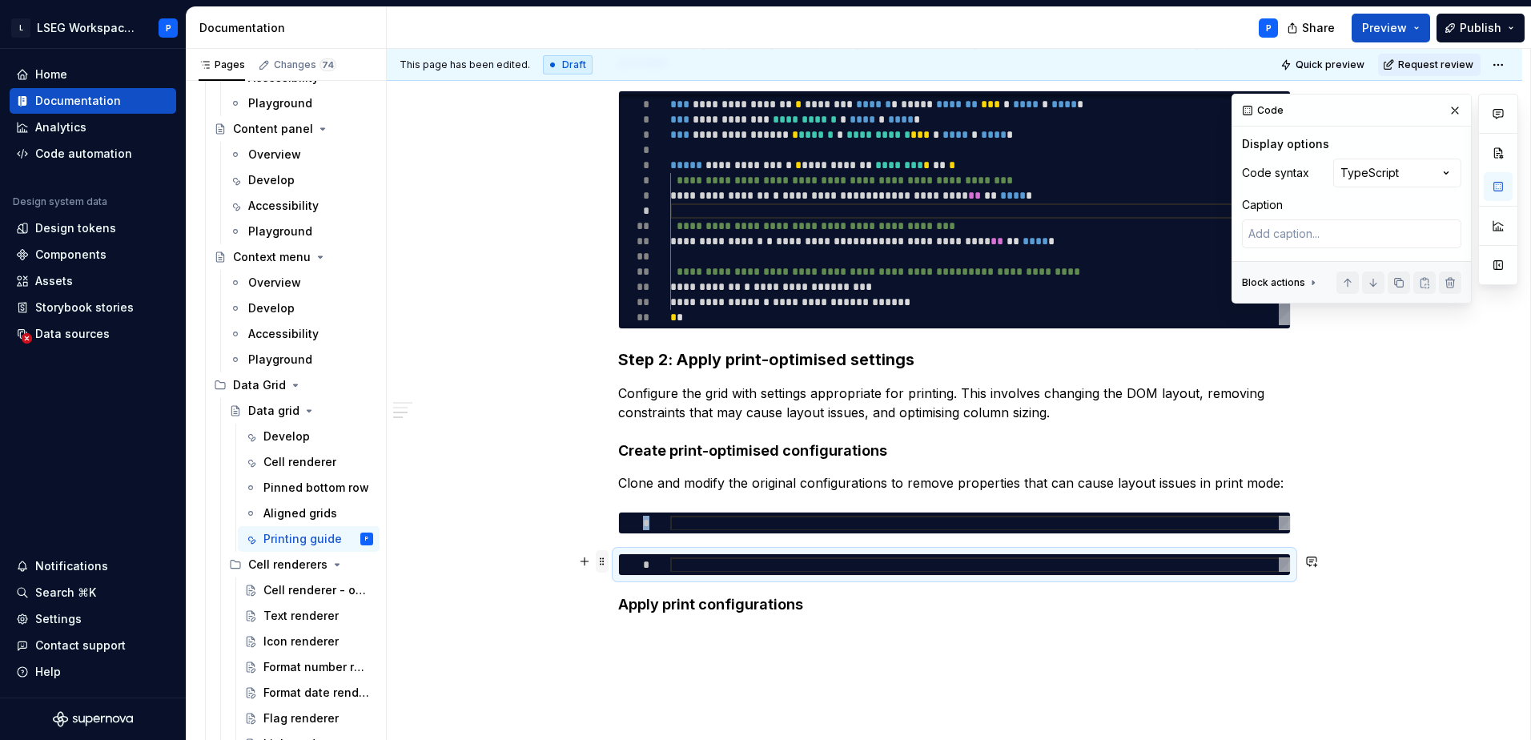
click at [599, 559] on span at bounding box center [602, 561] width 13 height 22
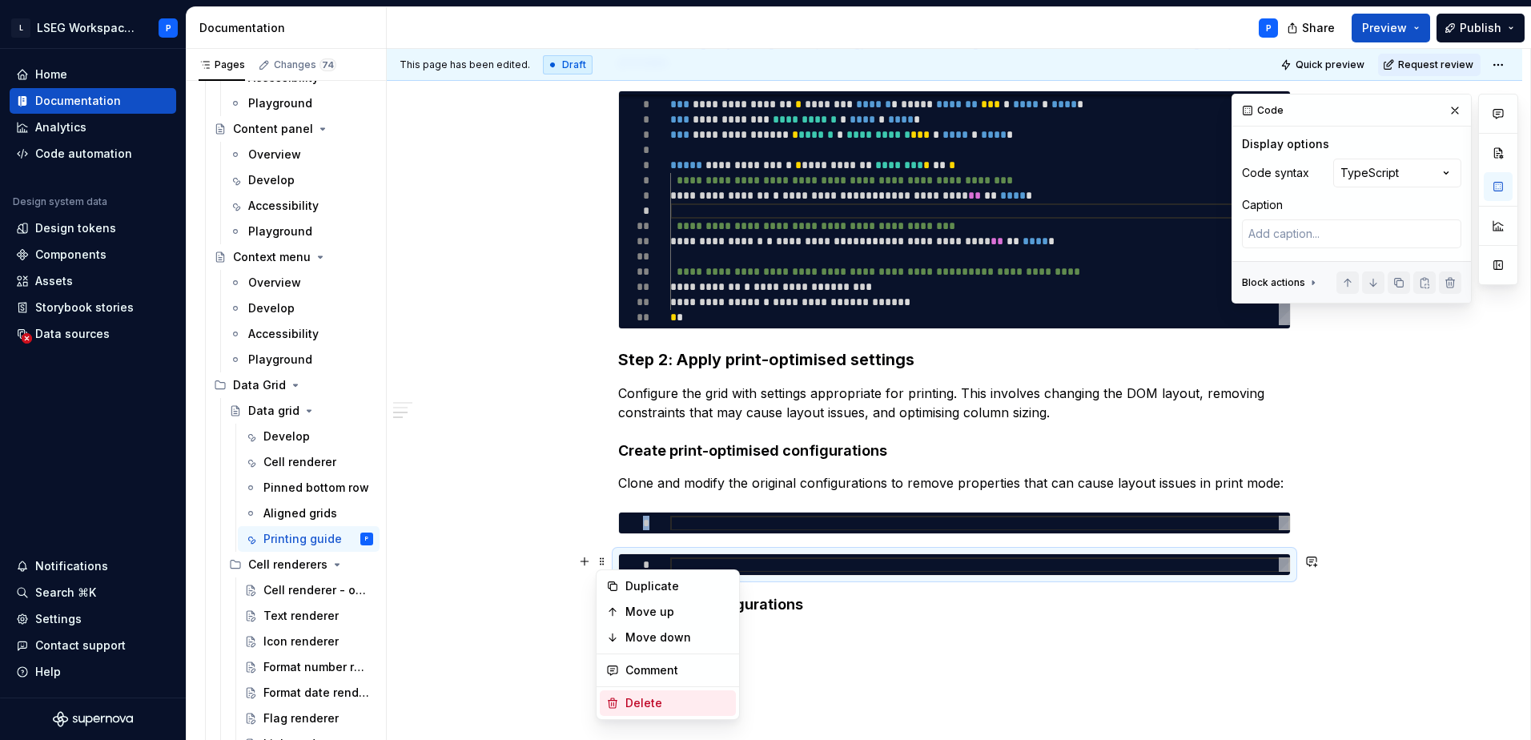
click at [659, 701] on div "Delete" at bounding box center [677, 703] width 104 height 16
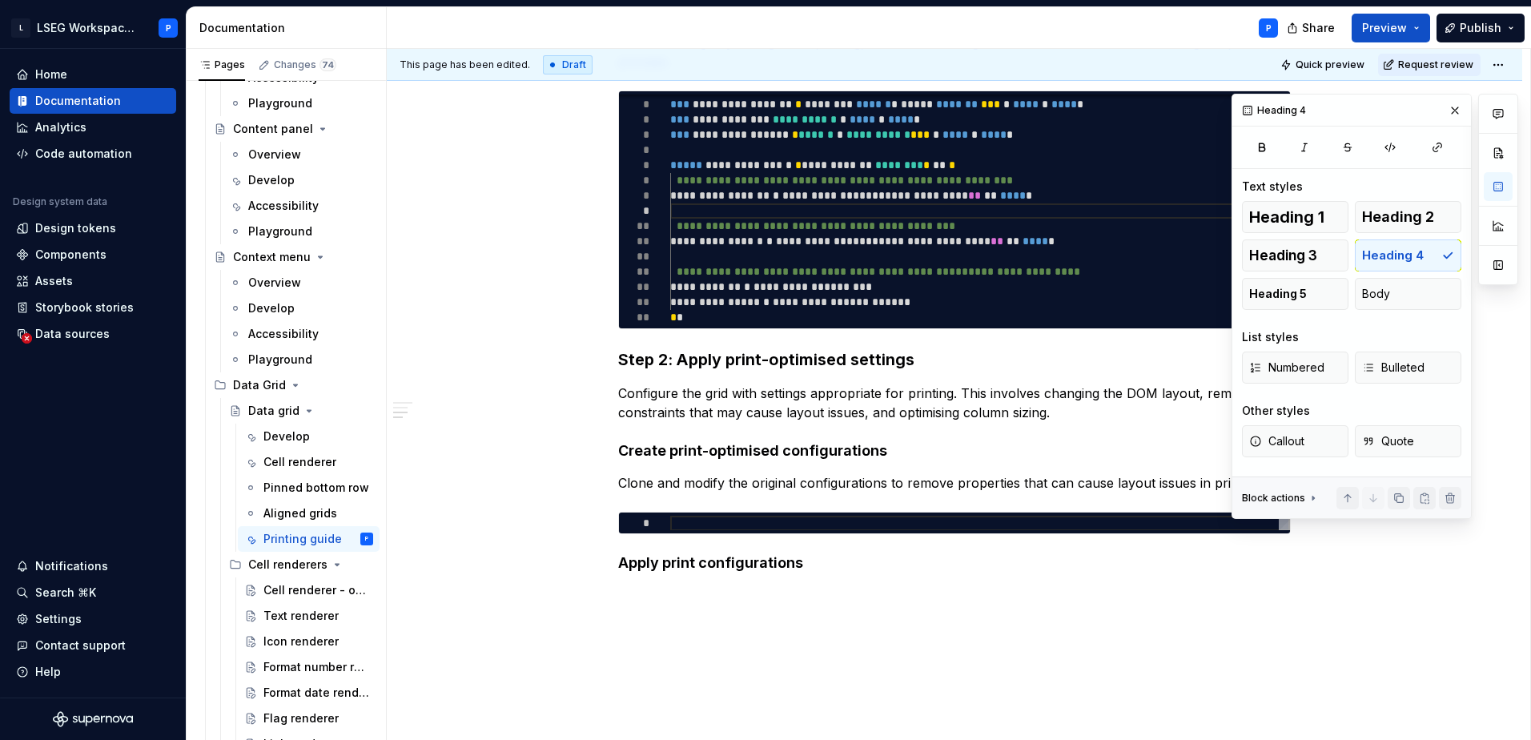
click at [863, 586] on div "**********" at bounding box center [954, 168] width 673 height 847
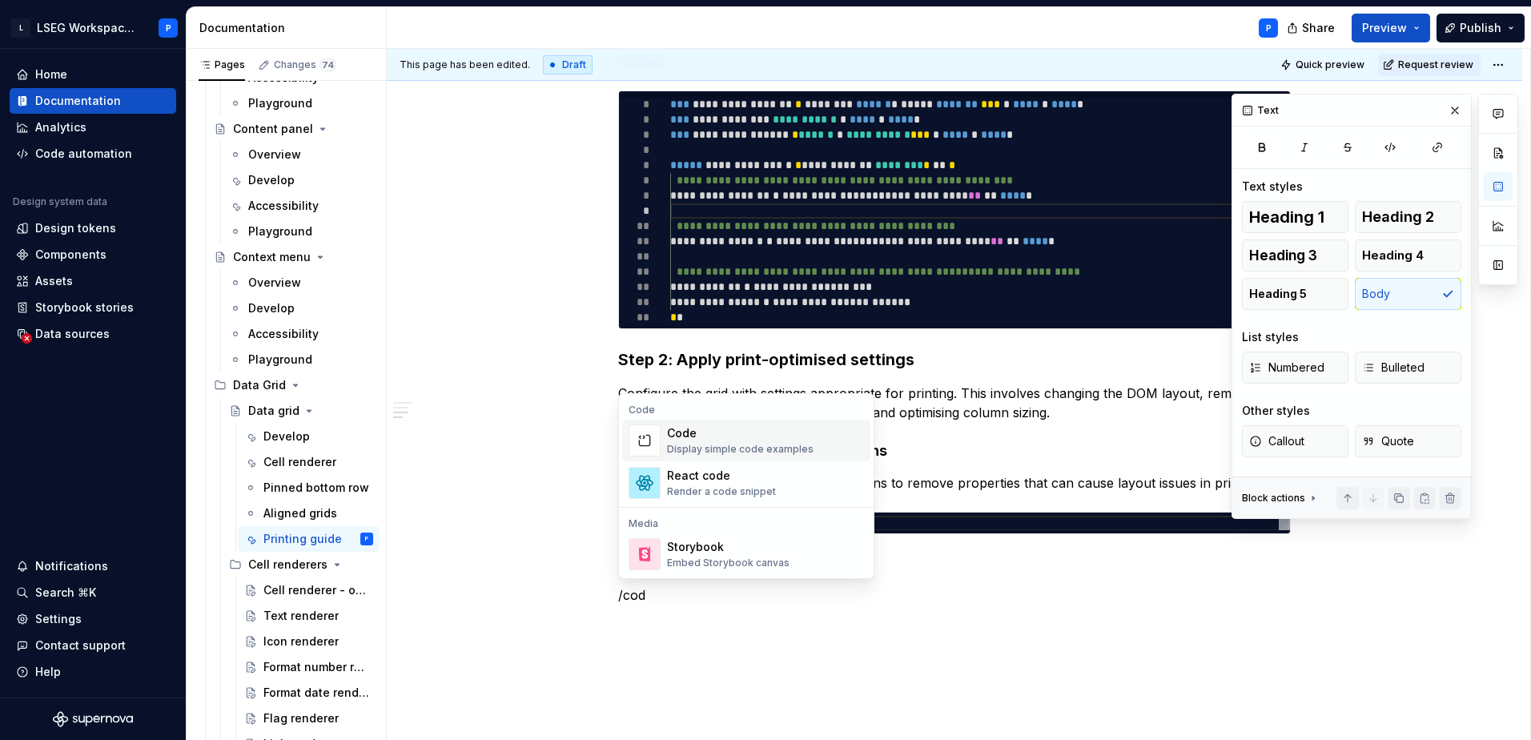
click at [745, 448] on div "Display simple code examples" at bounding box center [740, 449] width 147 height 13
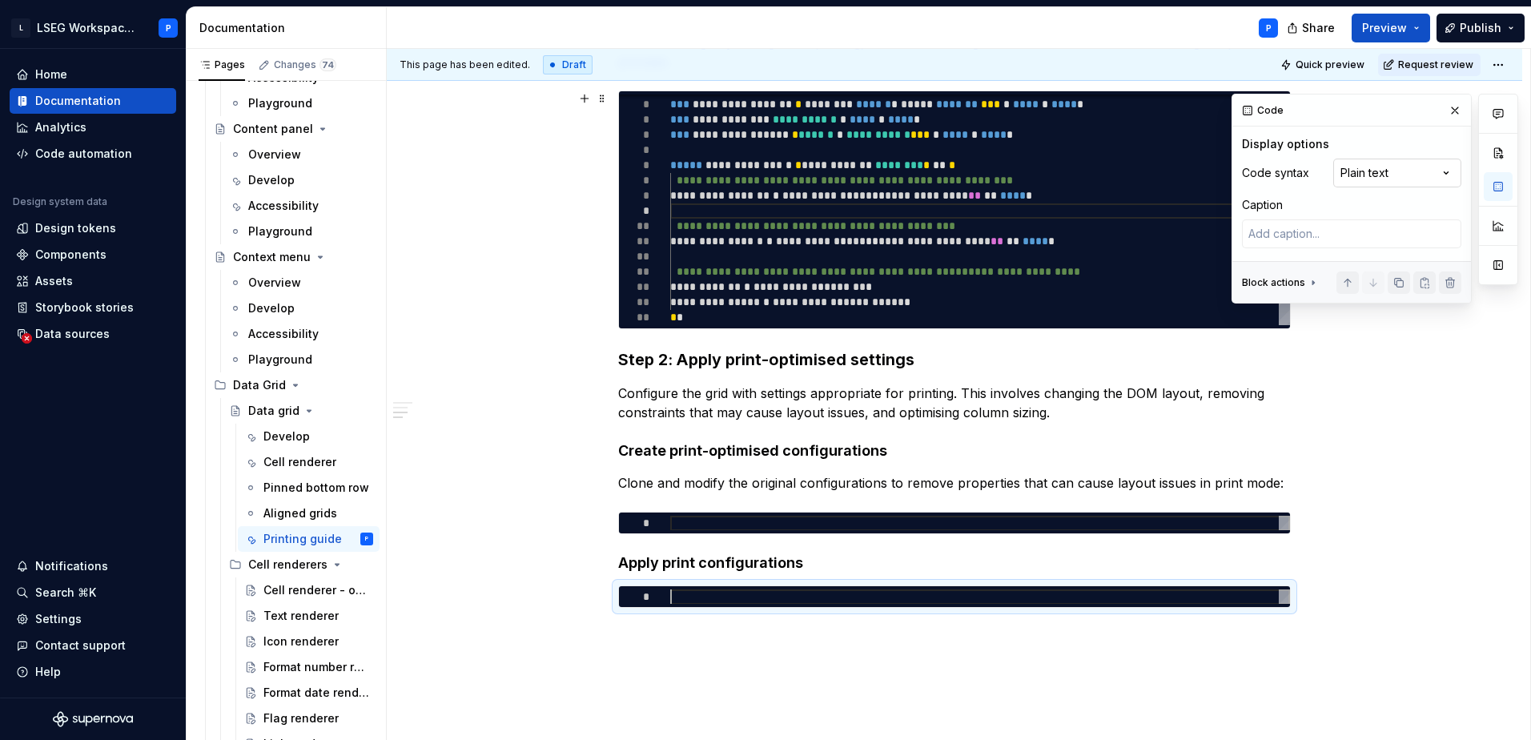
click at [1442, 177] on div "Comments Open comments No comments yet Select ‘Comment’ from the block context …" at bounding box center [1375, 199] width 287 height 210
click at [677, 636] on div "**********" at bounding box center [954, 277] width 1135 height 1143
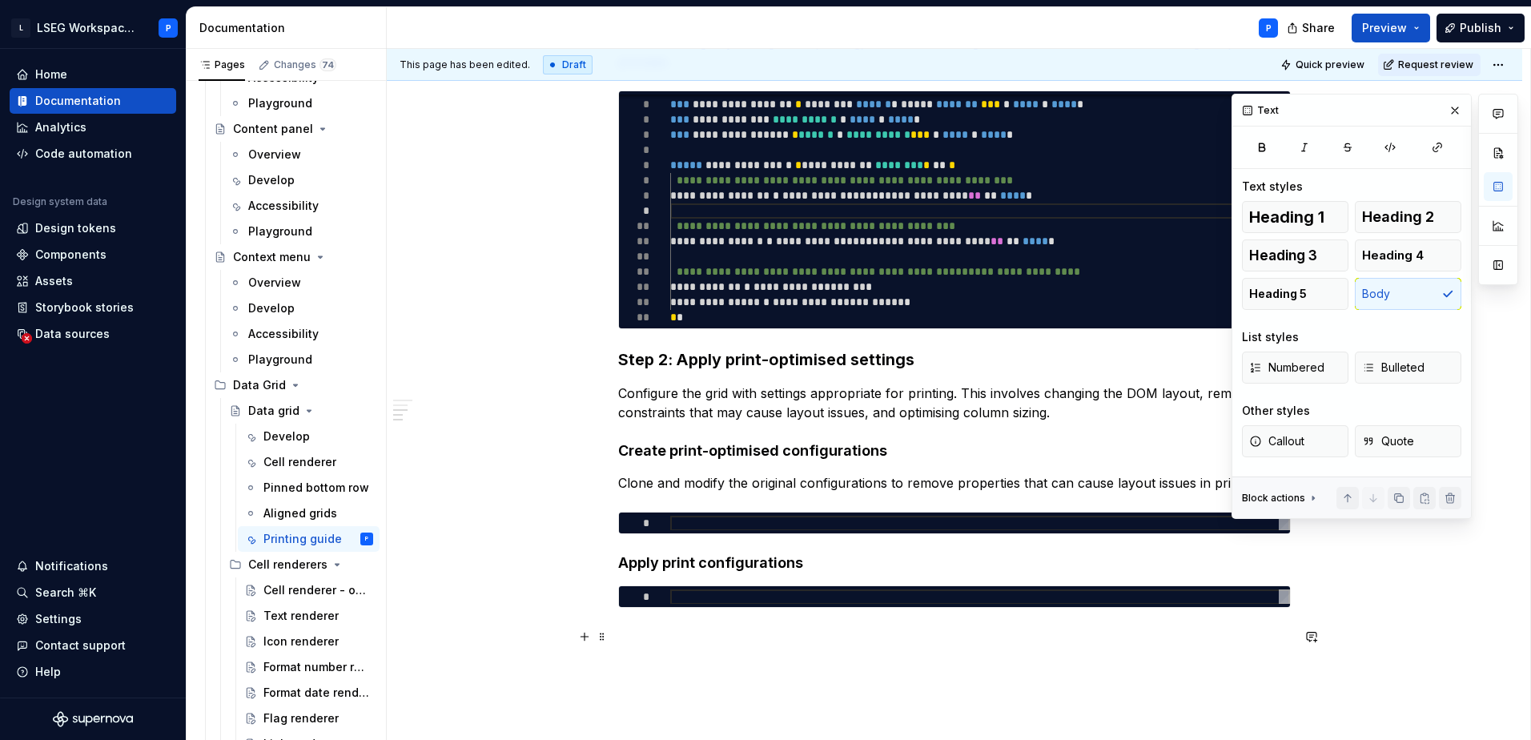
click at [665, 637] on p at bounding box center [954, 636] width 673 height 19
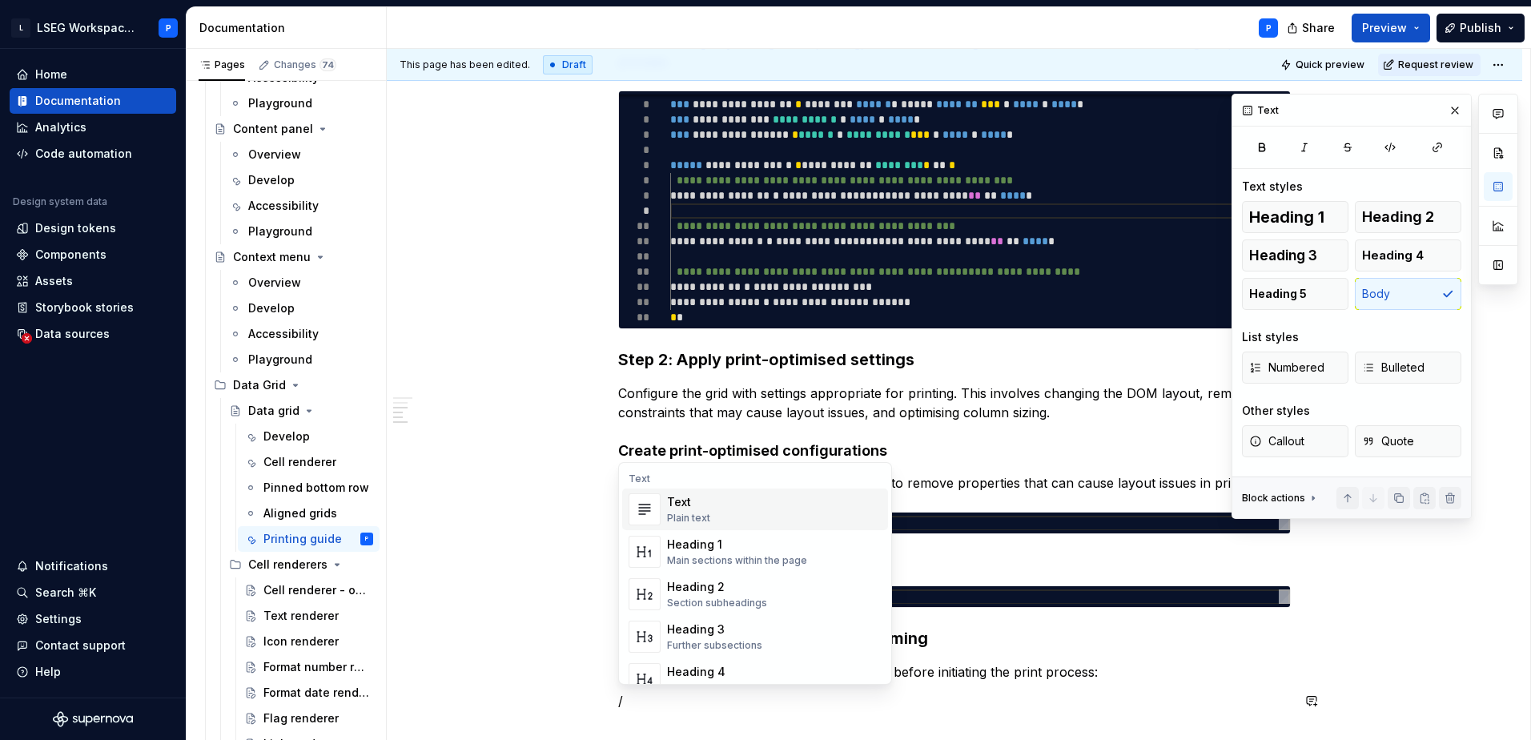
scroll to position [658, 0]
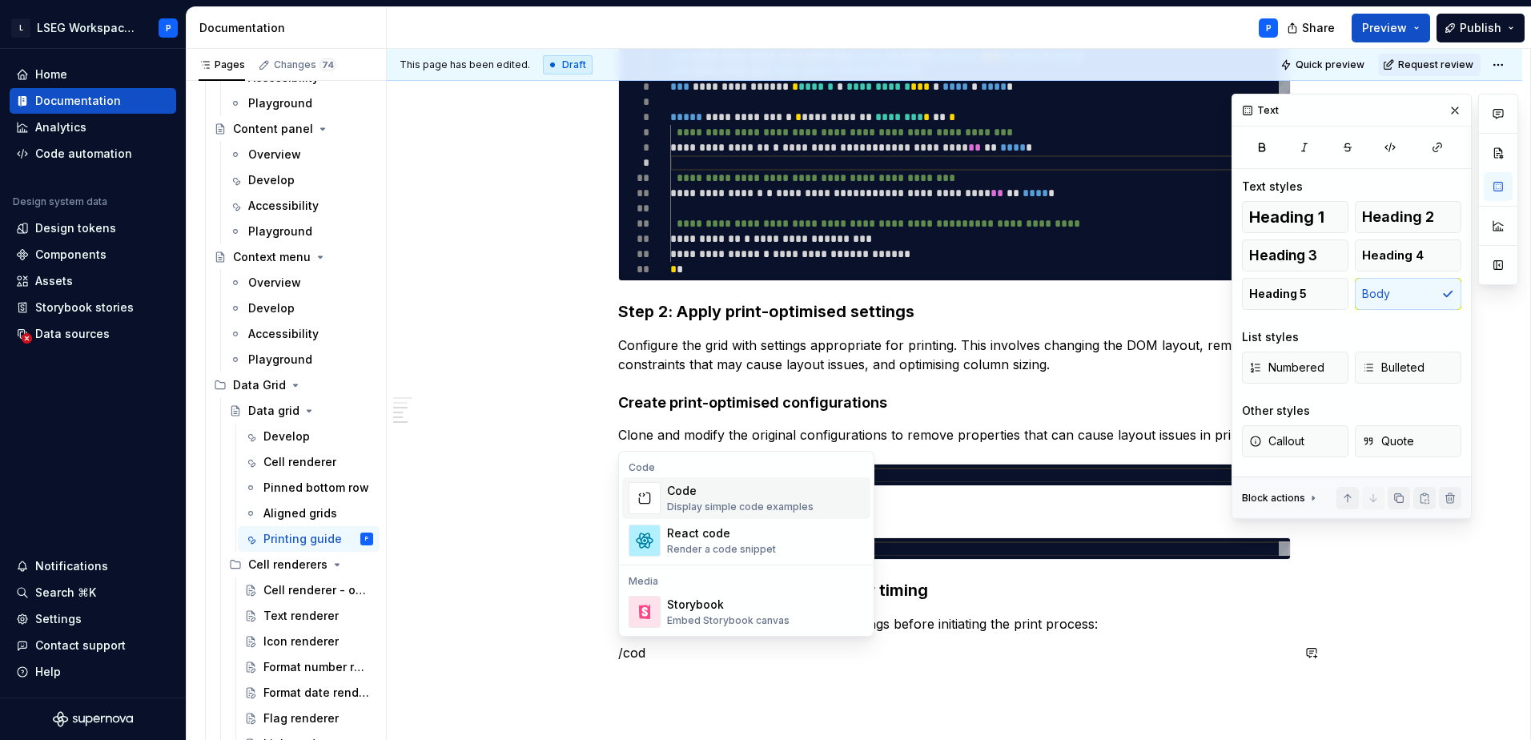
click at [730, 488] on div "Code" at bounding box center [740, 491] width 147 height 16
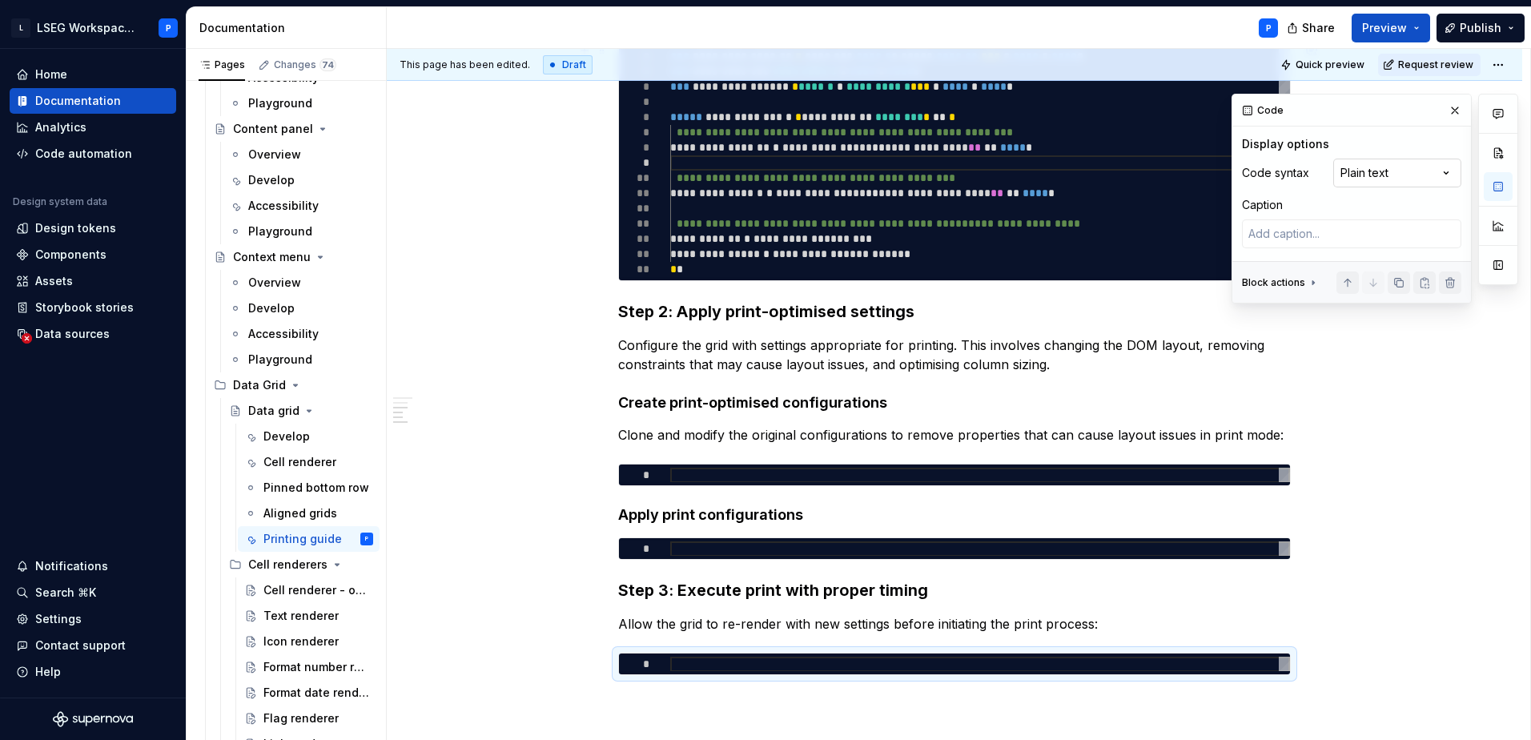
click at [1417, 159] on div "Comments Open comments No comments yet Select ‘Comment’ from the block context …" at bounding box center [1375, 199] width 287 height 210
click at [730, 683] on div "**********" at bounding box center [954, 196] width 673 height 998
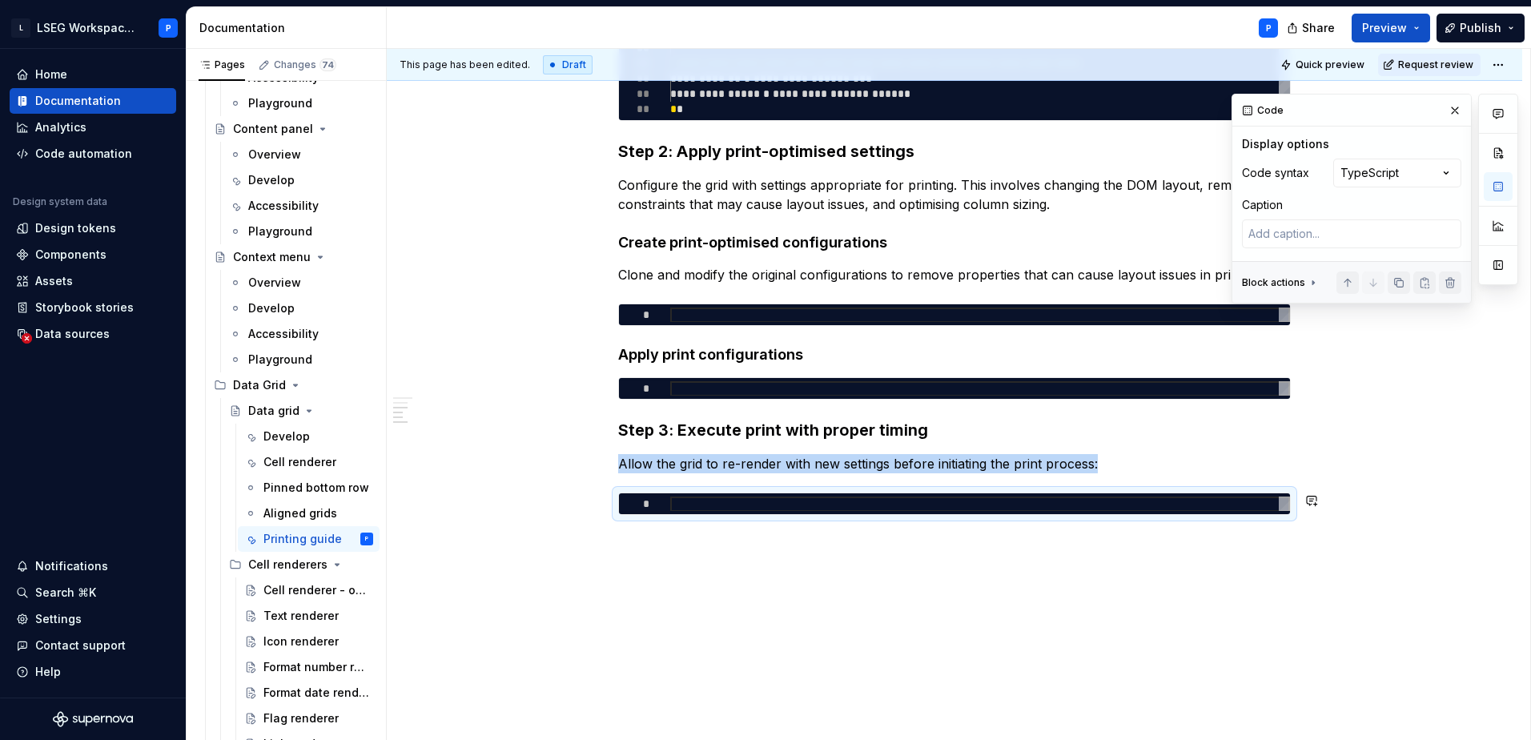
click at [703, 545] on div "**********" at bounding box center [954, 127] width 1135 height 1258
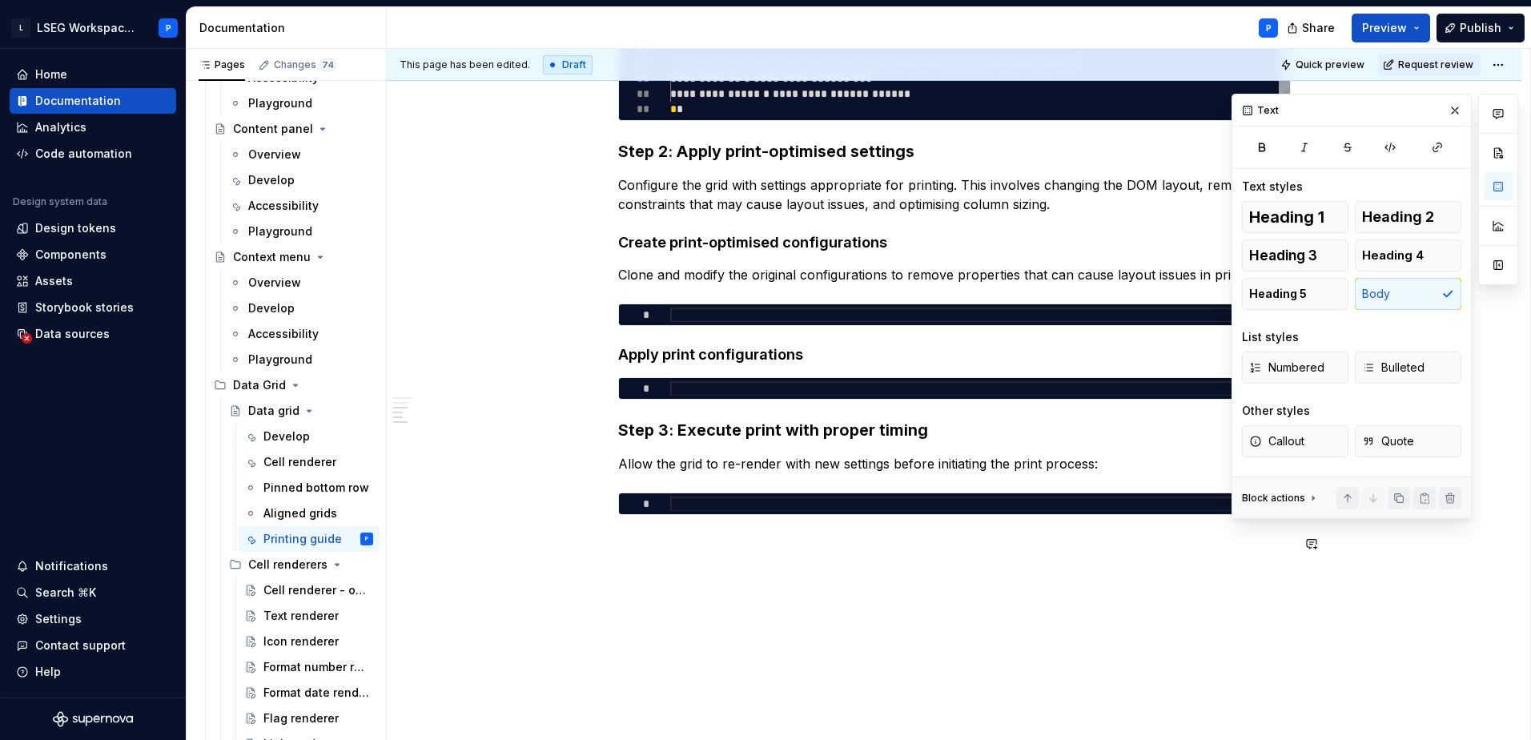
click at [653, 566] on div "**********" at bounding box center [954, 54] width 673 height 1036
click at [659, 546] on p at bounding box center [954, 543] width 673 height 19
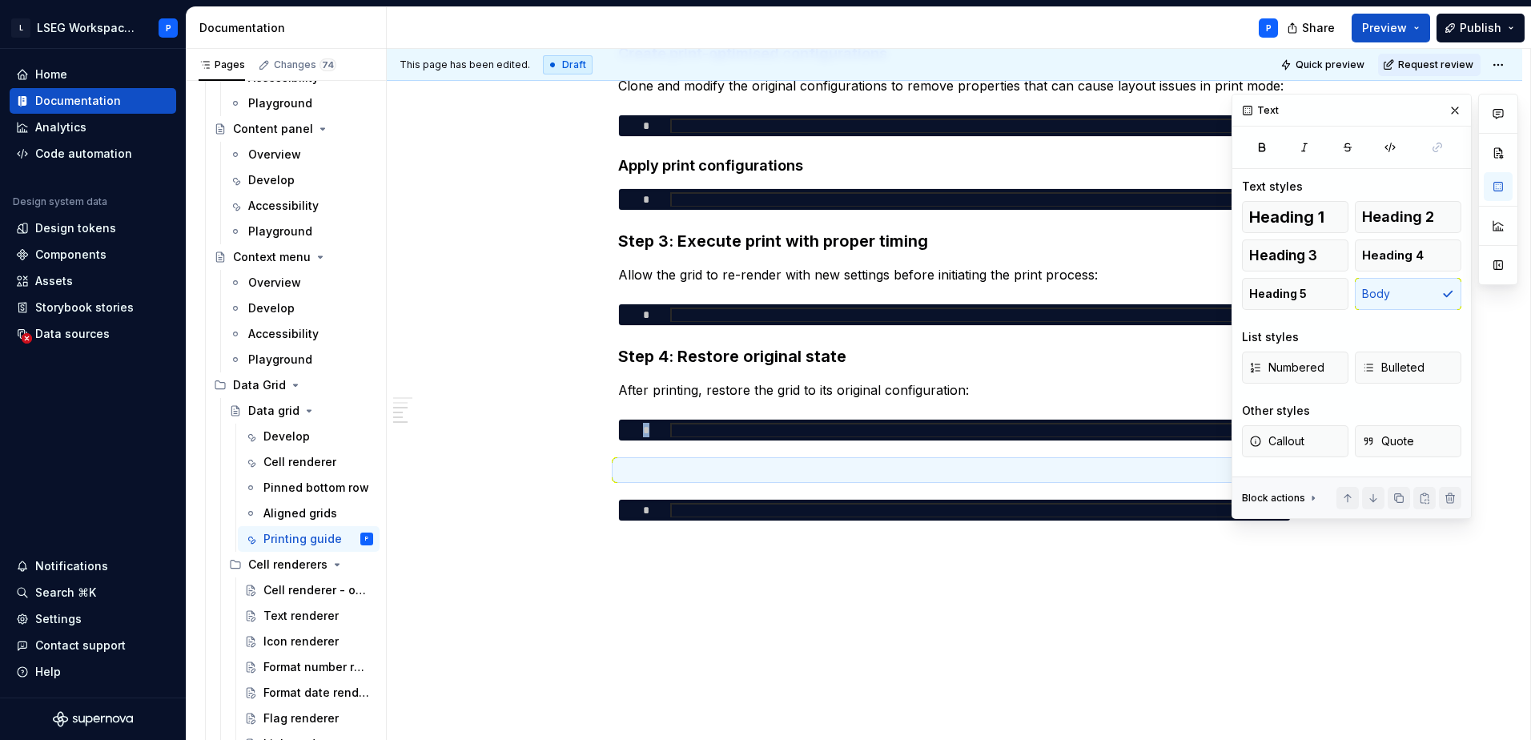
scroll to position [1014, 0]
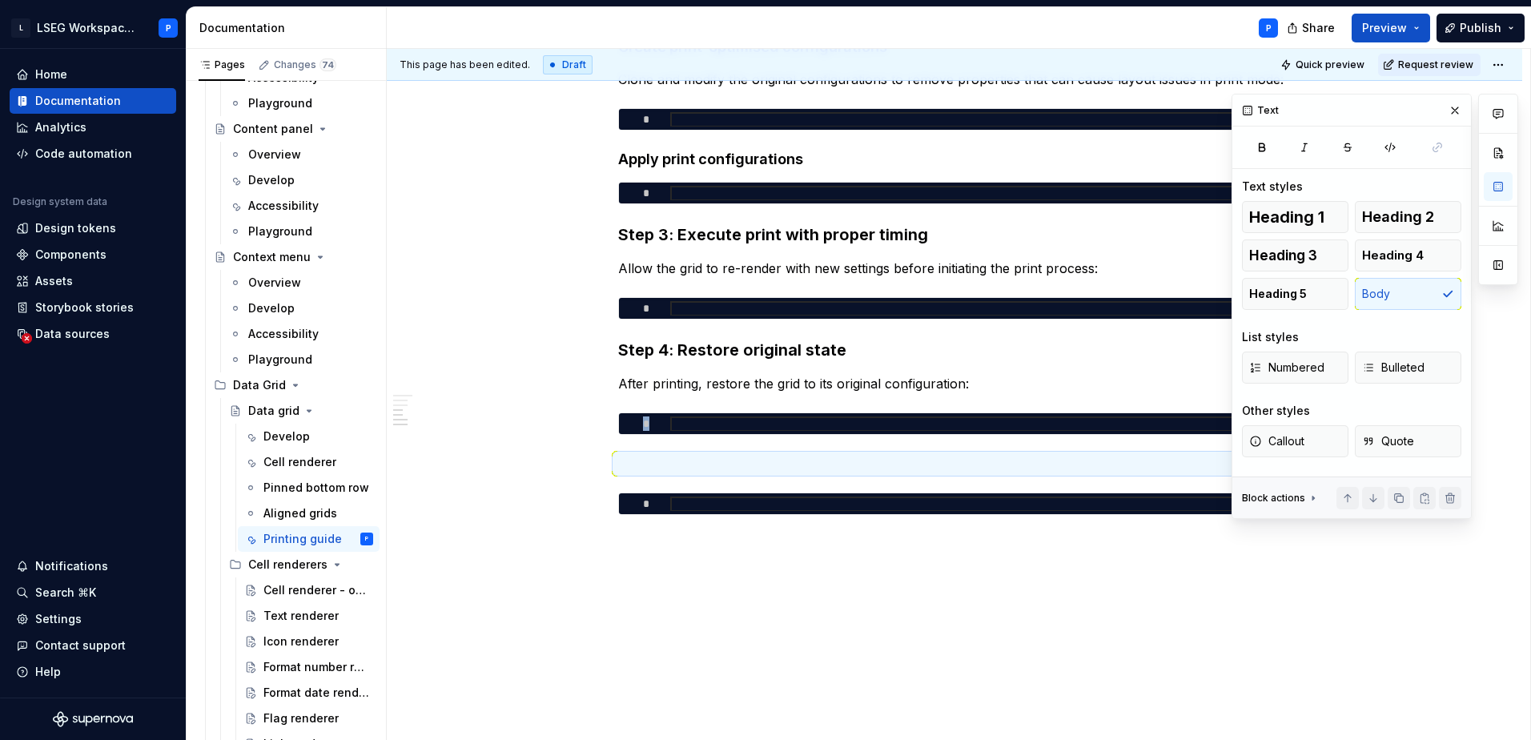
click at [740, 559] on div "**********" at bounding box center [954, 29] width 1135 height 1453
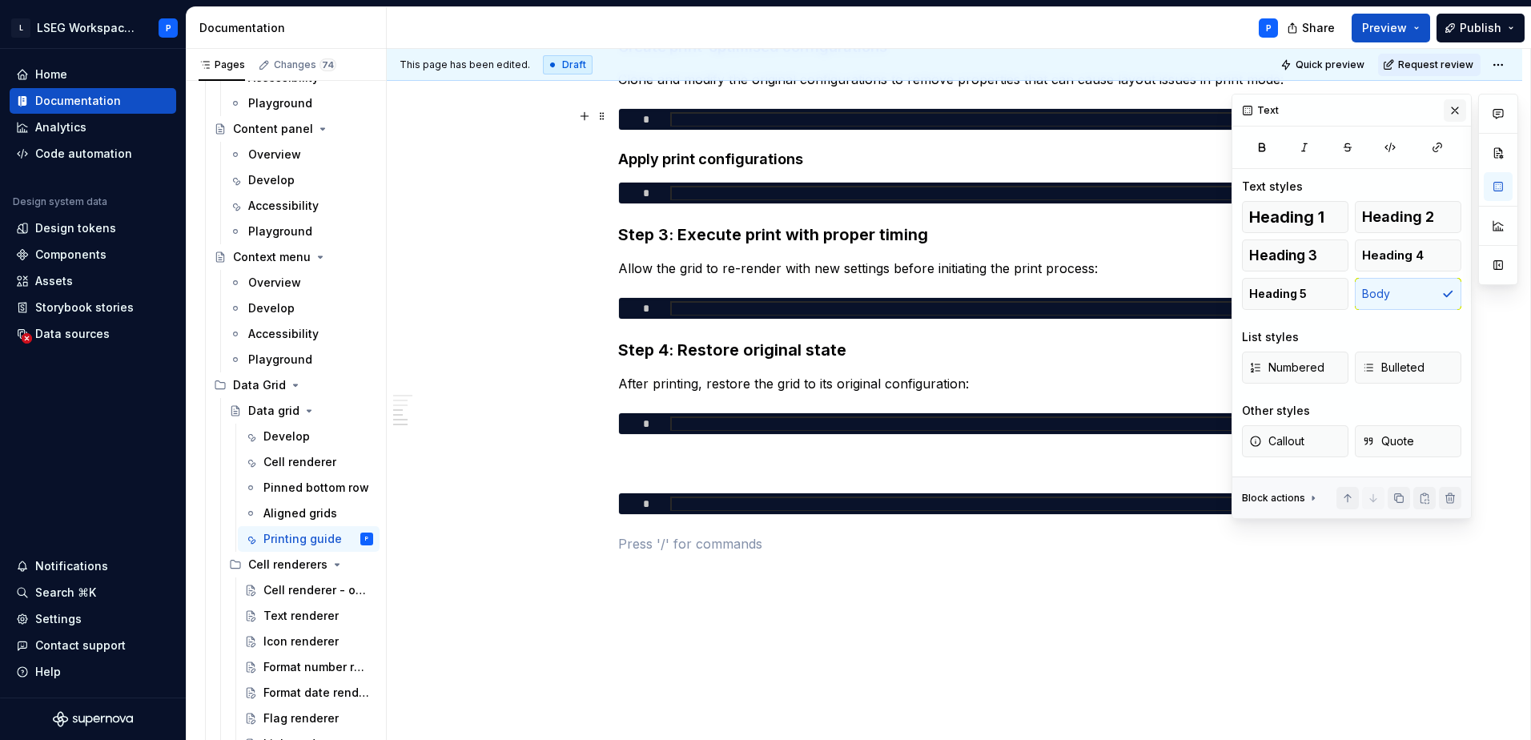
click at [1458, 113] on button "button" at bounding box center [1455, 110] width 22 height 22
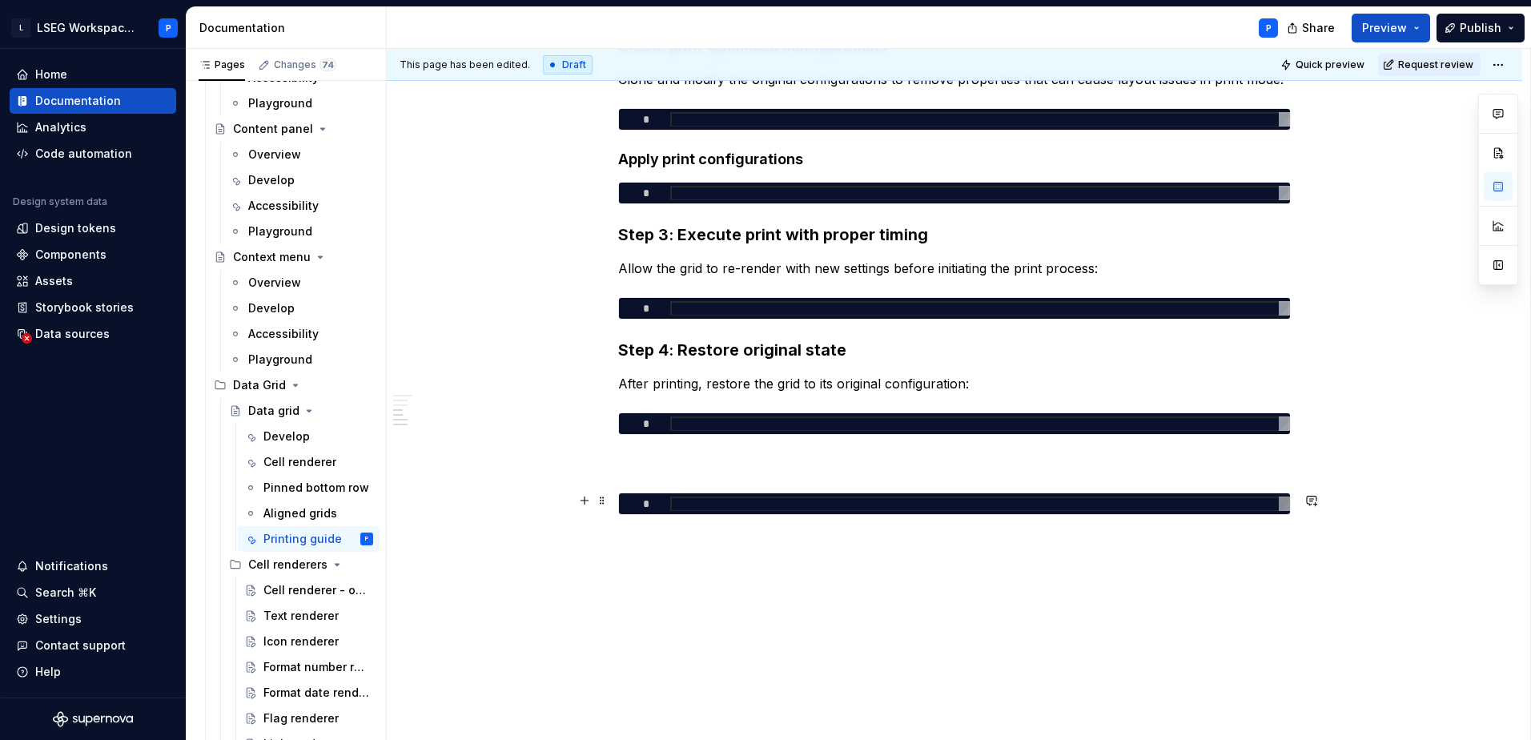
scroll to position [0, 0]
click at [670, 500] on div at bounding box center [980, 503] width 620 height 15
click at [603, 502] on span at bounding box center [602, 500] width 13 height 22
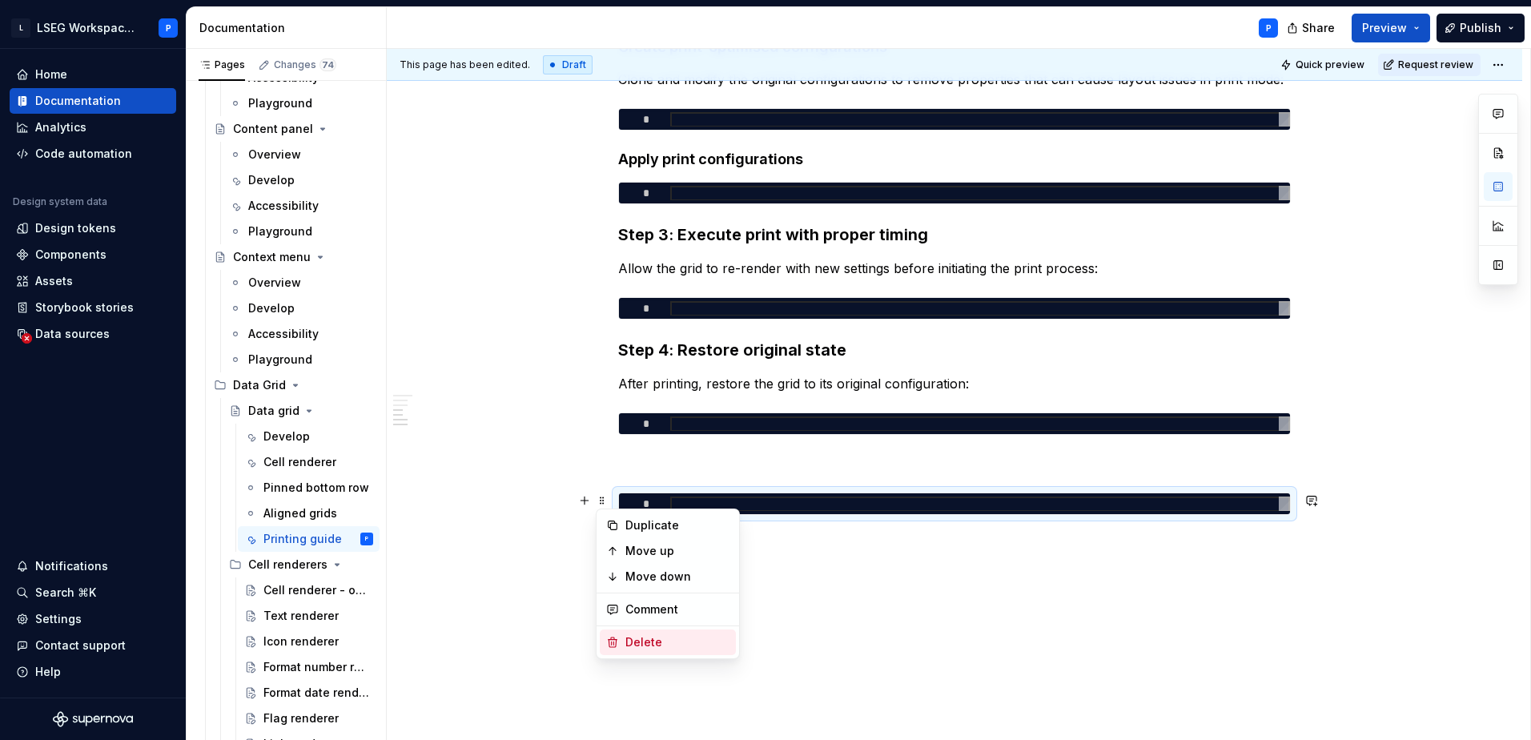
click at [644, 642] on div "Delete" at bounding box center [677, 642] width 104 height 16
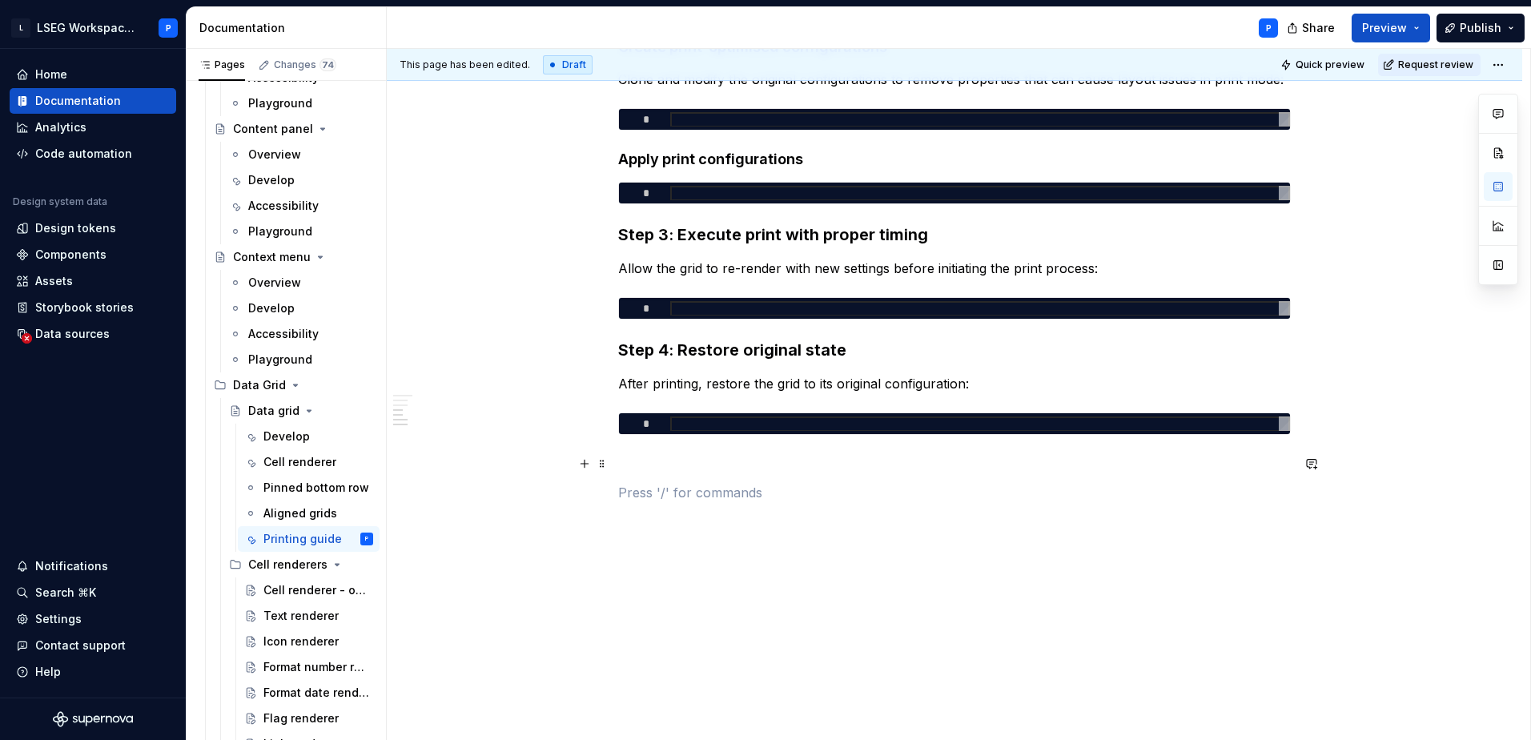
click at [646, 469] on p at bounding box center [954, 463] width 673 height 19
click at [637, 493] on p at bounding box center [954, 492] width 673 height 19
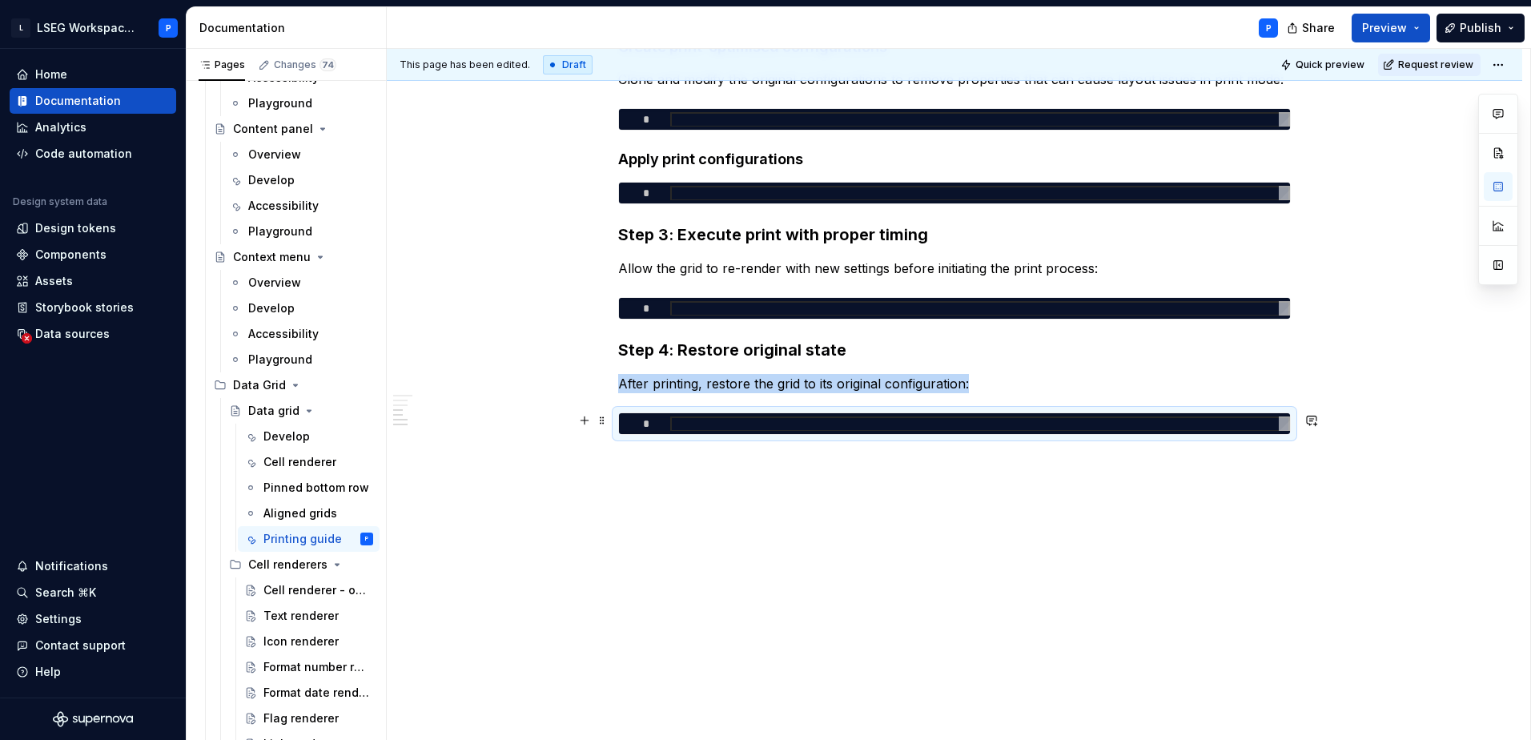
click at [1008, 414] on div "*" at bounding box center [954, 423] width 671 height 21
click at [1506, 183] on button "button" at bounding box center [1498, 186] width 29 height 29
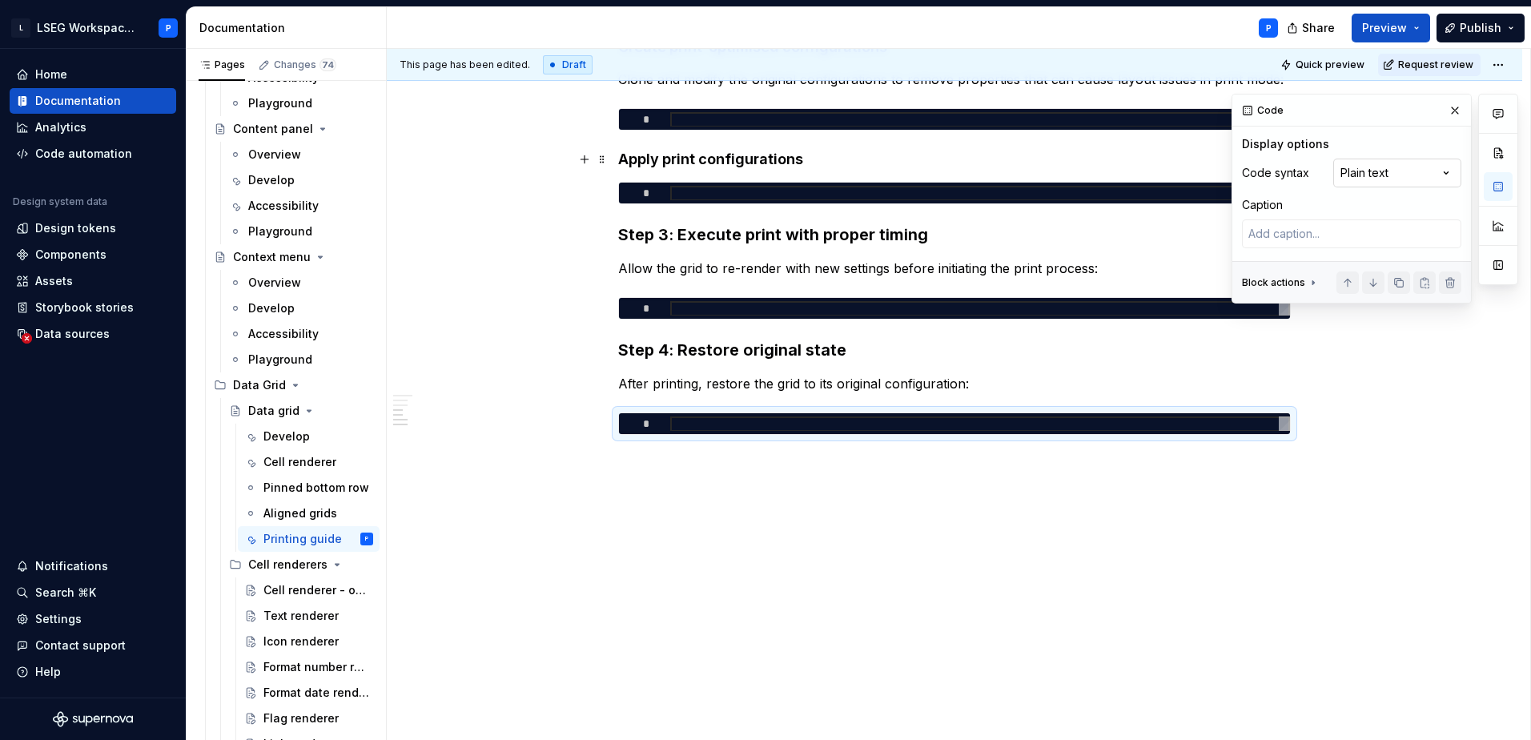
click at [1401, 165] on div "Comments Open comments No comments yet Select ‘Comment’ from the block context …" at bounding box center [1375, 199] width 287 height 210
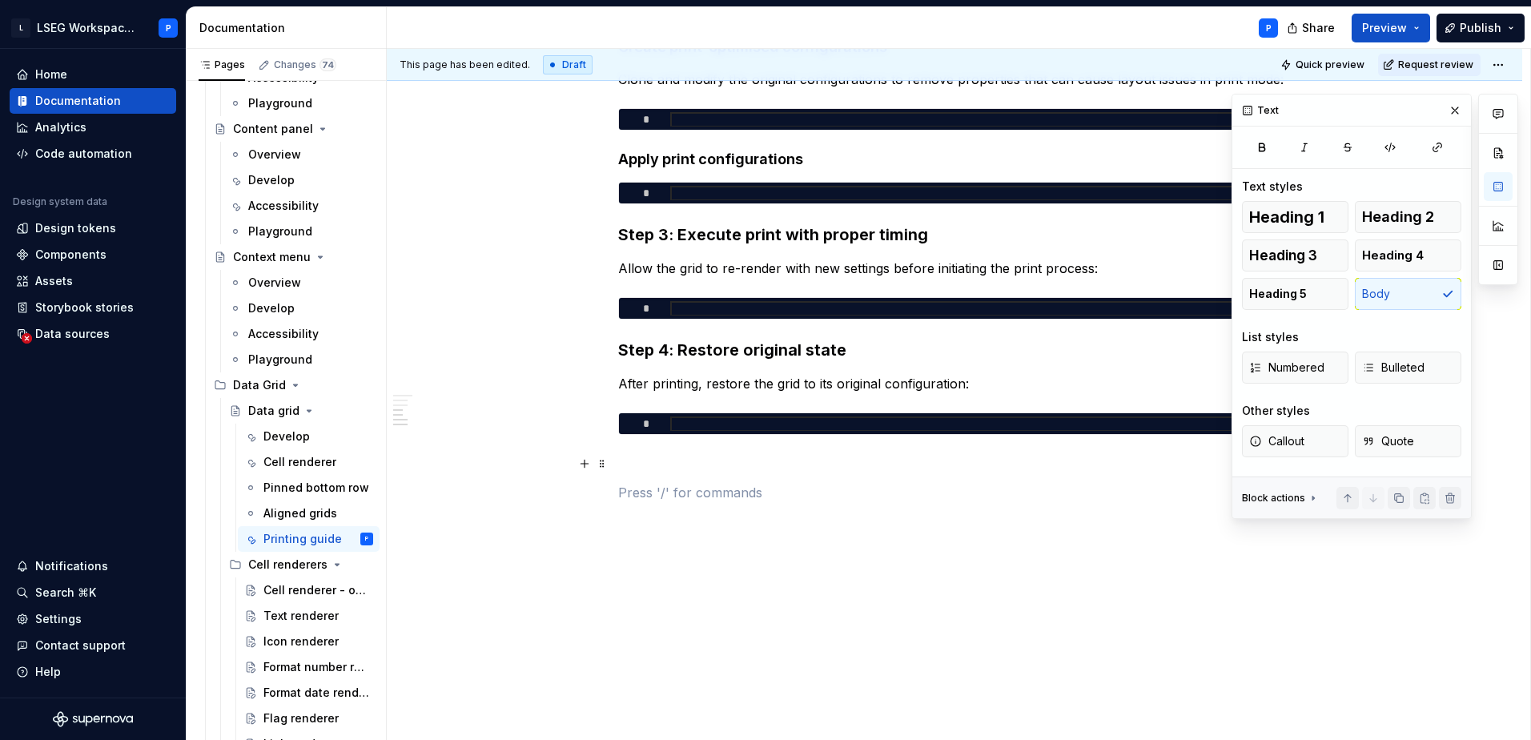
click at [658, 462] on p at bounding box center [954, 463] width 673 height 19
click at [665, 466] on p at bounding box center [954, 463] width 673 height 19
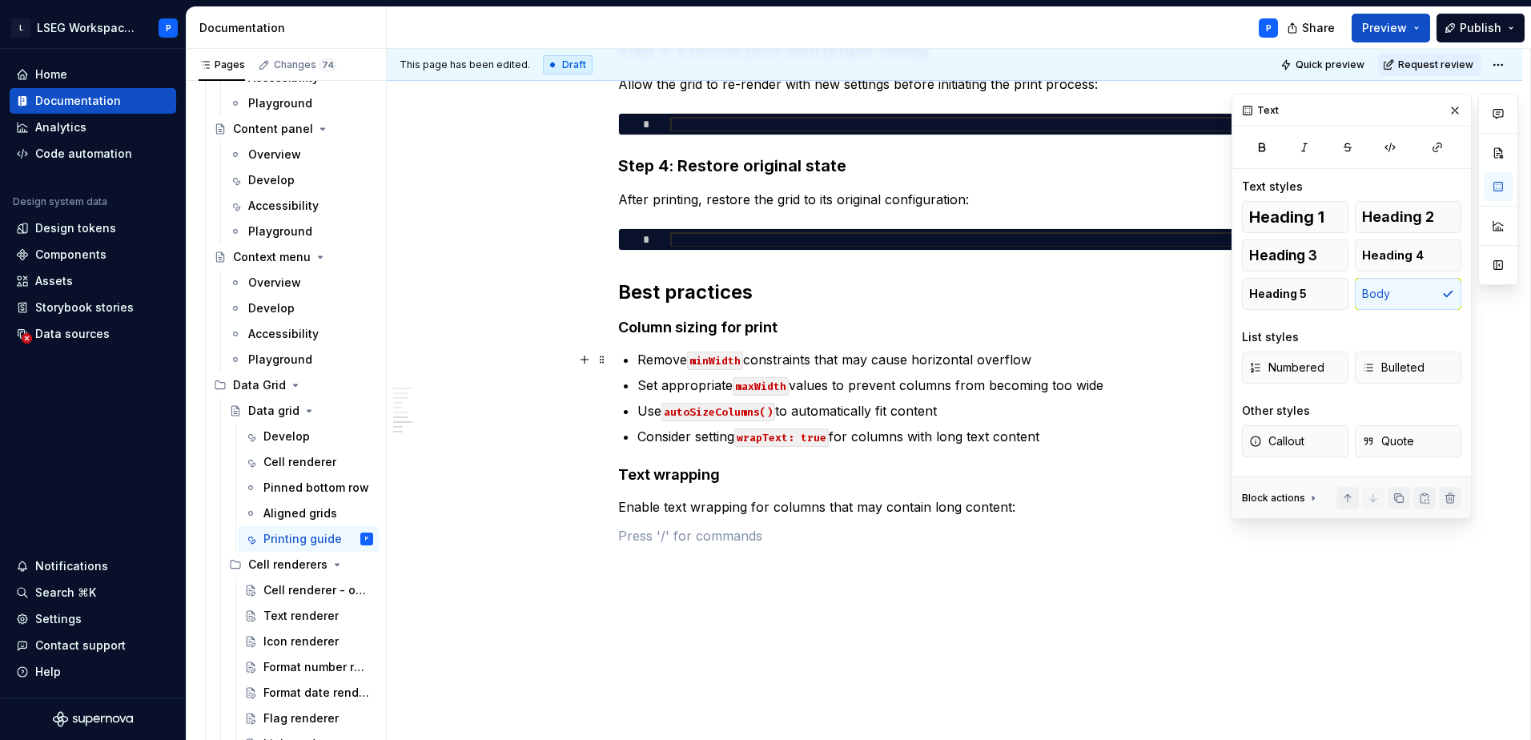
scroll to position [1244, 0]
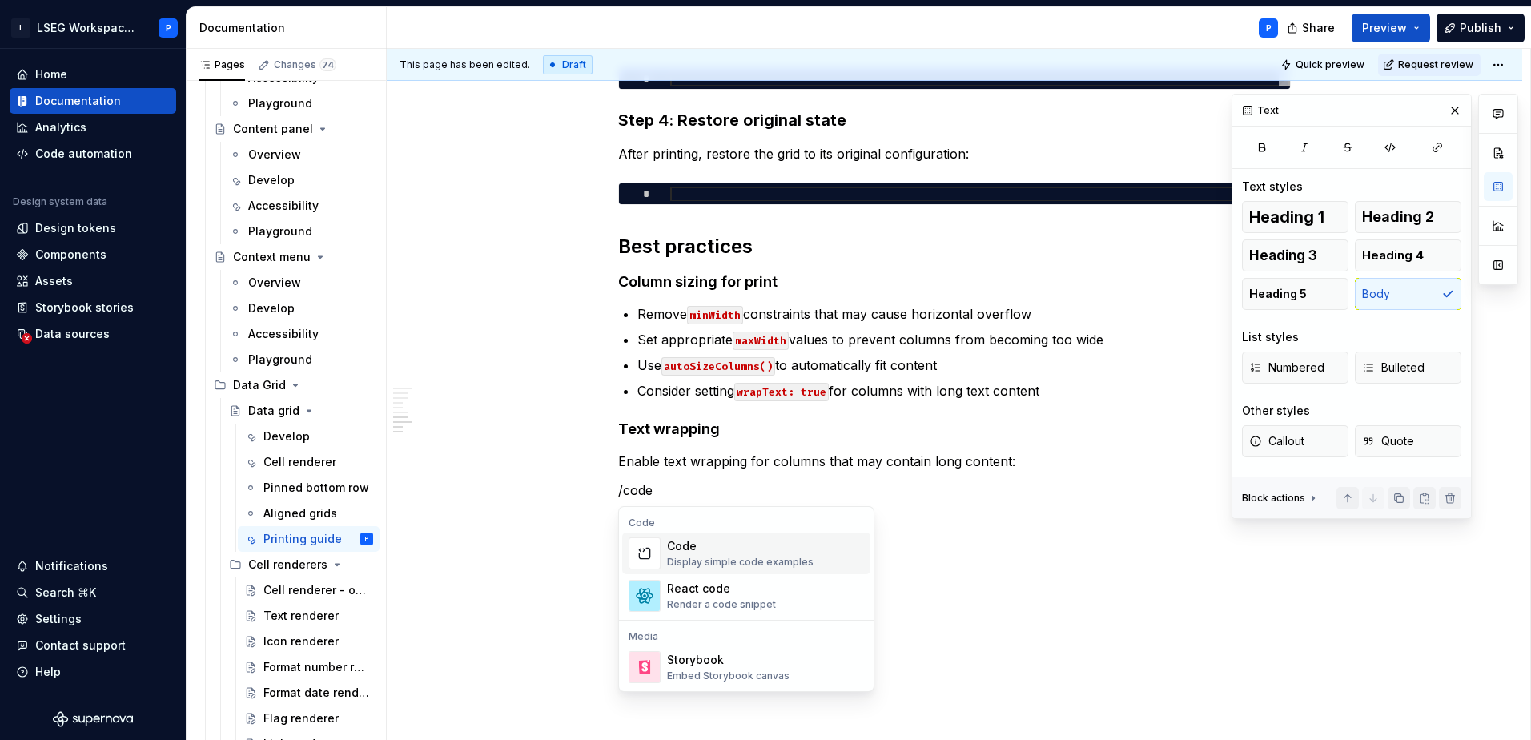
click at [690, 554] on div "Code Display simple code examples" at bounding box center [740, 553] width 147 height 30
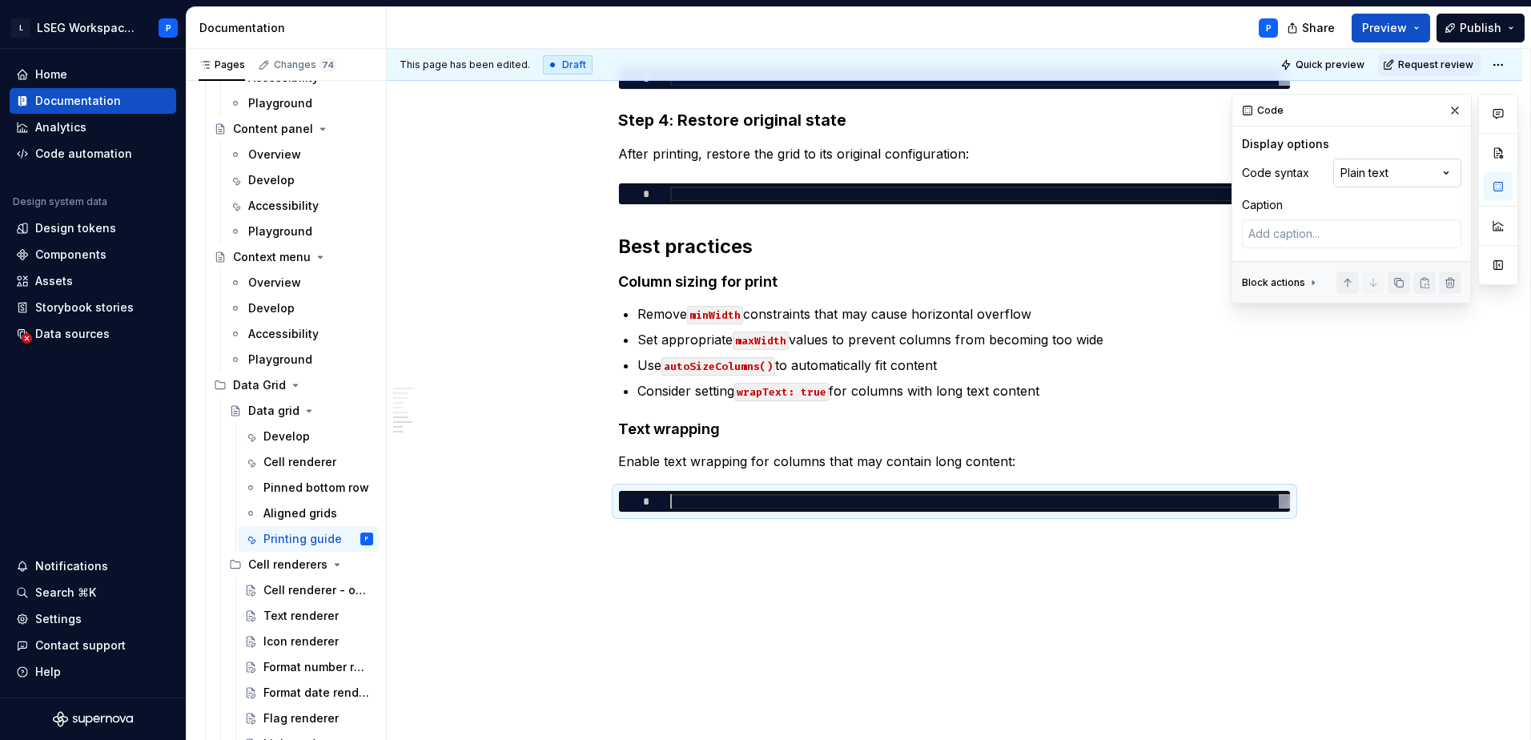
click at [1405, 167] on div "Comments Open comments No comments yet Select ‘Comment’ from the block context …" at bounding box center [1375, 199] width 287 height 210
click at [1501, 192] on button "button" at bounding box center [1498, 186] width 29 height 29
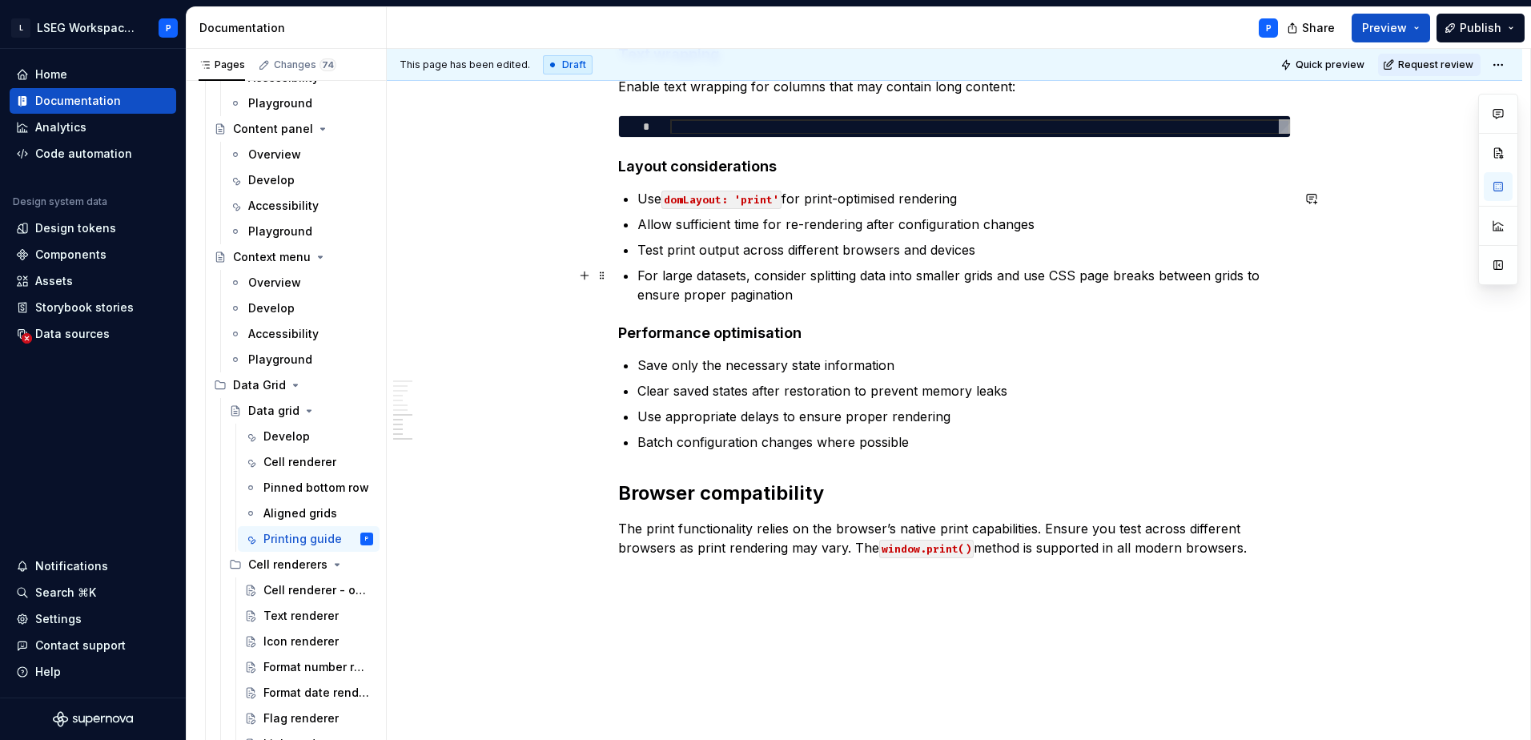
scroll to position [1644, 0]
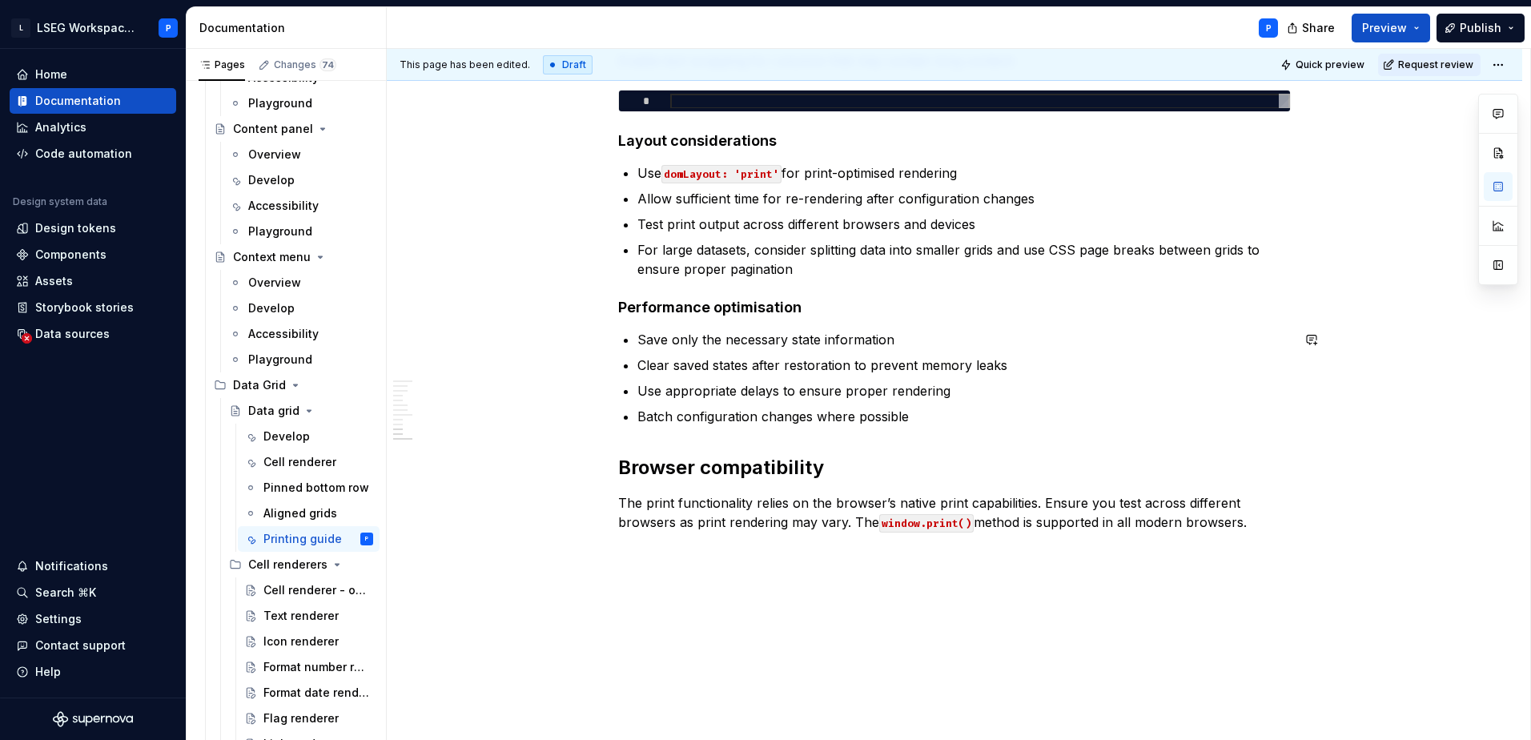
click at [672, 552] on p at bounding box center [954, 550] width 673 height 19
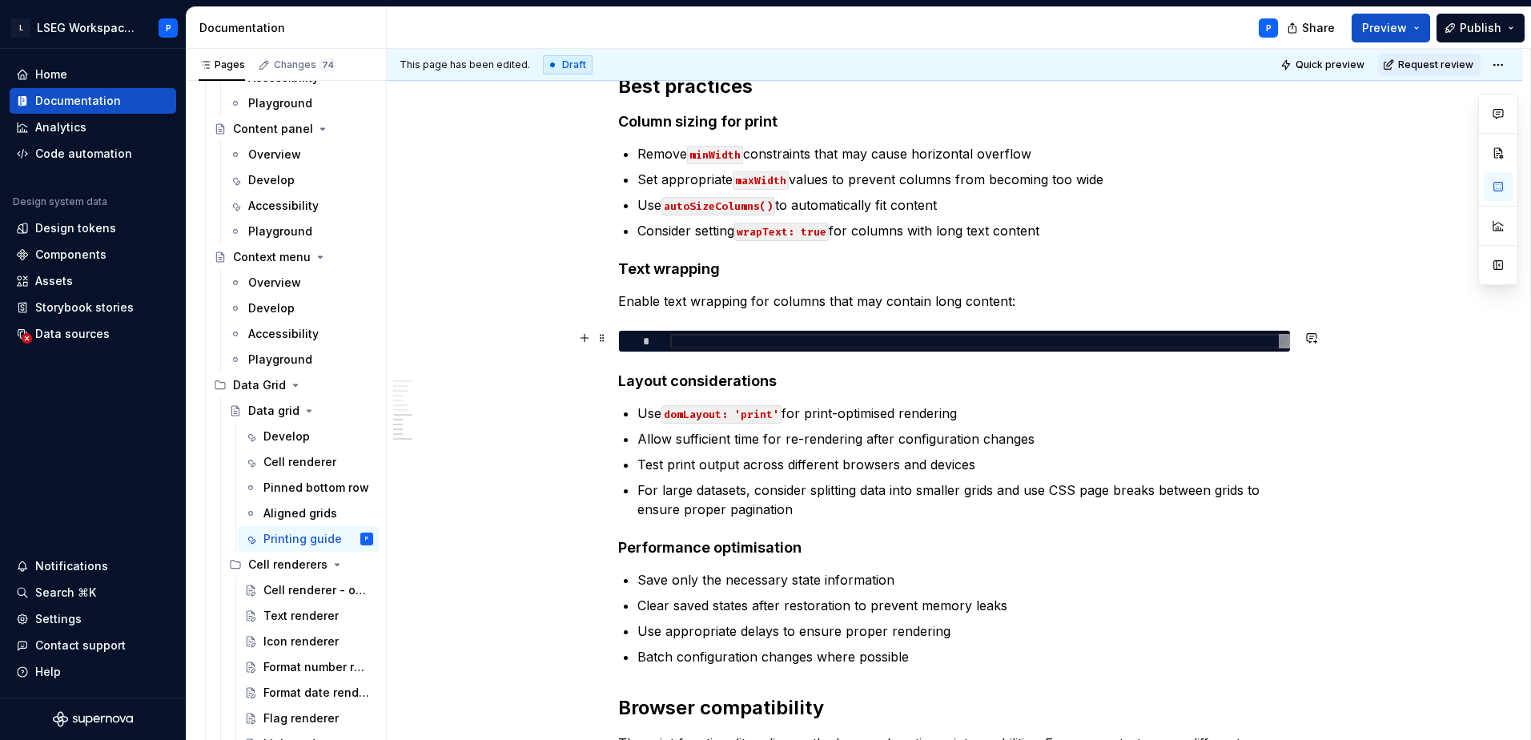
type textarea "*"
click at [693, 334] on div at bounding box center [980, 341] width 620 height 15
type textarea "**********"
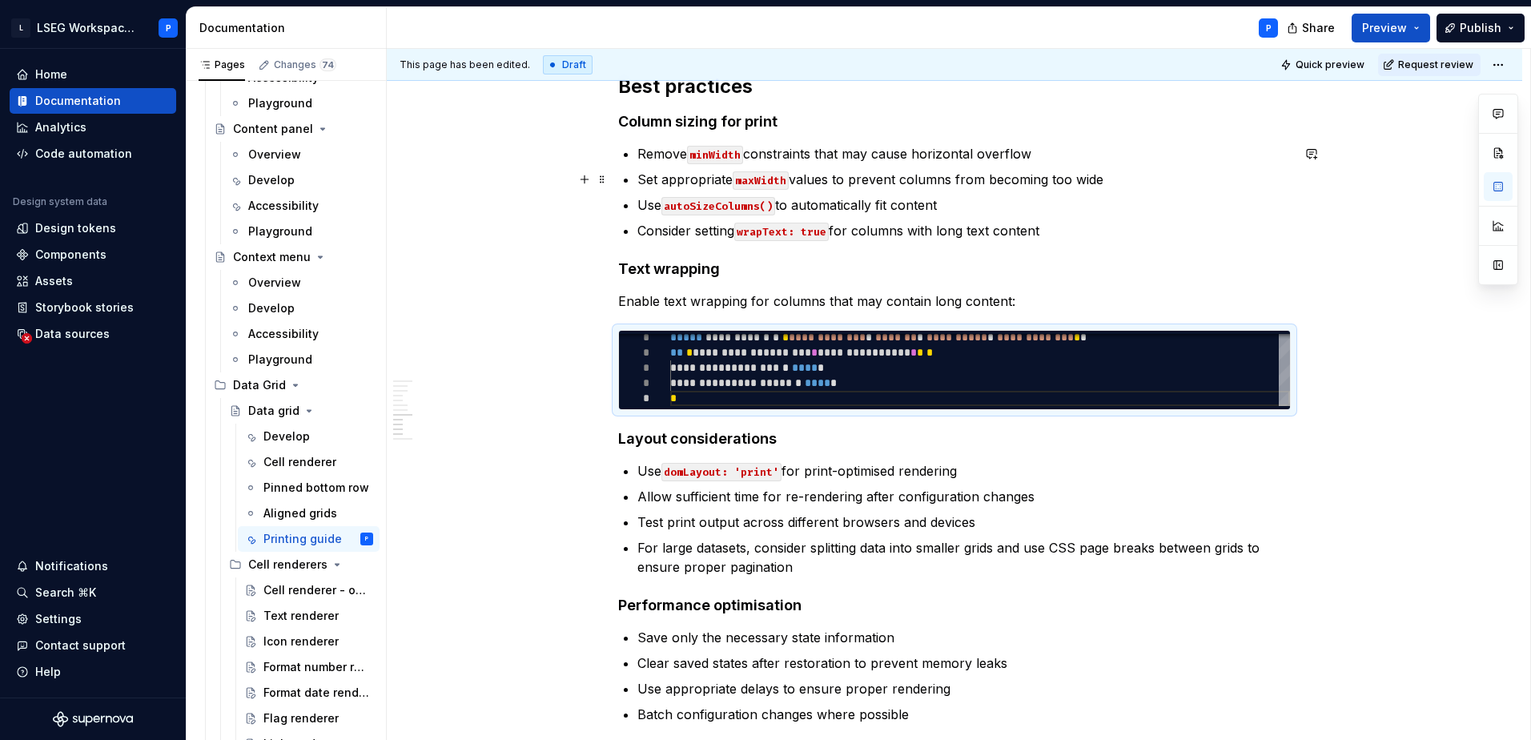
click at [643, 170] on p "Set appropriate maxWidth values to prevent columns from becoming too wide" at bounding box center [963, 179] width 653 height 19
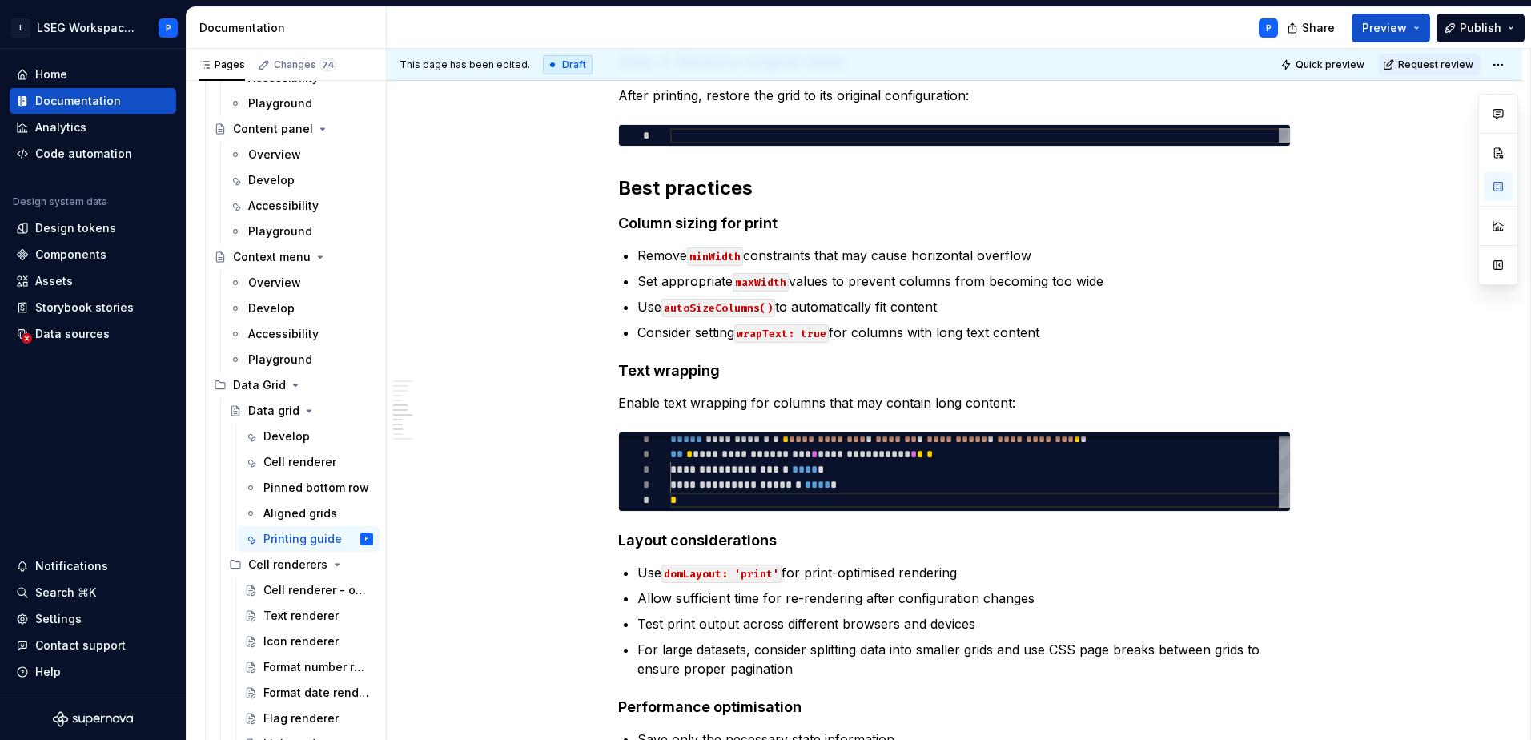
scroll to position [1164, 0]
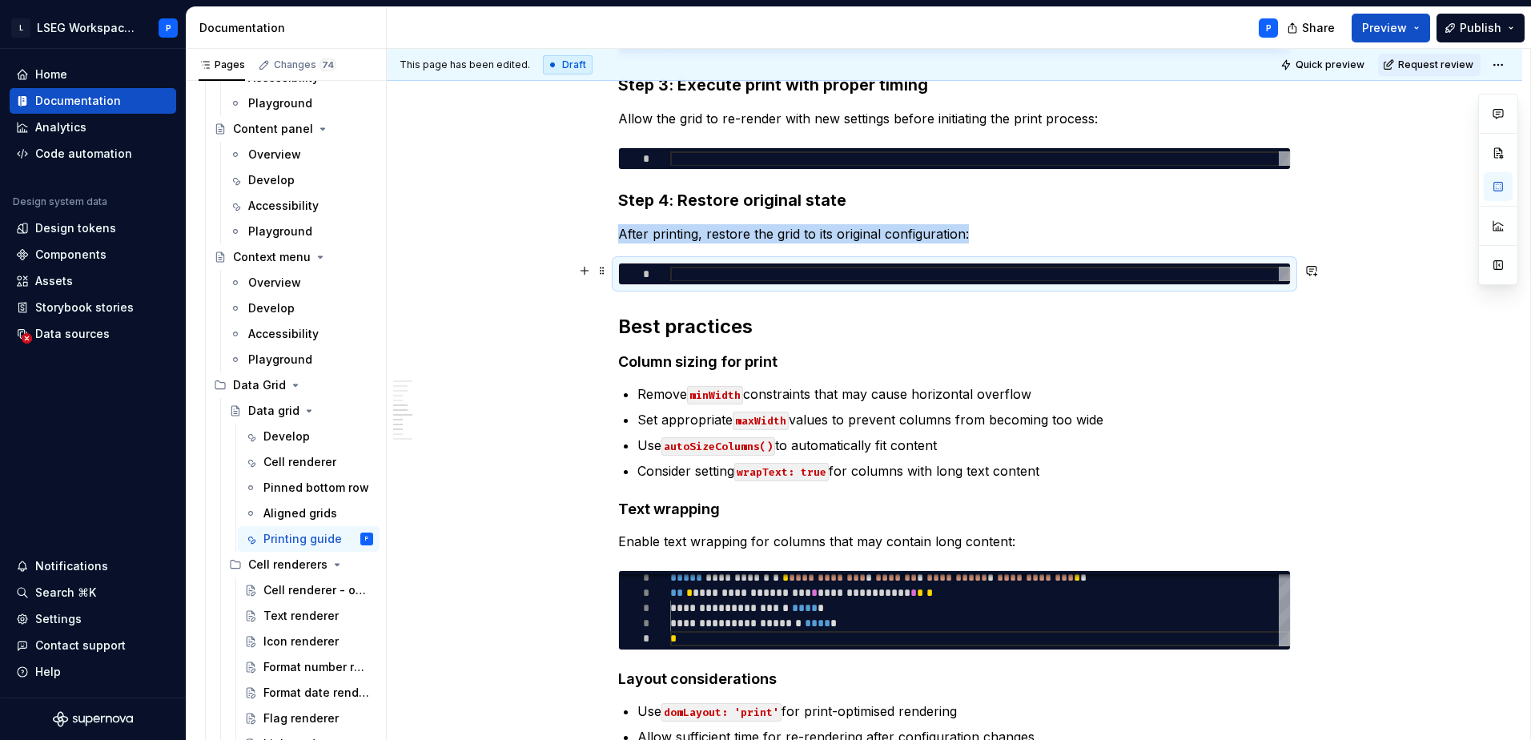
click at [710, 266] on div "*" at bounding box center [954, 273] width 671 height 21
click at [710, 274] on div at bounding box center [980, 274] width 620 height 15
type textarea "*"
type textarea "*** **"
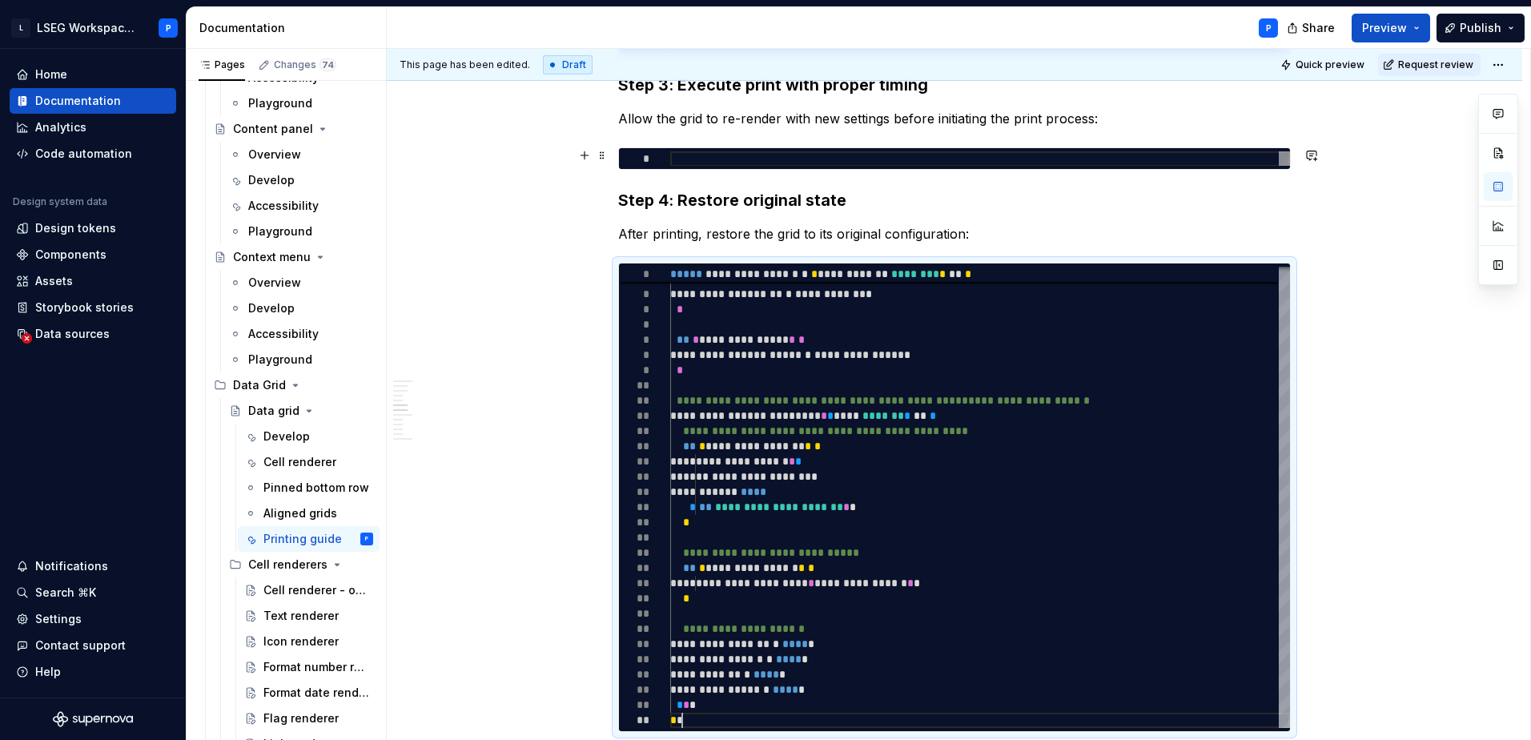
click at [693, 151] on div at bounding box center [980, 158] width 620 height 15
type textarea "*"
type textarea "**********"
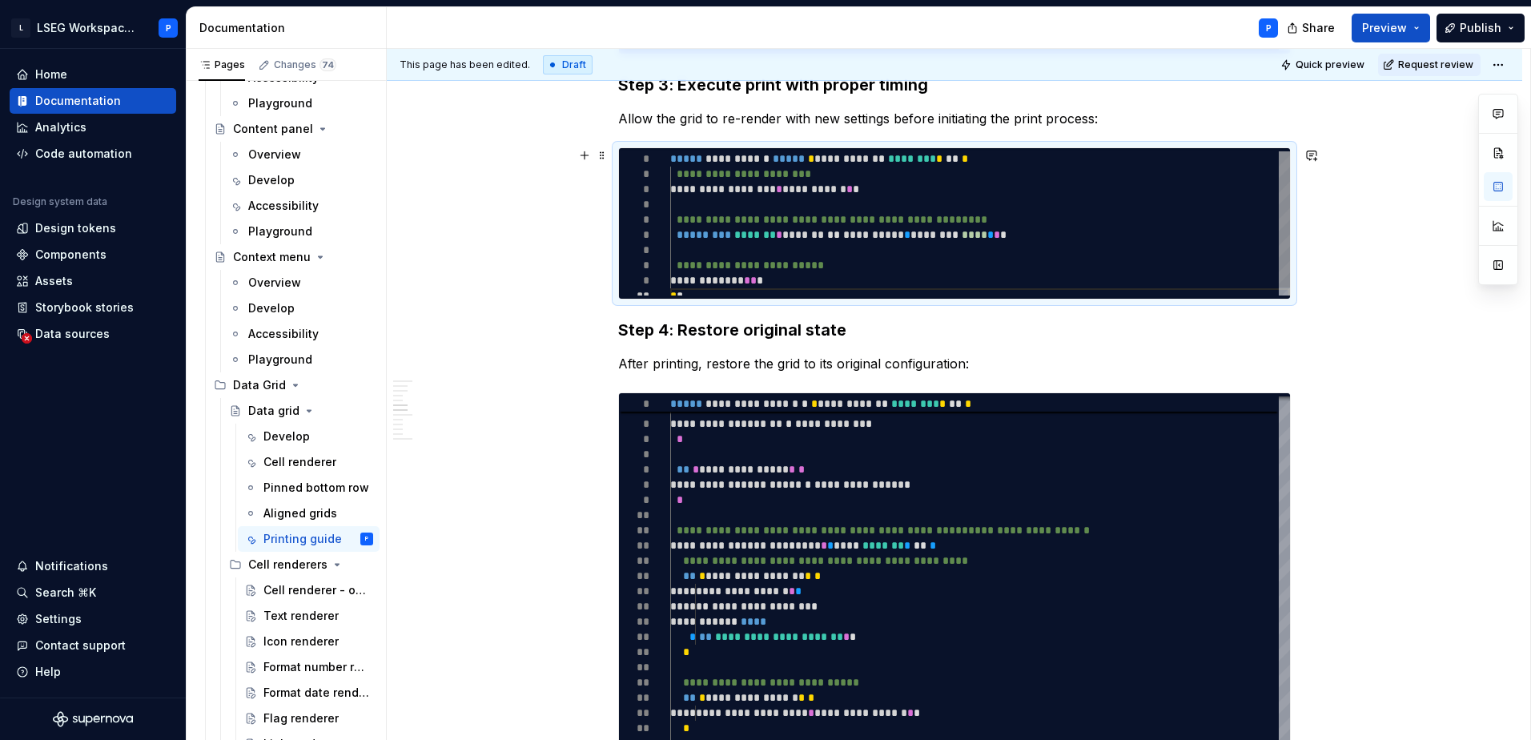
click at [677, 235] on div "**********" at bounding box center [980, 227] width 620 height 152
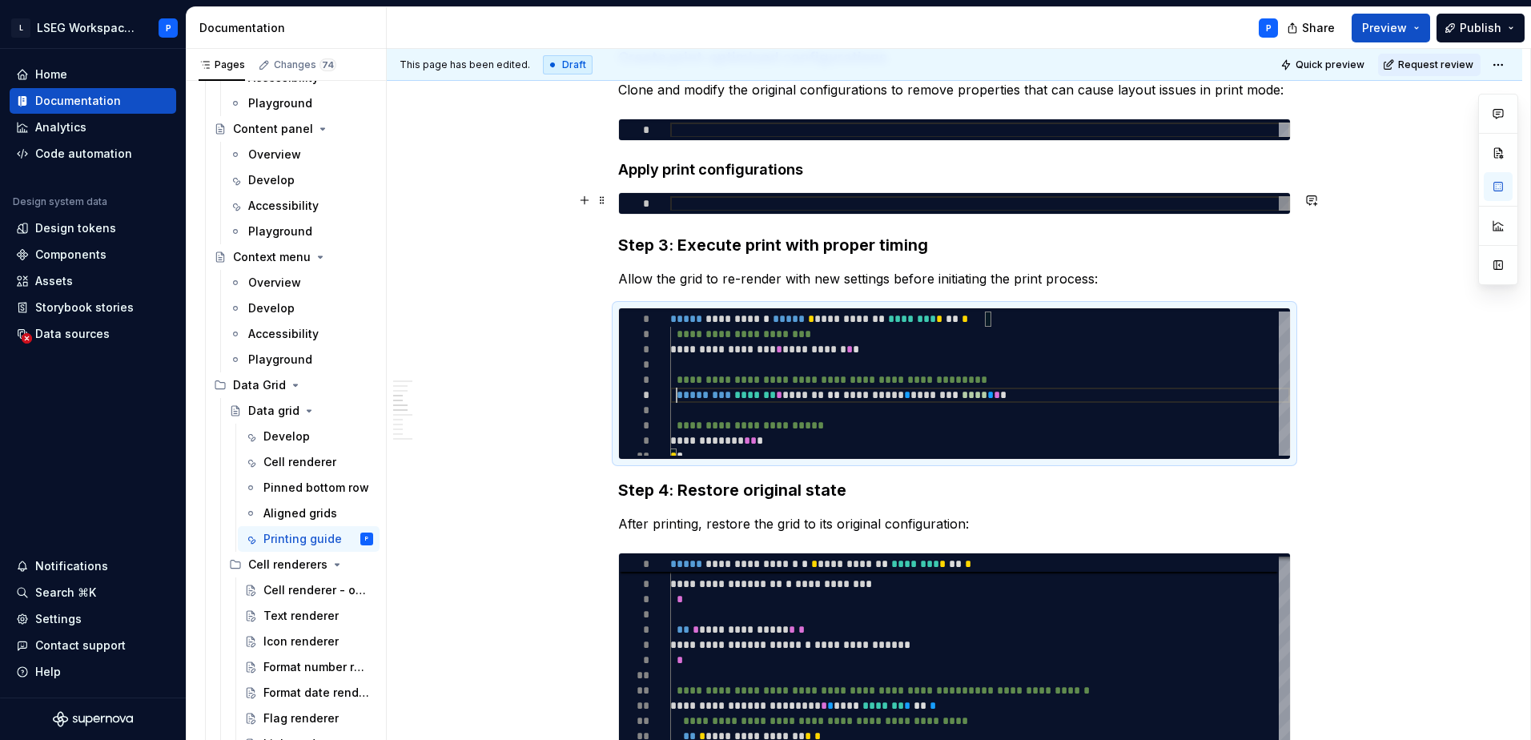
click at [712, 206] on div at bounding box center [980, 203] width 620 height 15
type textarea "*"
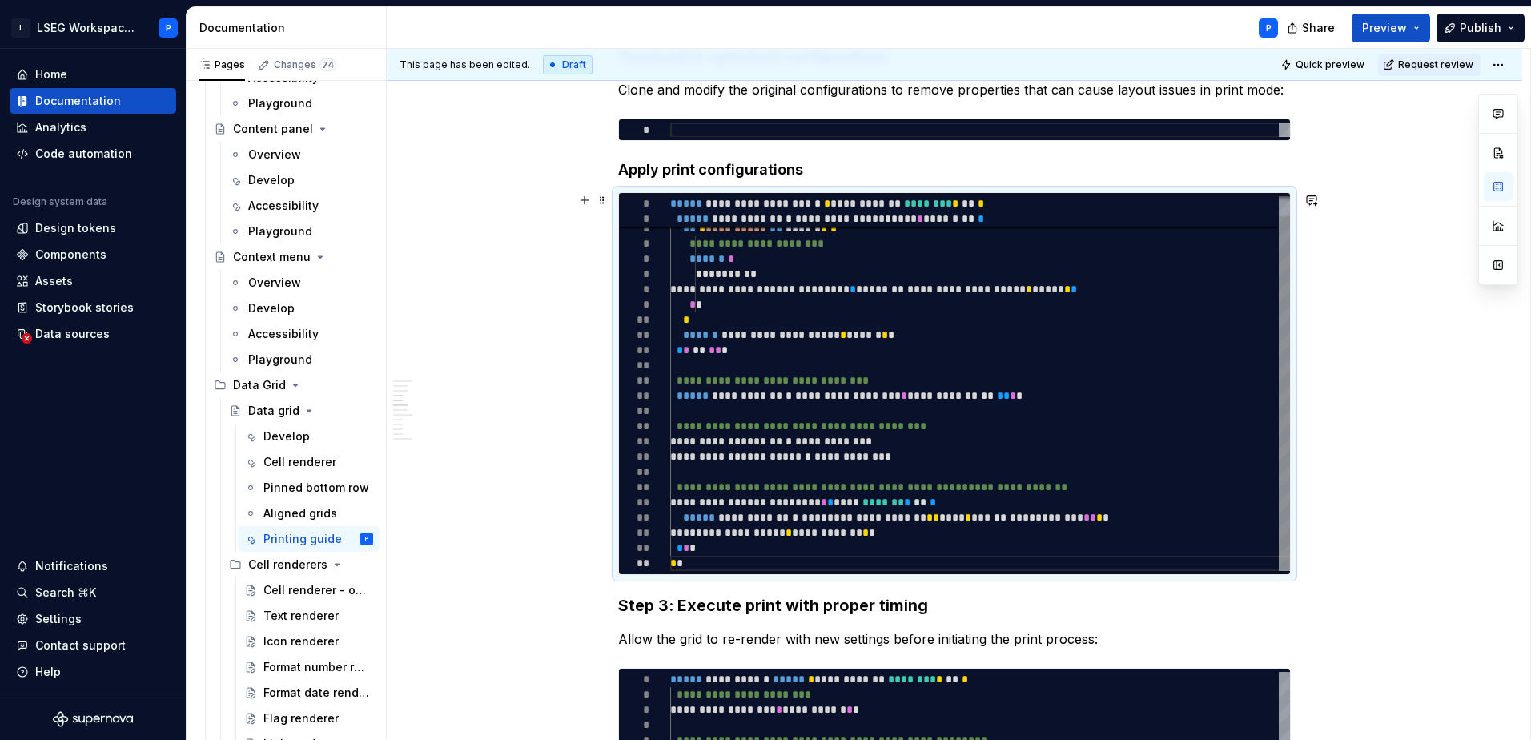
type textarea "**********"
click at [717, 259] on div "**********" at bounding box center [980, 373] width 620 height 396
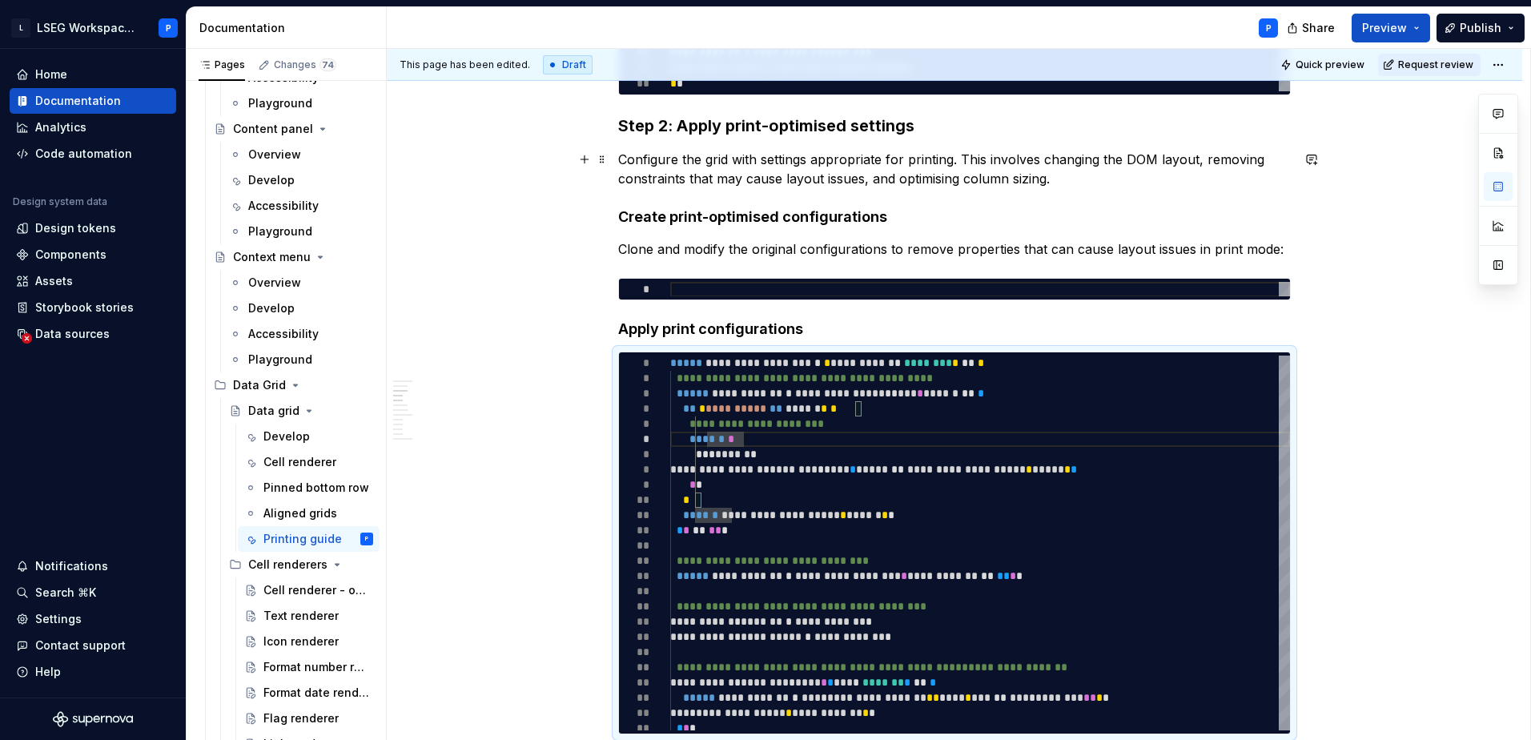
scroll to position [843, 0]
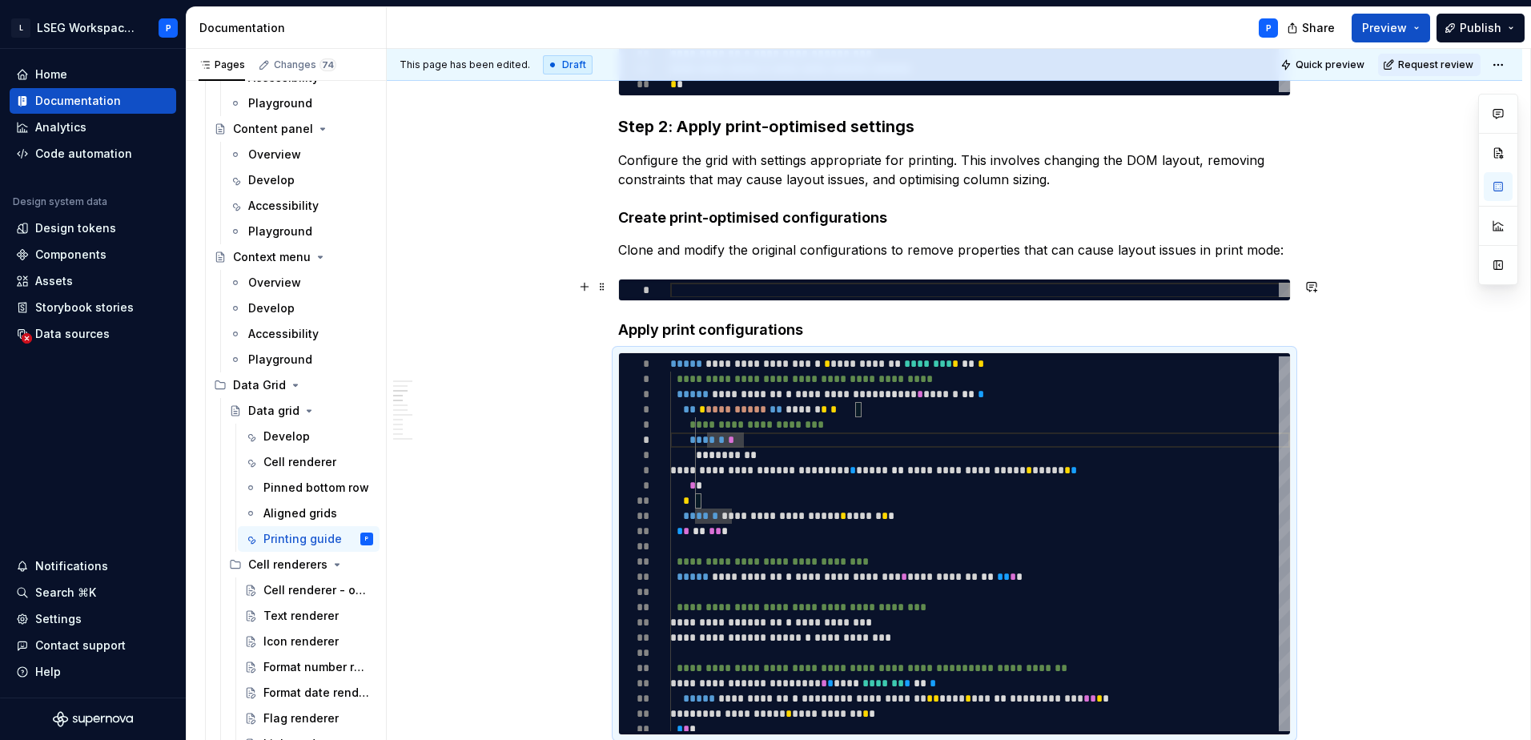
type textarea "*"
click at [687, 287] on div at bounding box center [980, 290] width 620 height 15
type textarea "**********"
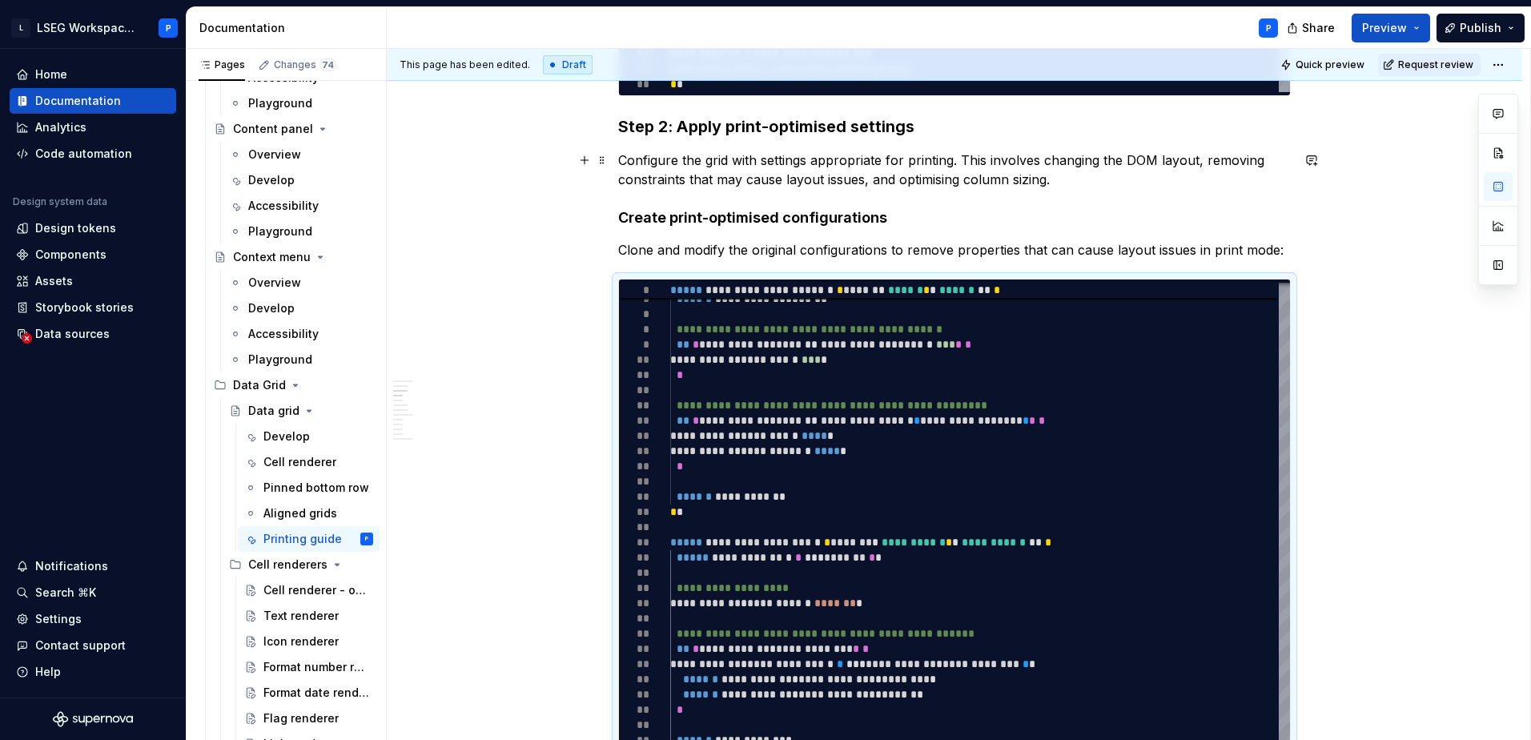
click at [677, 171] on p "Configure the grid with settings appropriate for printing. This involves changi…" at bounding box center [954, 170] width 673 height 38
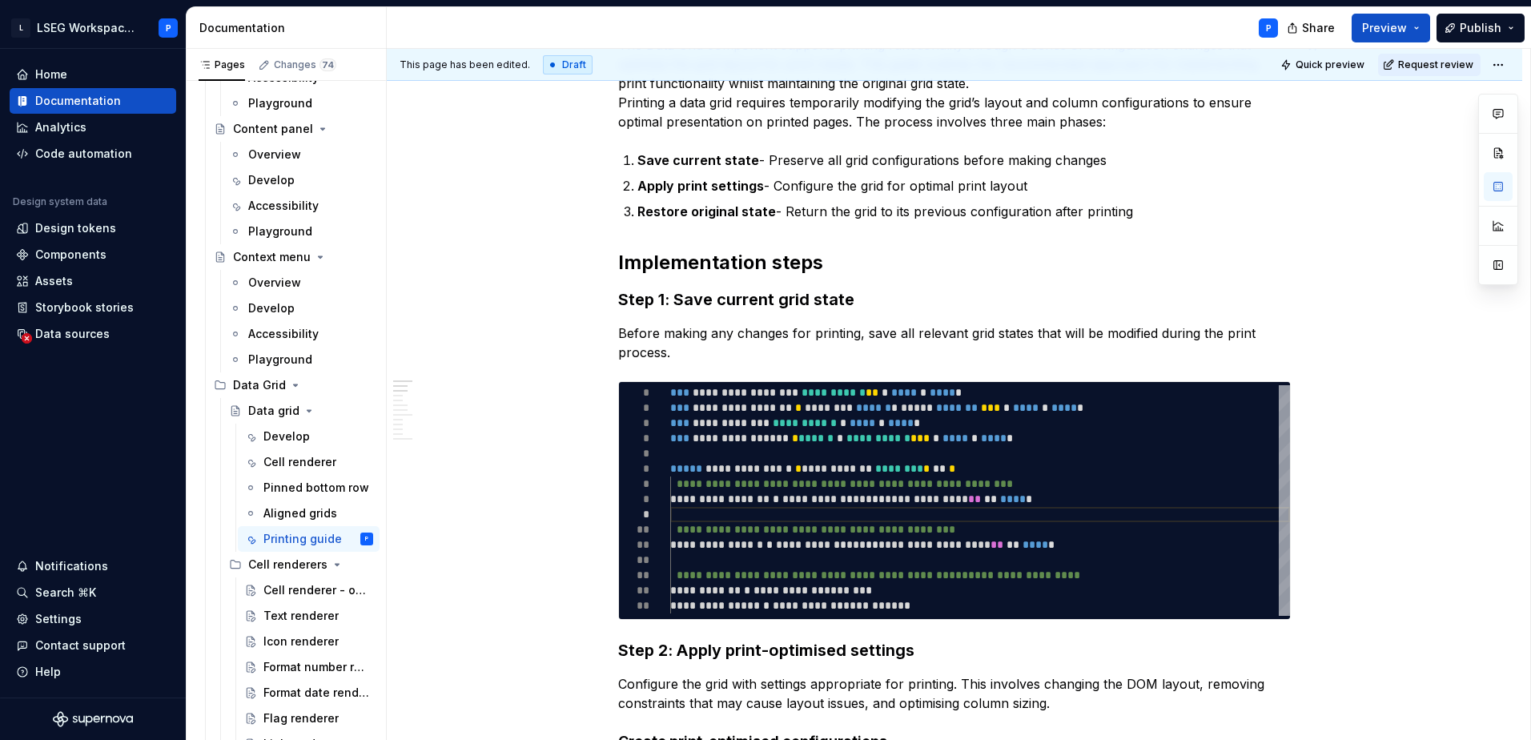
scroll to position [320, 0]
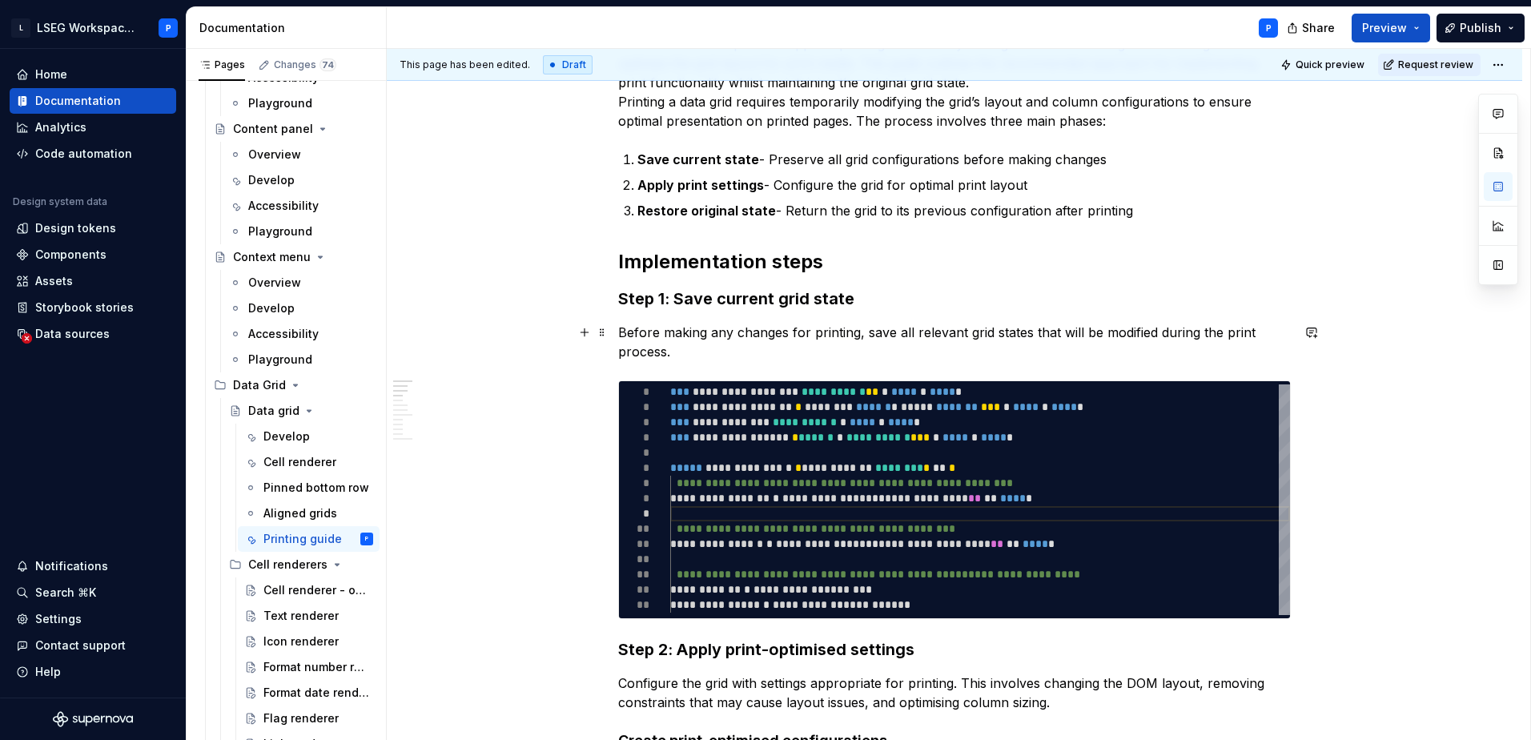
click at [702, 324] on p "Before making any changes for printing, save all relevant grid states that will…" at bounding box center [954, 342] width 673 height 38
click at [1324, 55] on button "Quick preview" at bounding box center [1324, 65] width 96 height 22
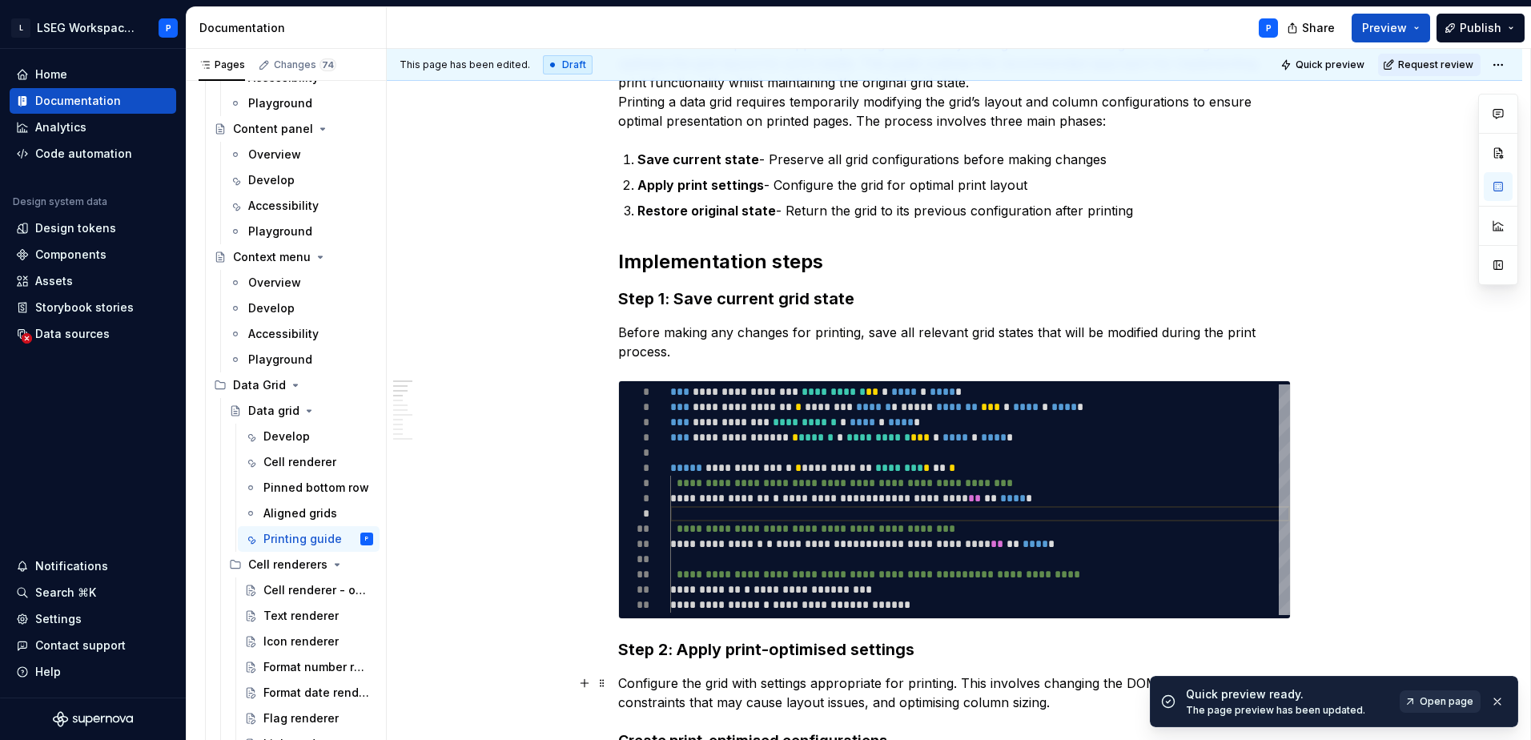
click at [1437, 700] on span "Open page" at bounding box center [1447, 701] width 54 height 13
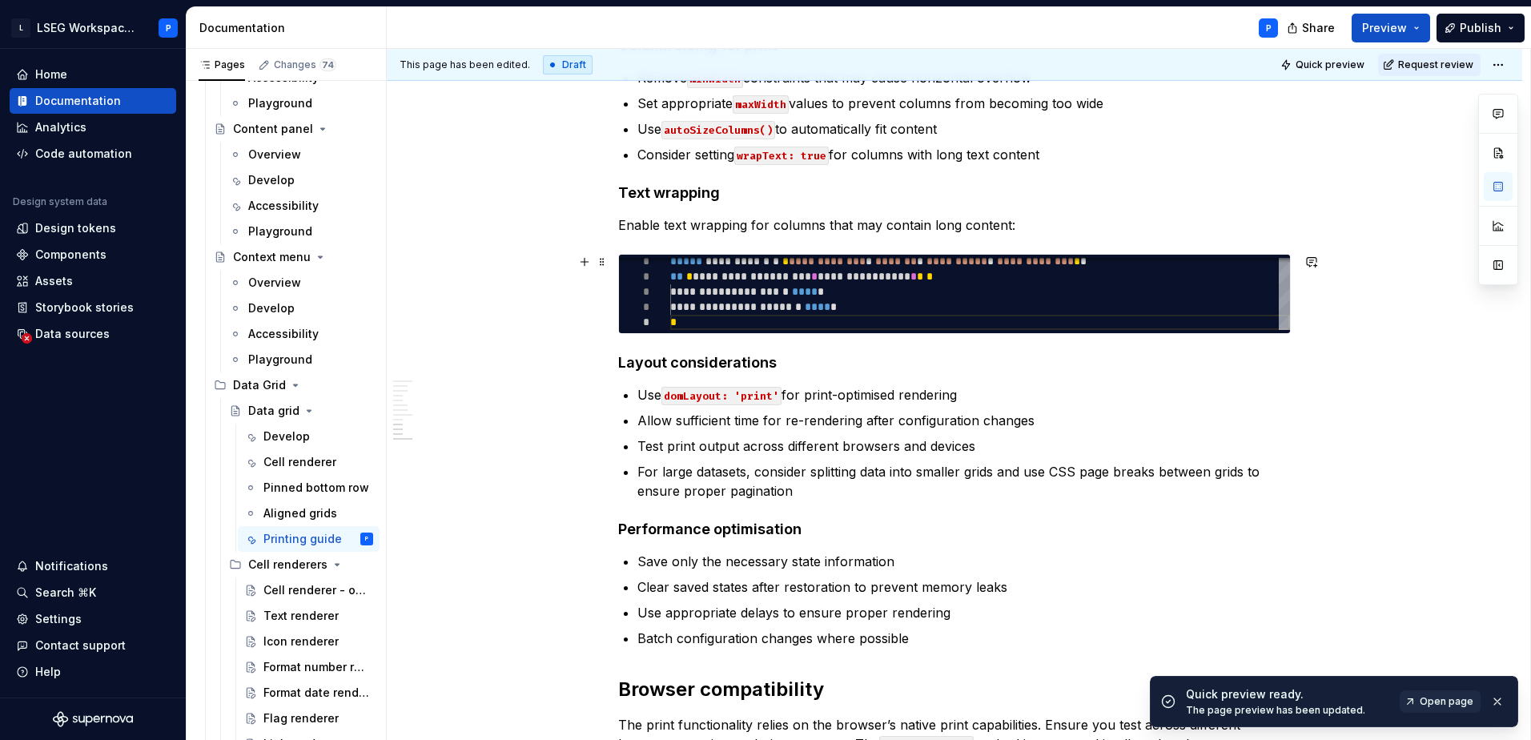
scroll to position [3165, 0]
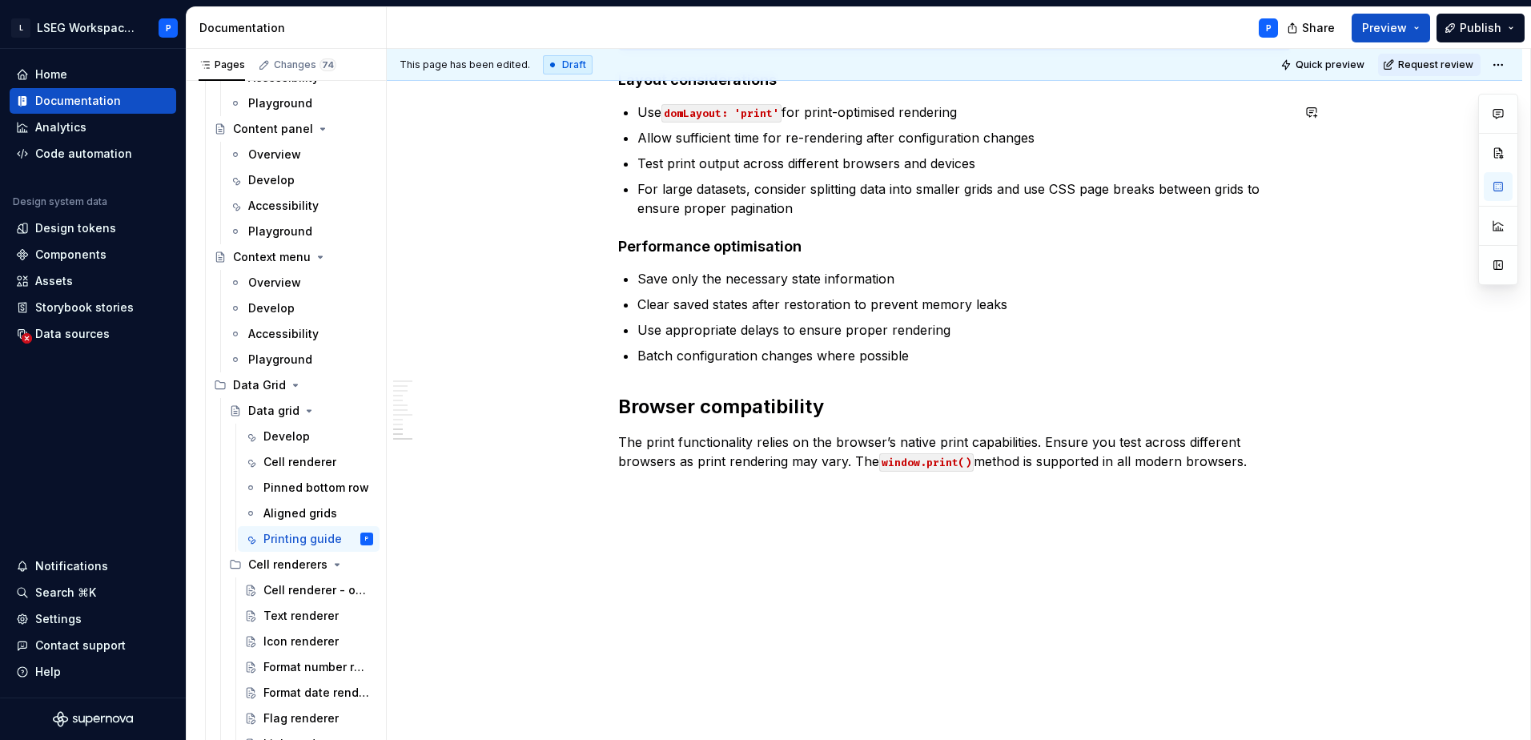
type textarea "*"
